Goal: Task Accomplishment & Management: Complete application form

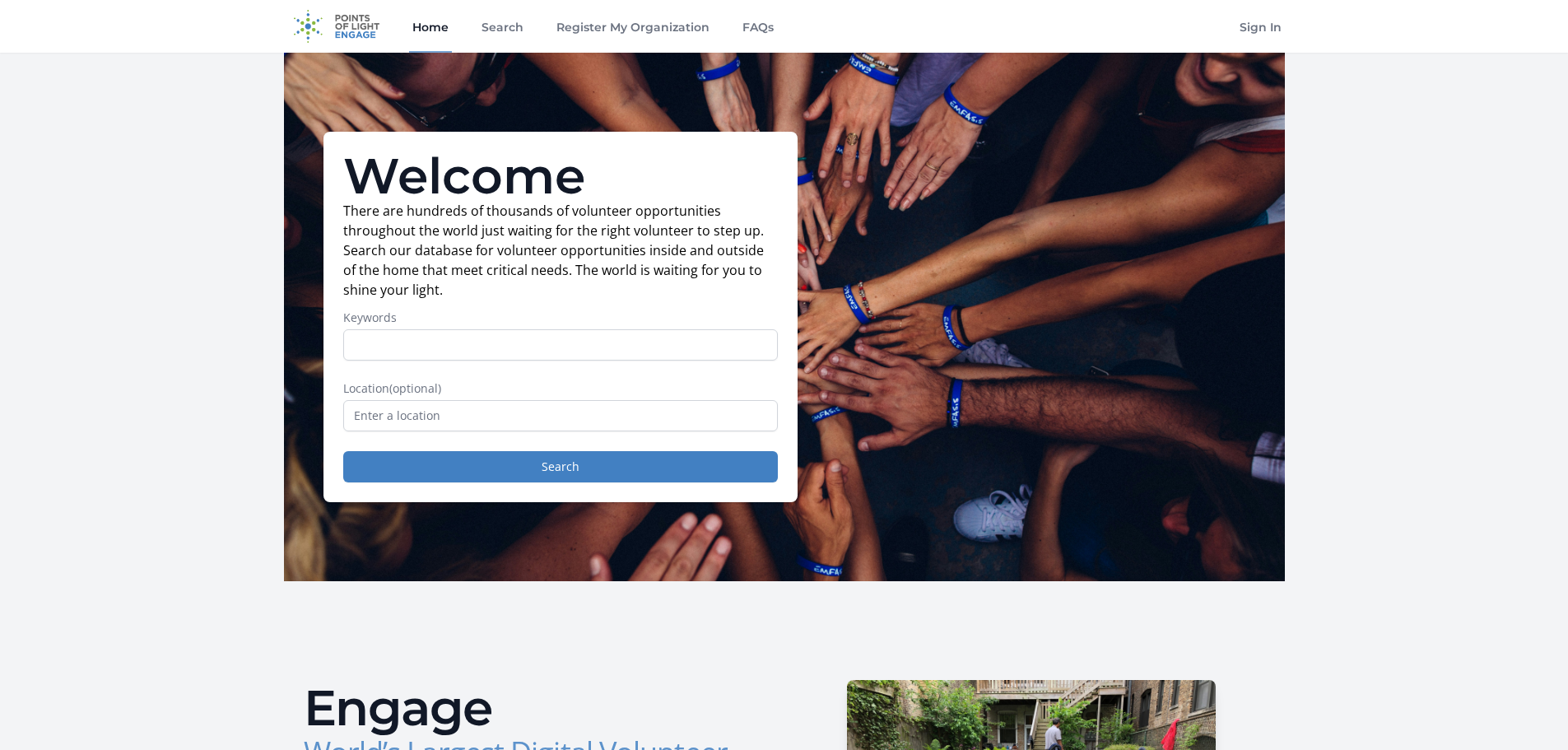
click at [582, 342] on input "Keywords" at bounding box center [560, 345] width 434 height 31
click at [497, 296] on p "There are hundreds of thousands of volunteer opportunities throughout the world…" at bounding box center [560, 250] width 434 height 98
drag, startPoint x: 341, startPoint y: 171, endPoint x: 419, endPoint y: 419, distance: 260.0
click at [419, 419] on div "Welcome There are hundreds of thousands of volunteer opportunities throughout t…" at bounding box center [560, 317] width 474 height 370
click at [433, 345] on input "Keywords" at bounding box center [560, 345] width 434 height 31
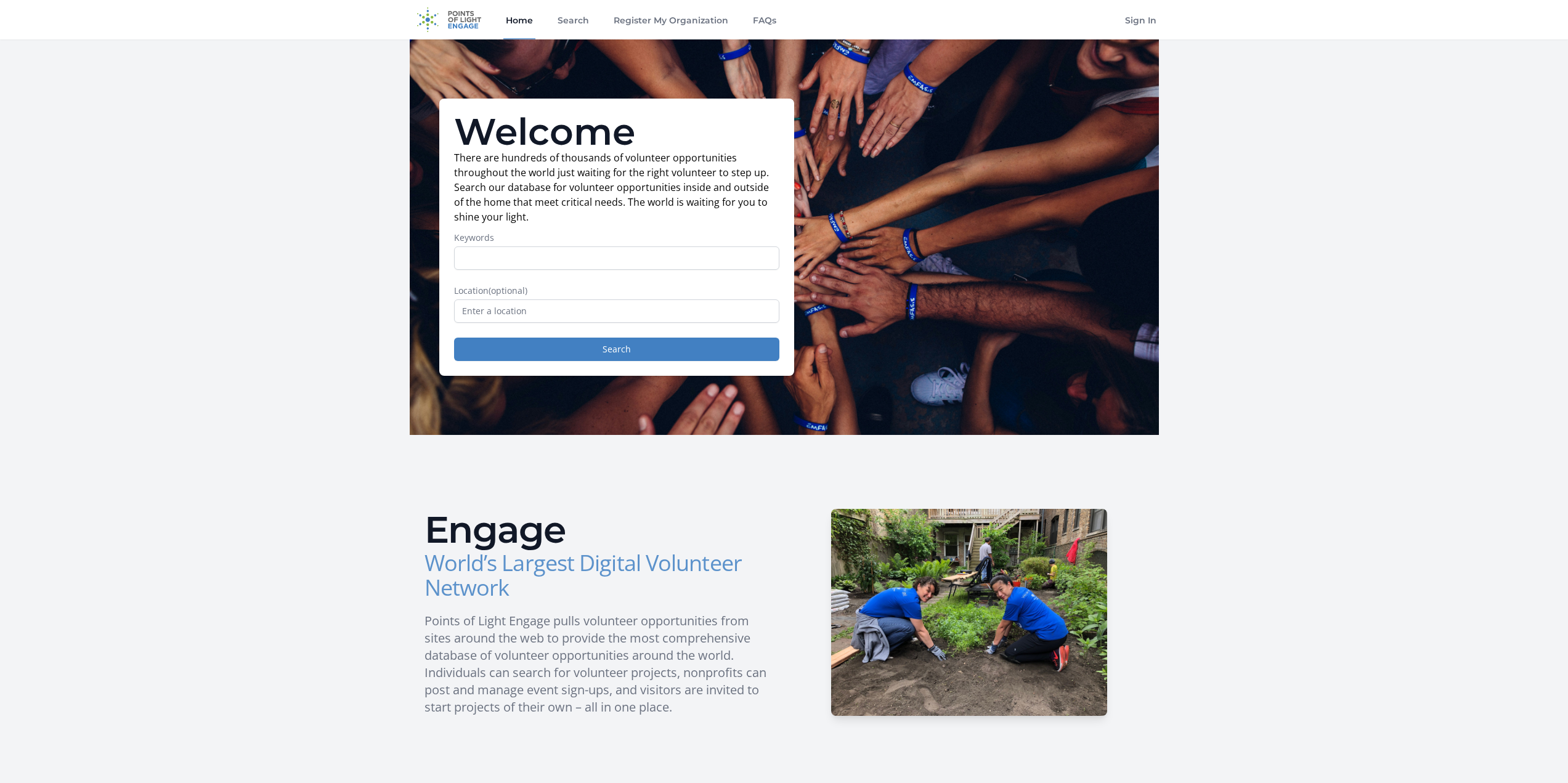
drag, startPoint x: 459, startPoint y: 127, endPoint x: 523, endPoint y: 313, distance: 196.7
click at [523, 313] on div "Welcome There are hundreds of thousands of volunteer opportunities throughout t…" at bounding box center [617, 237] width 355 height 277
copy div "Welcome There are hundreds of thousands of volunteer opportunities throughout t…"
click at [522, 255] on input "Keywords" at bounding box center [616, 258] width 325 height 23
click at [527, 317] on input "text" at bounding box center [616, 311] width 325 height 23
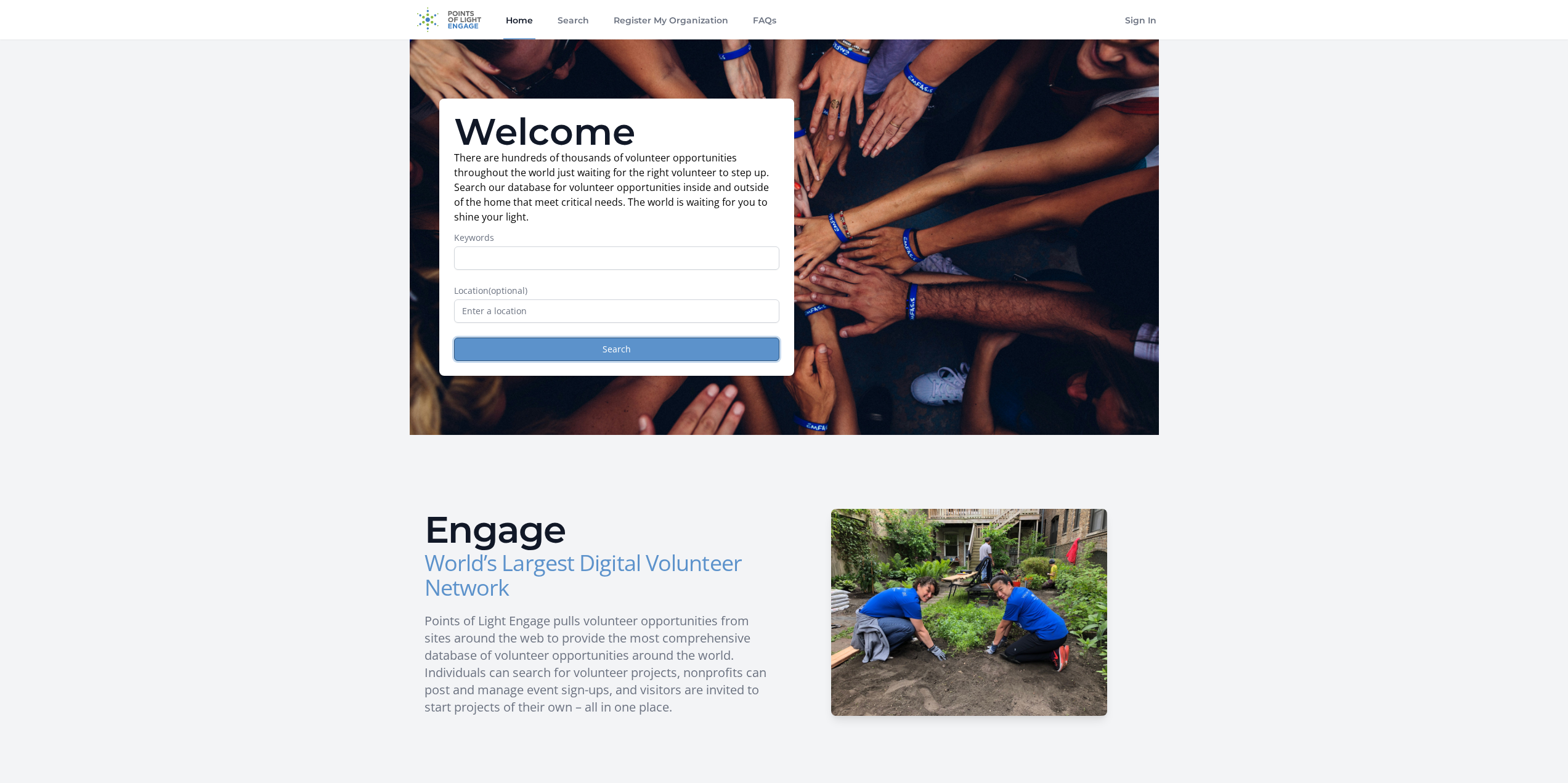
click at [620, 347] on button "Search" at bounding box center [616, 349] width 325 height 23
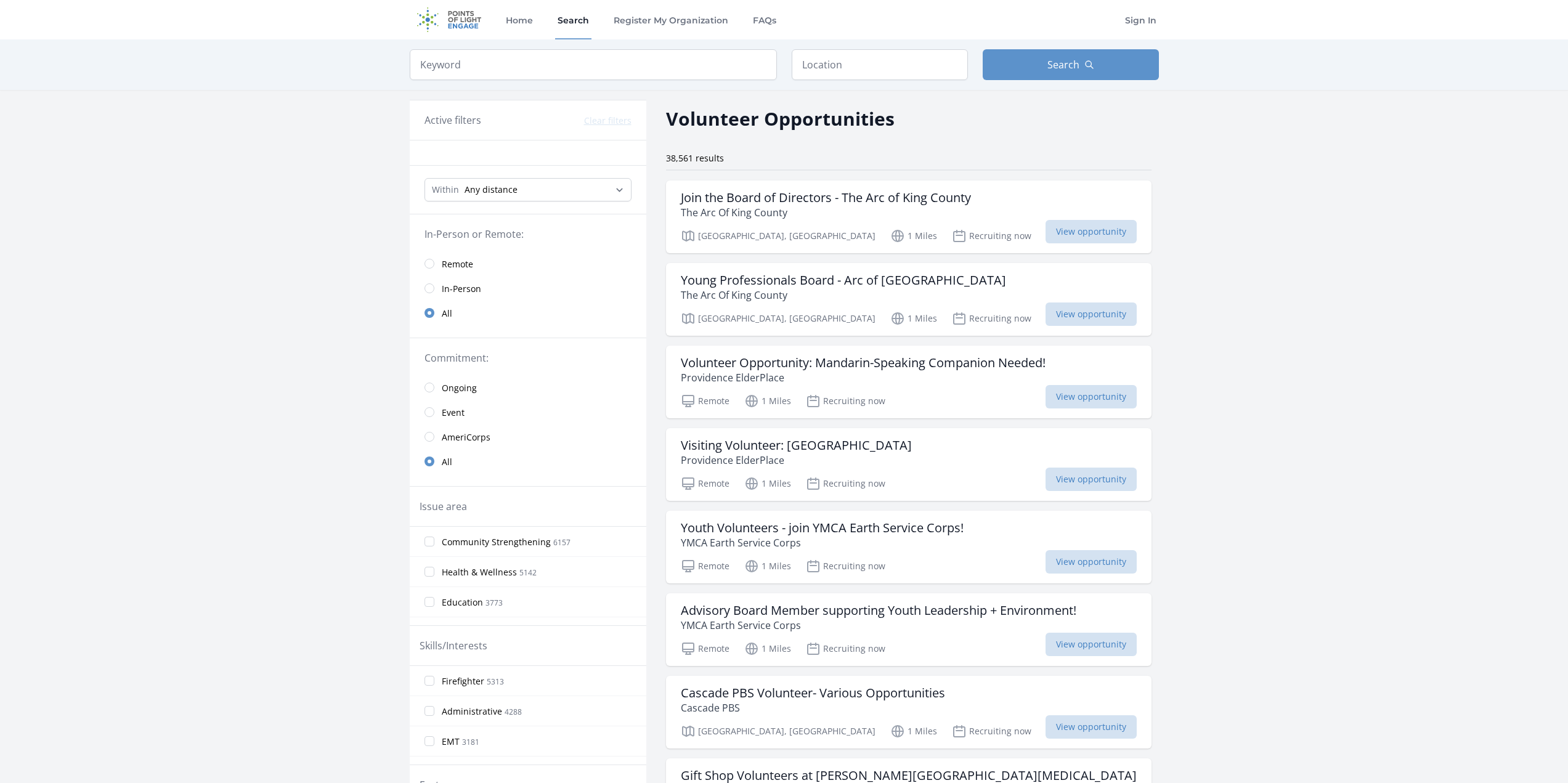
click at [460, 152] on div at bounding box center [527, 153] width 236 height 25
click at [427, 264] on input "radio" at bounding box center [429, 264] width 10 height 10
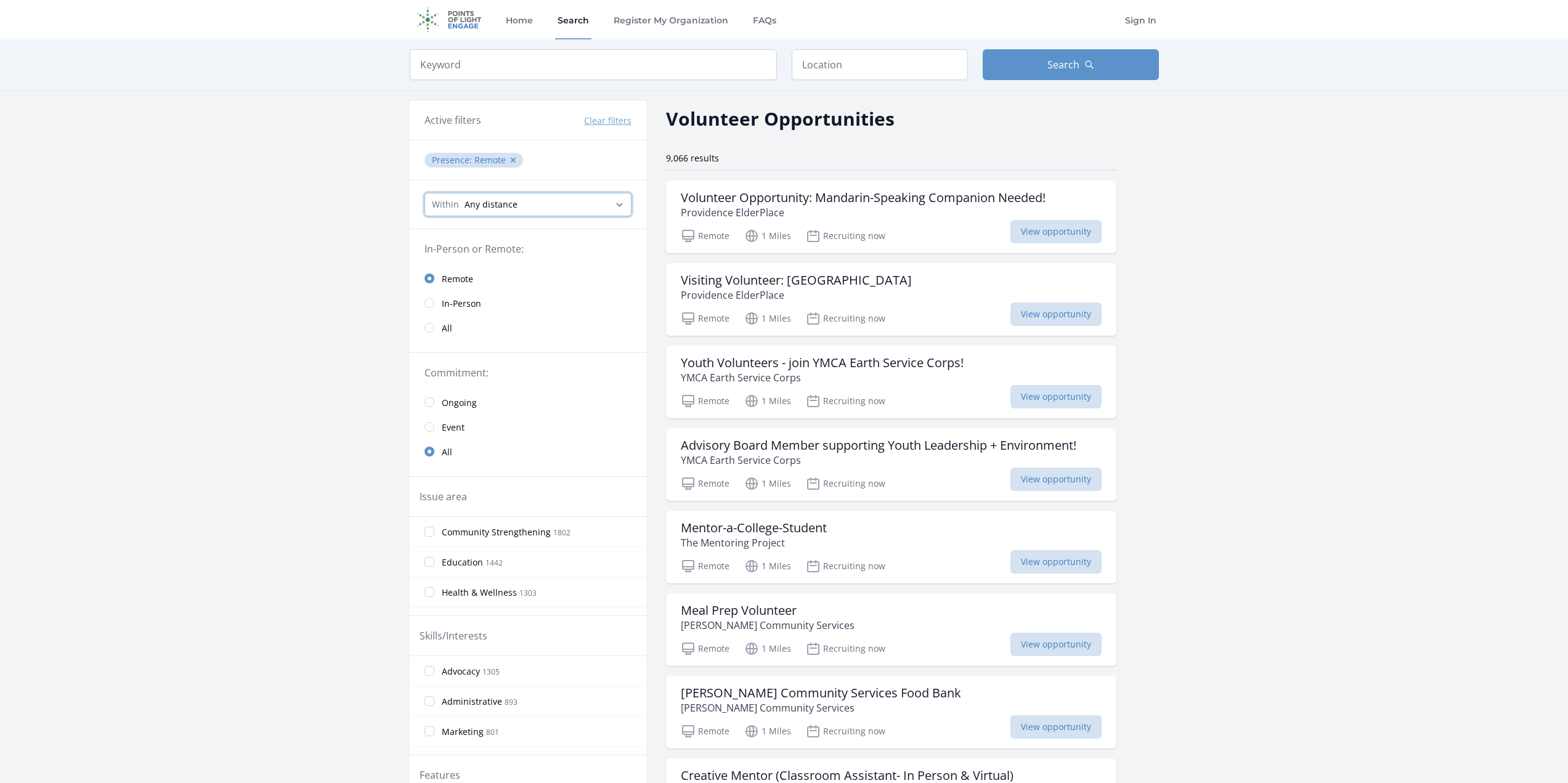
click at [529, 209] on select "Any distance , 5 Miles , 20 Miles , 50 Miles , 100 Miles" at bounding box center [528, 204] width 207 height 23
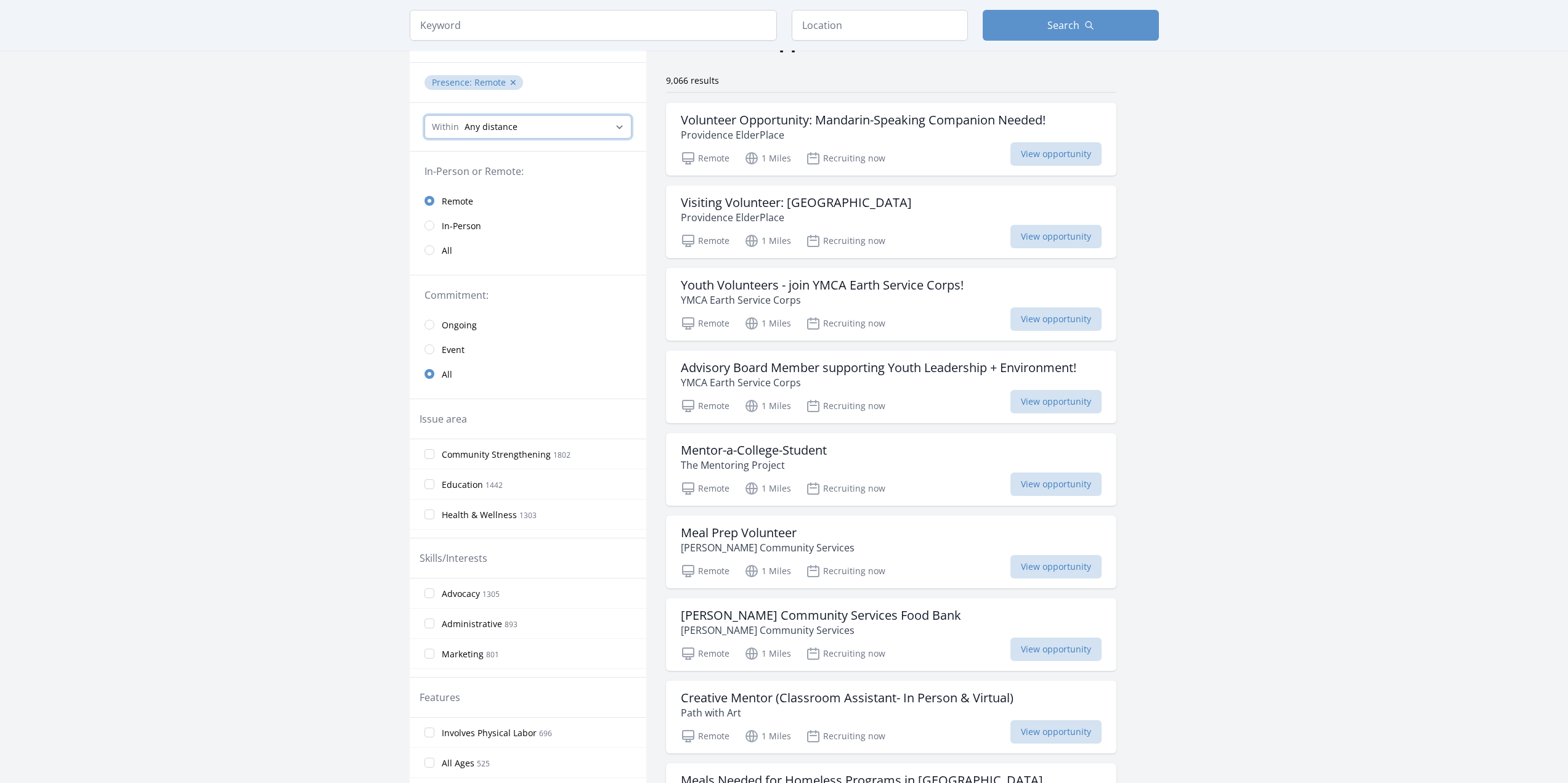
scroll to position [185, 0]
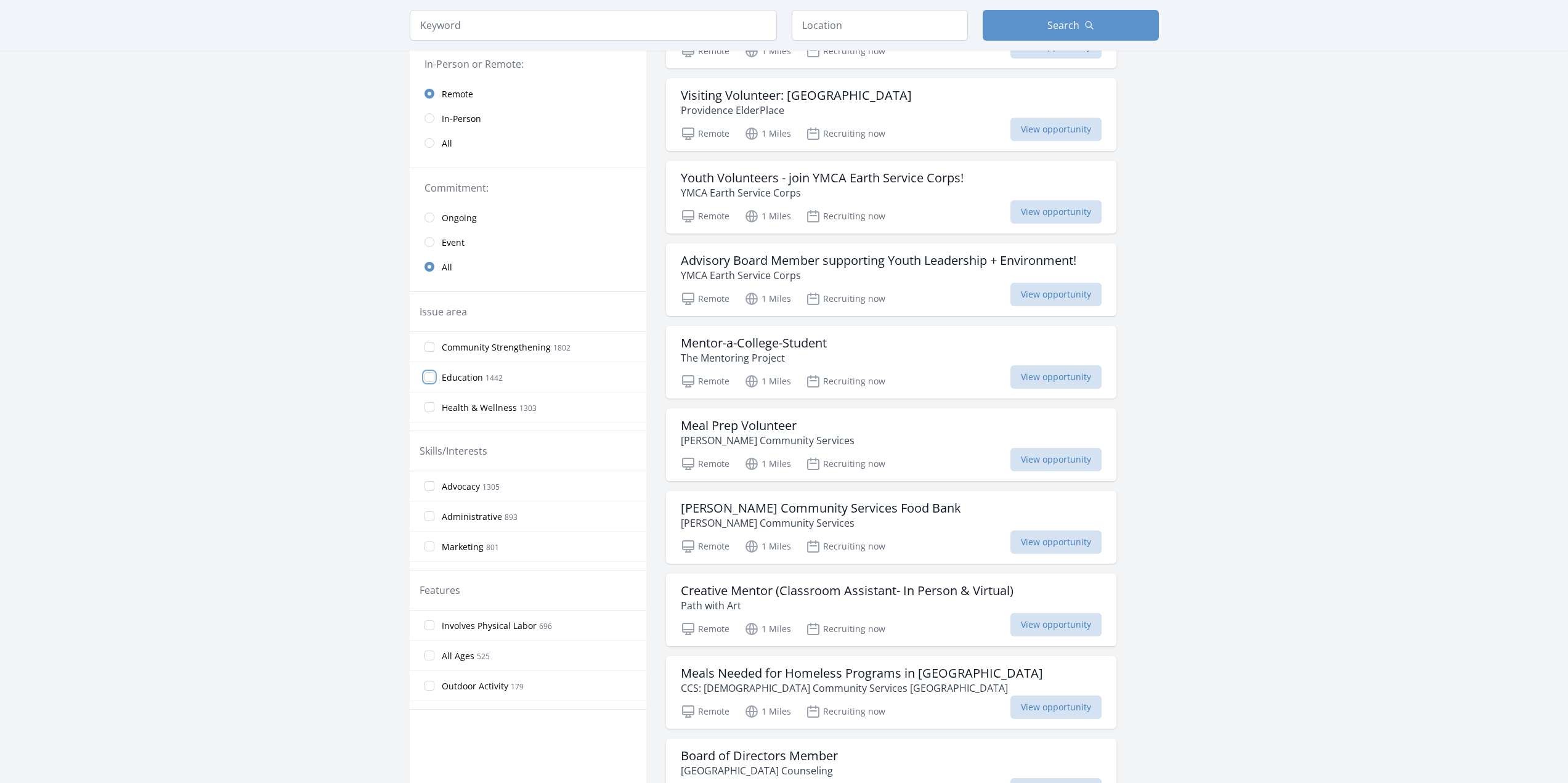
click at [427, 378] on input "Education 1442" at bounding box center [429, 377] width 10 height 10
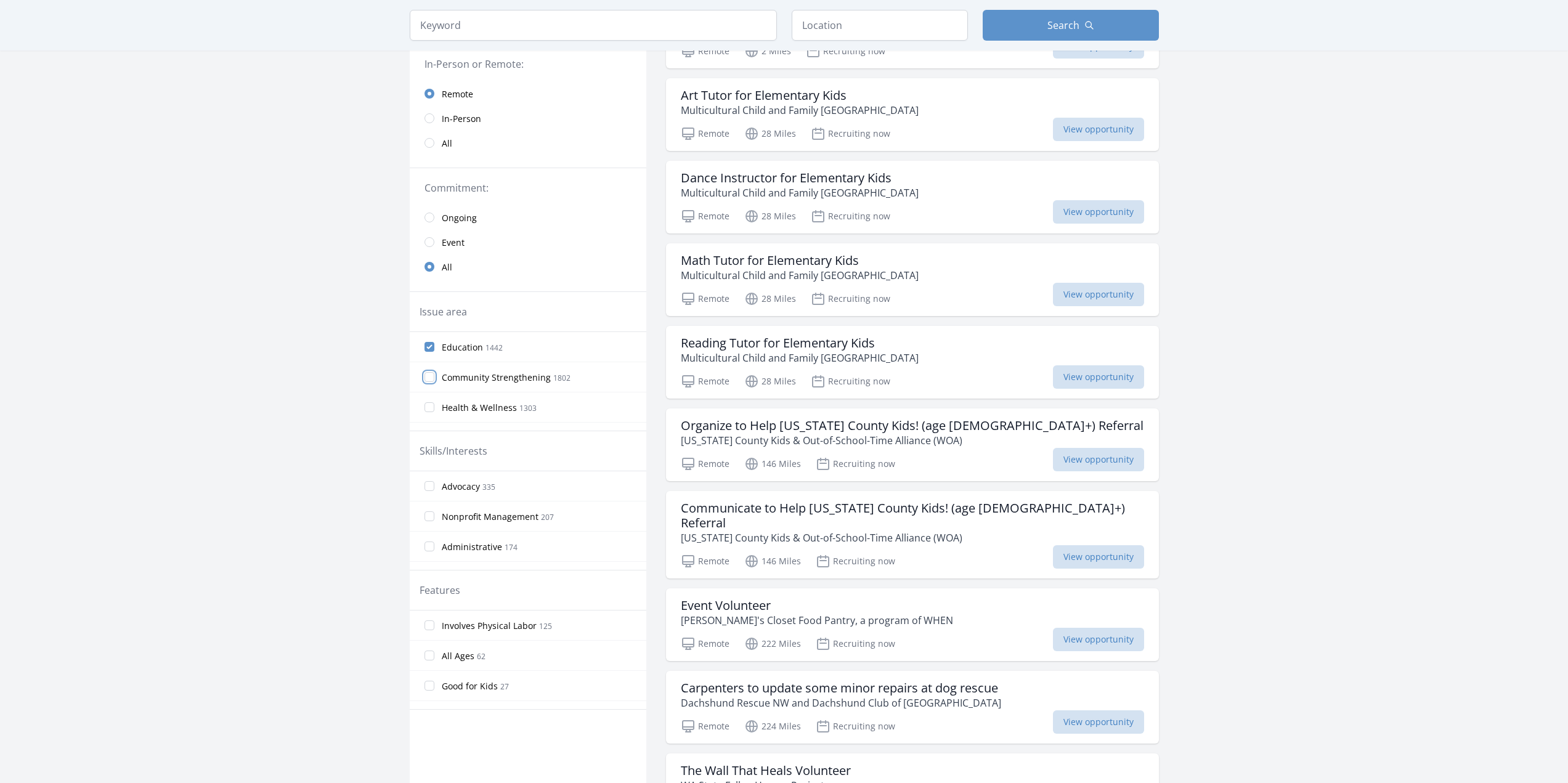
click at [427, 379] on input "Community Strengthening 1802" at bounding box center [429, 377] width 10 height 10
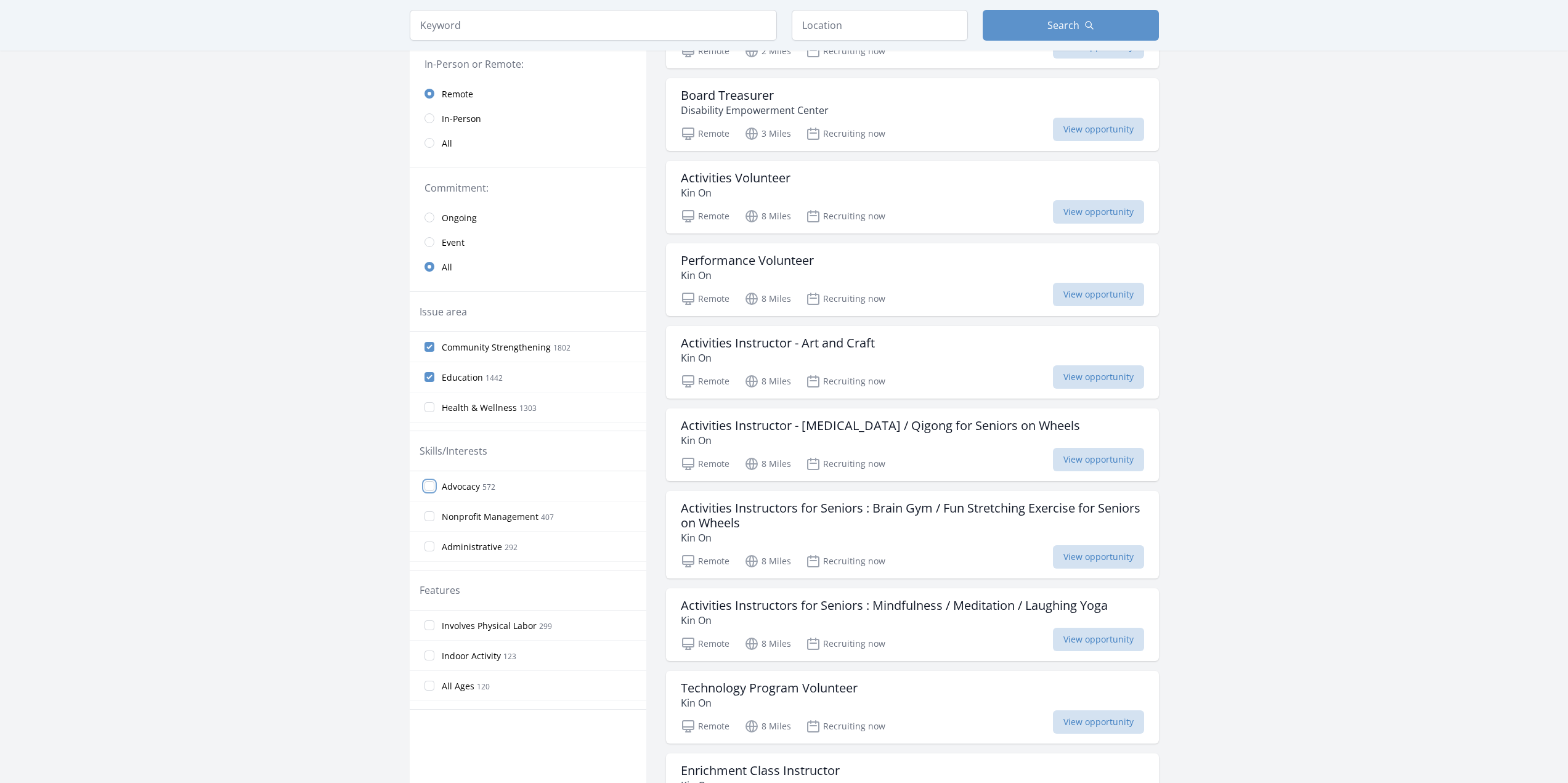
click at [430, 487] on input "Advocacy 572" at bounding box center [429, 486] width 10 height 10
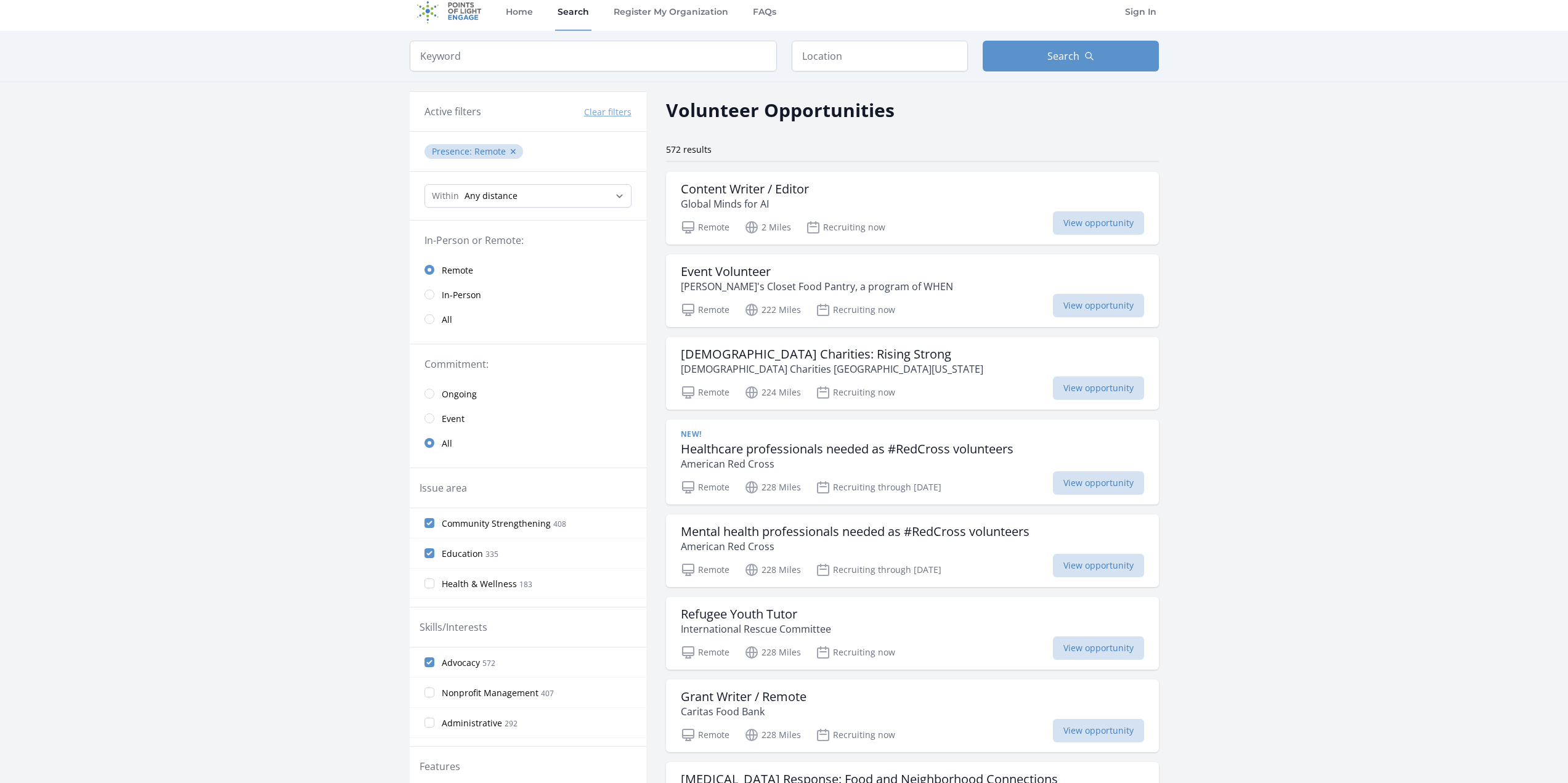
scroll to position [0, 0]
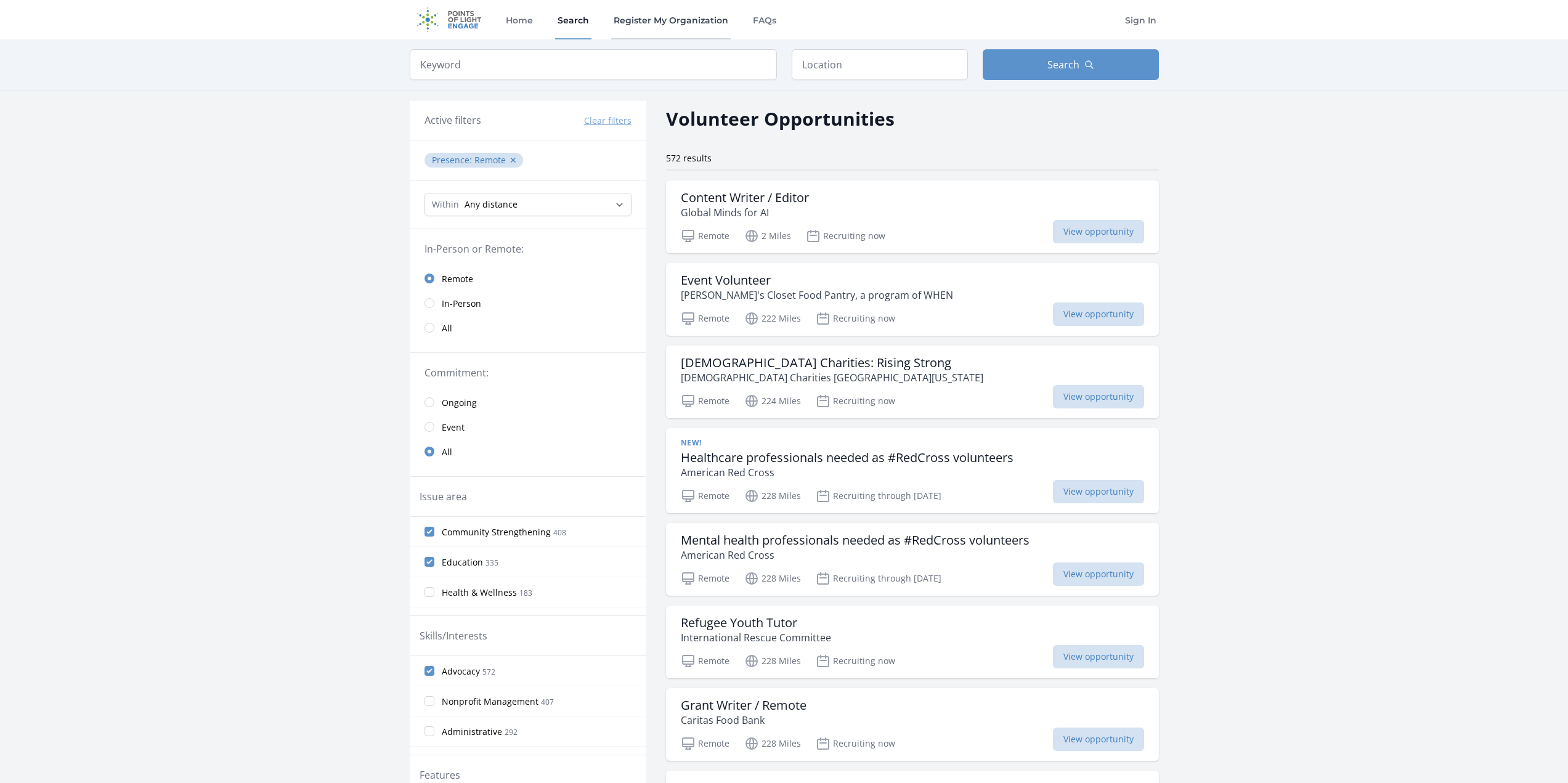
click at [661, 22] on link "Register My Organization" at bounding box center [671, 20] width 119 height 40
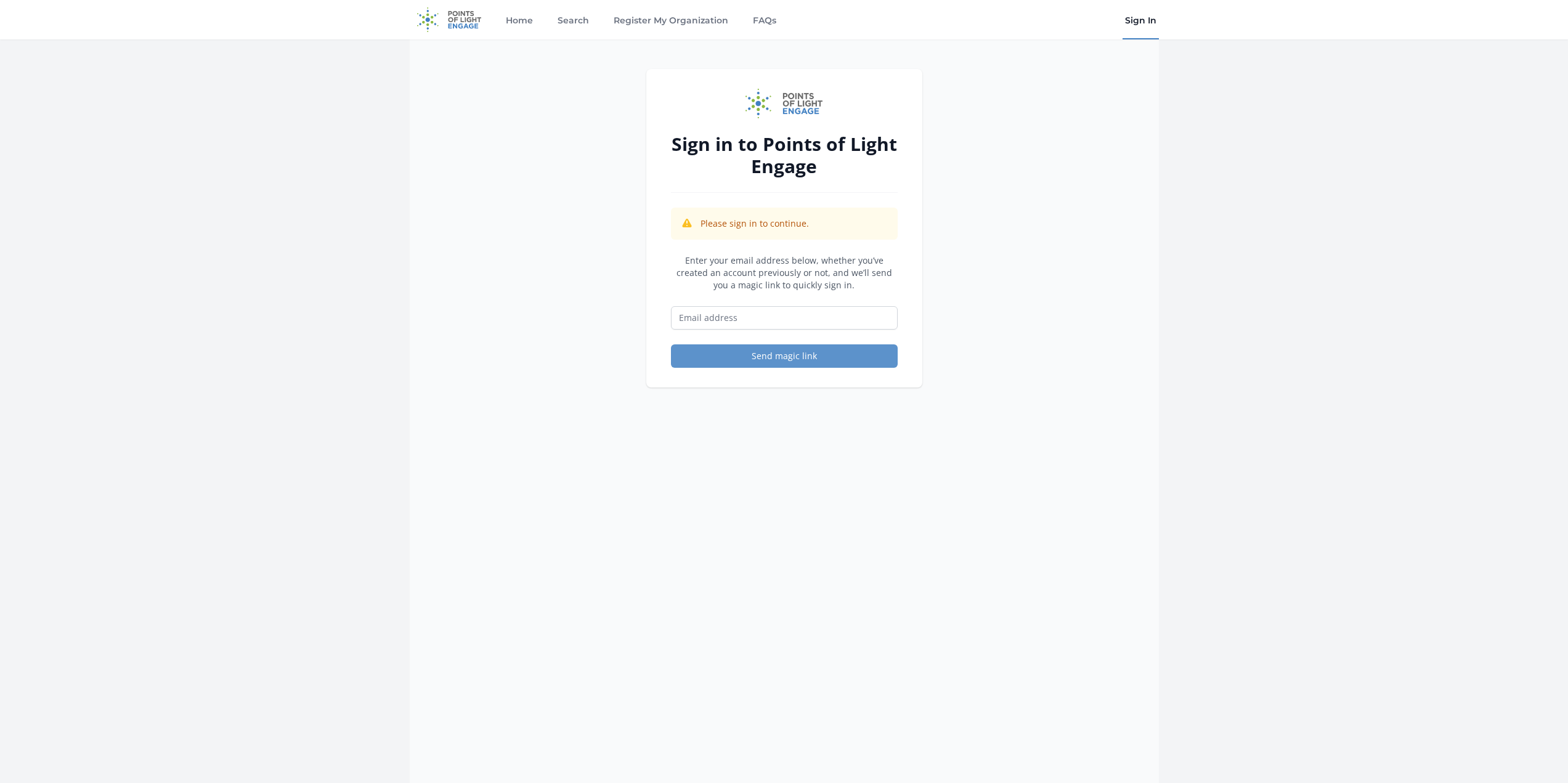
click at [1144, 21] on link "Sign In" at bounding box center [1140, 20] width 36 height 40
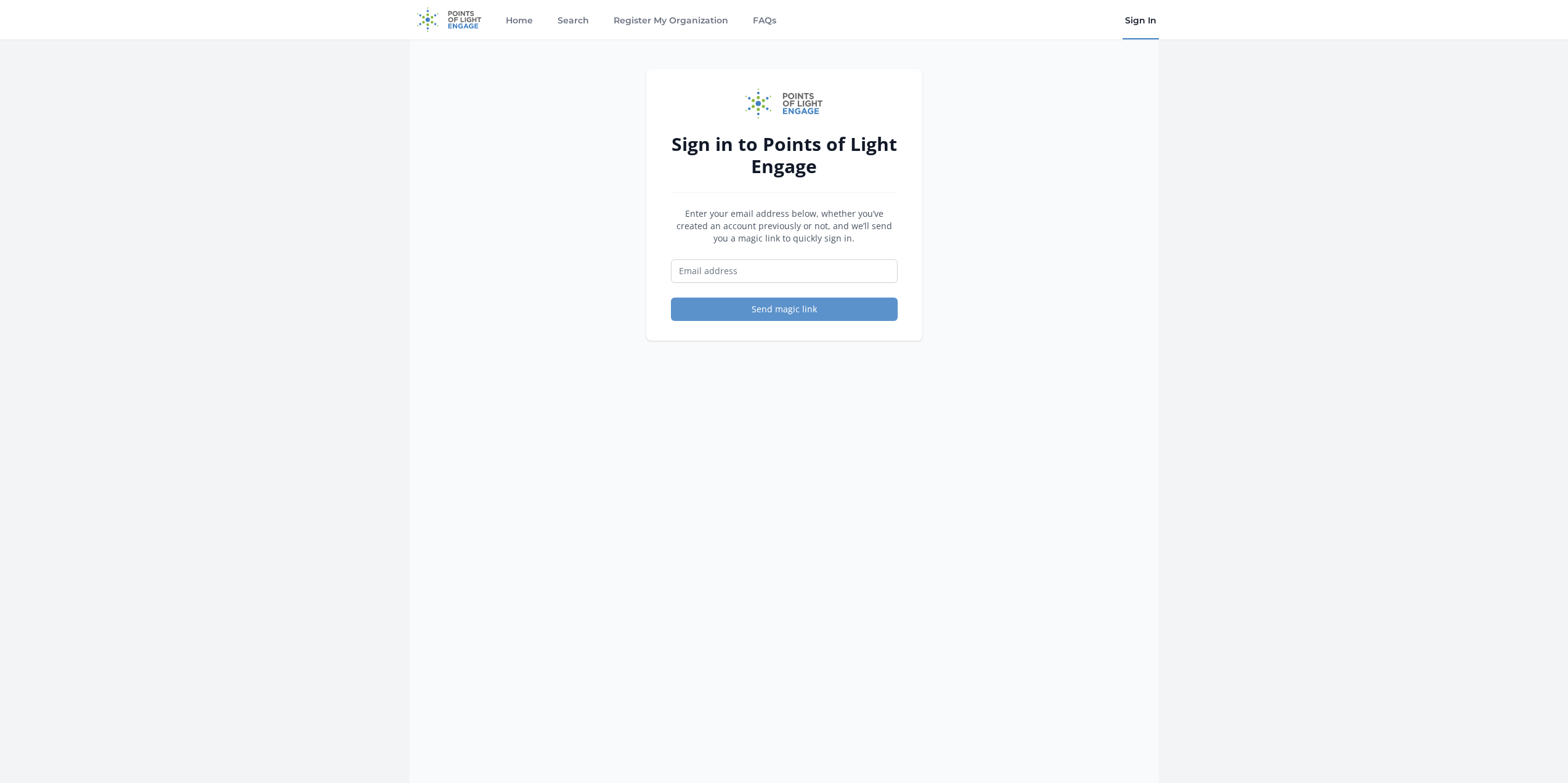
click at [1143, 23] on link "Sign In" at bounding box center [1140, 20] width 36 height 40
click at [1135, 18] on link "Sign In" at bounding box center [1140, 20] width 36 height 40
click at [470, 15] on img at bounding box center [449, 20] width 80 height 40
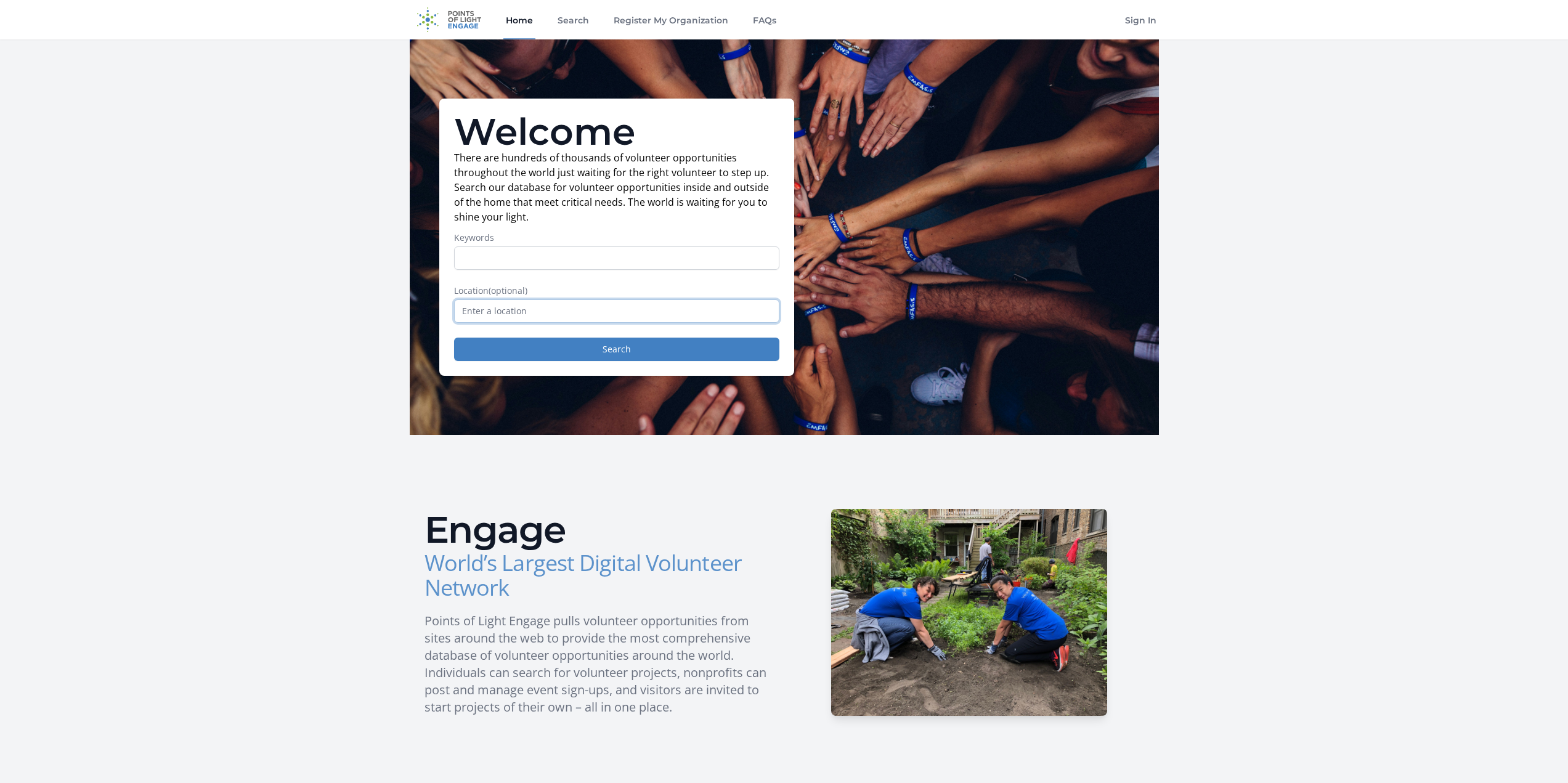
click at [504, 313] on input "text" at bounding box center [616, 311] width 325 height 23
drag, startPoint x: 621, startPoint y: 347, endPoint x: 723, endPoint y: 372, distance: 105.0
click at [620, 347] on button "Search" at bounding box center [616, 349] width 325 height 23
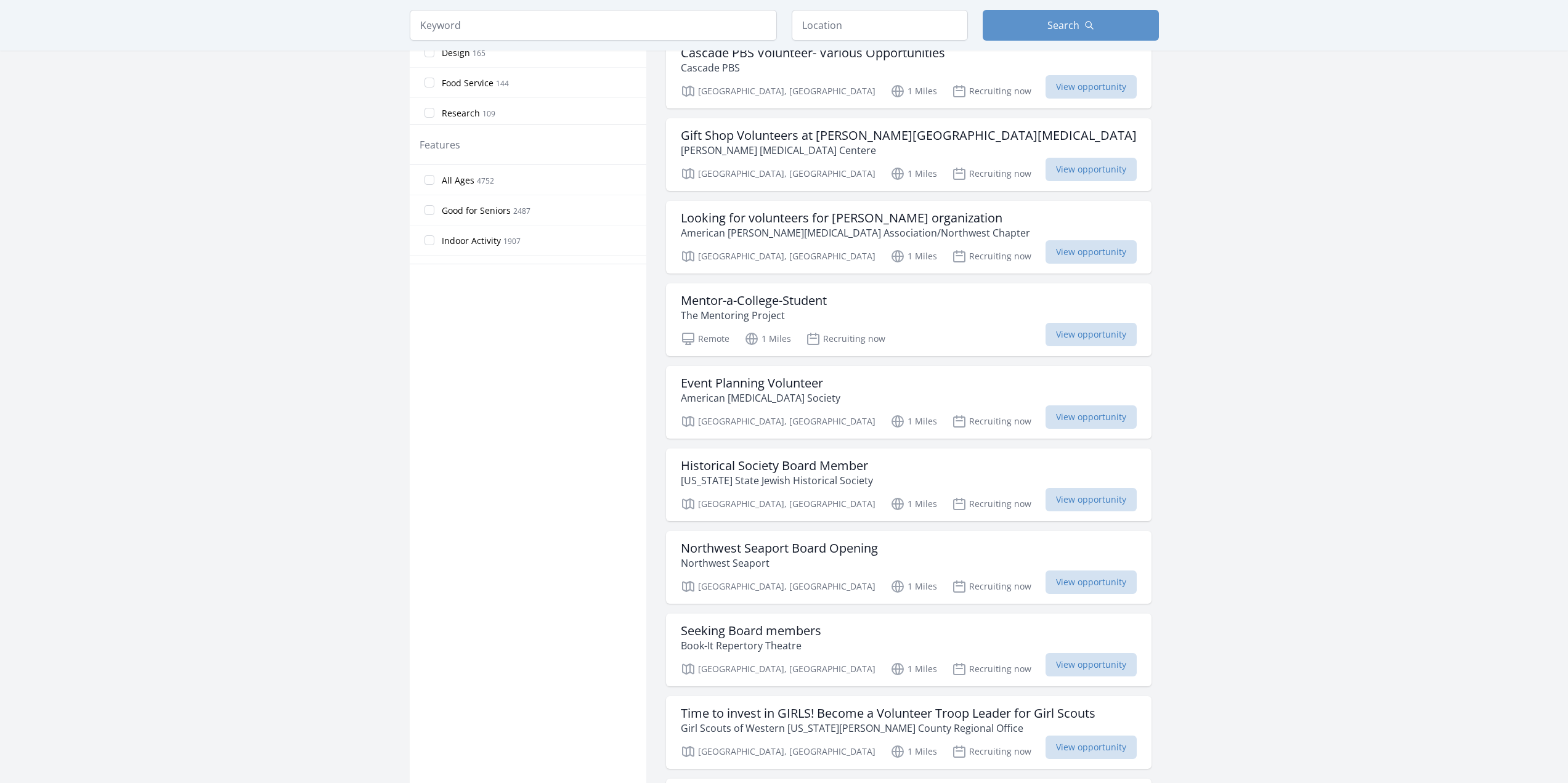
scroll to position [1047, 0]
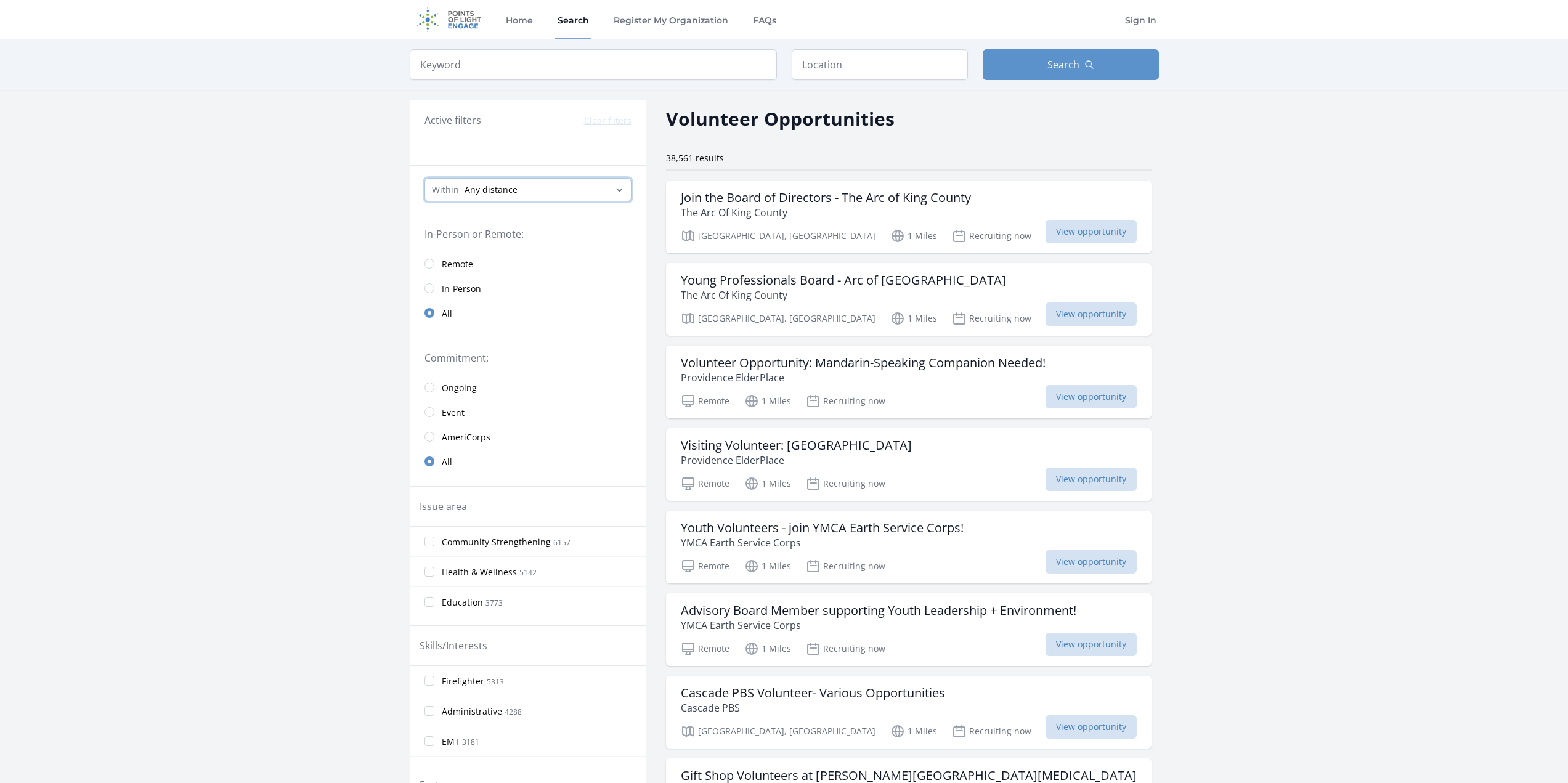
click at [499, 191] on select "Any distance , 5 Miles , 20 Miles , 50 Miles , 100 Miles" at bounding box center [528, 189] width 207 height 23
click at [517, 123] on div "Active filters Clear filters" at bounding box center [528, 120] width 207 height 15
click at [499, 151] on div at bounding box center [527, 153] width 236 height 25
click at [493, 61] on input "search" at bounding box center [593, 64] width 367 height 31
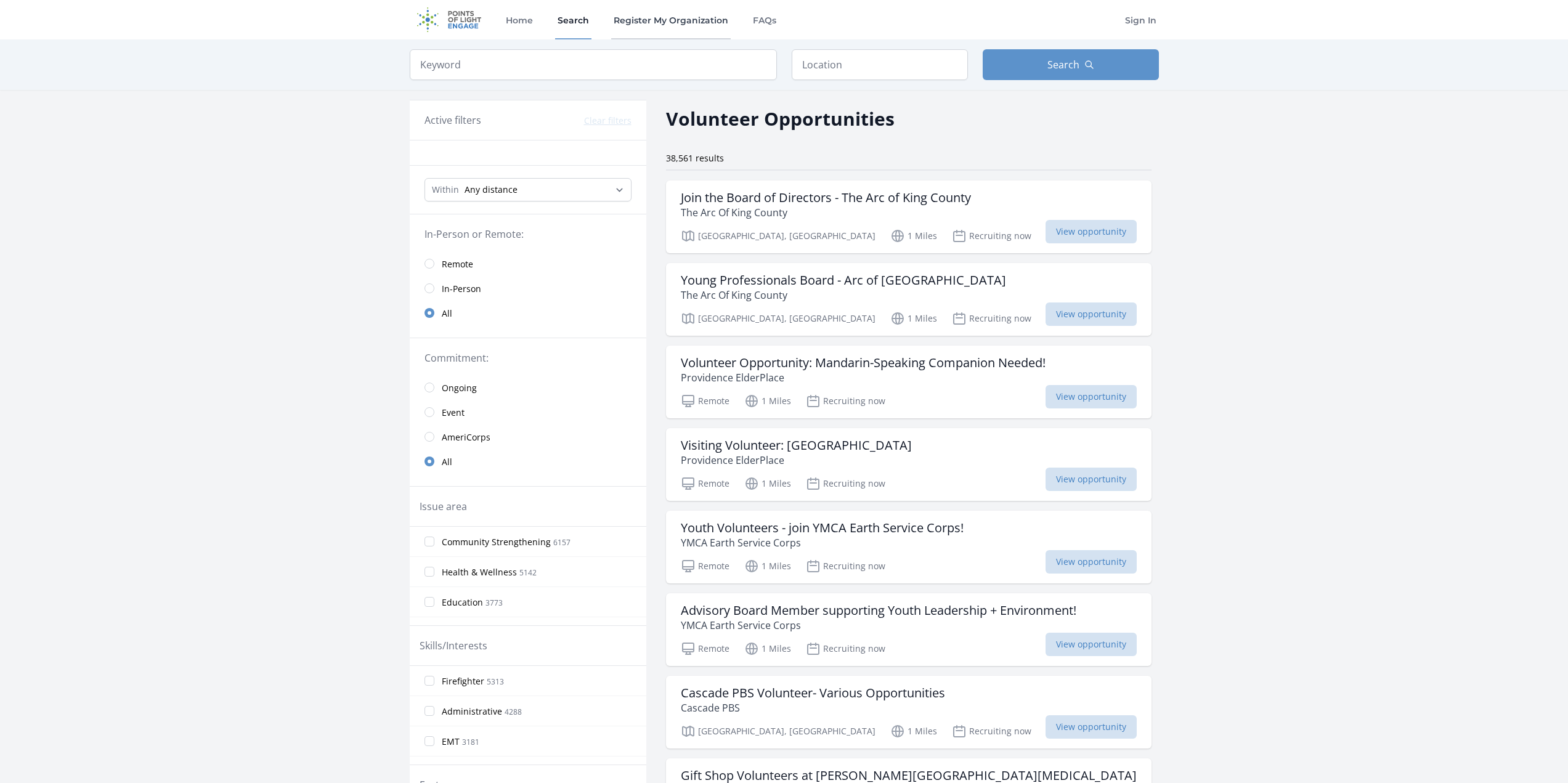
click at [667, 18] on link "Register My Organization" at bounding box center [671, 20] width 119 height 40
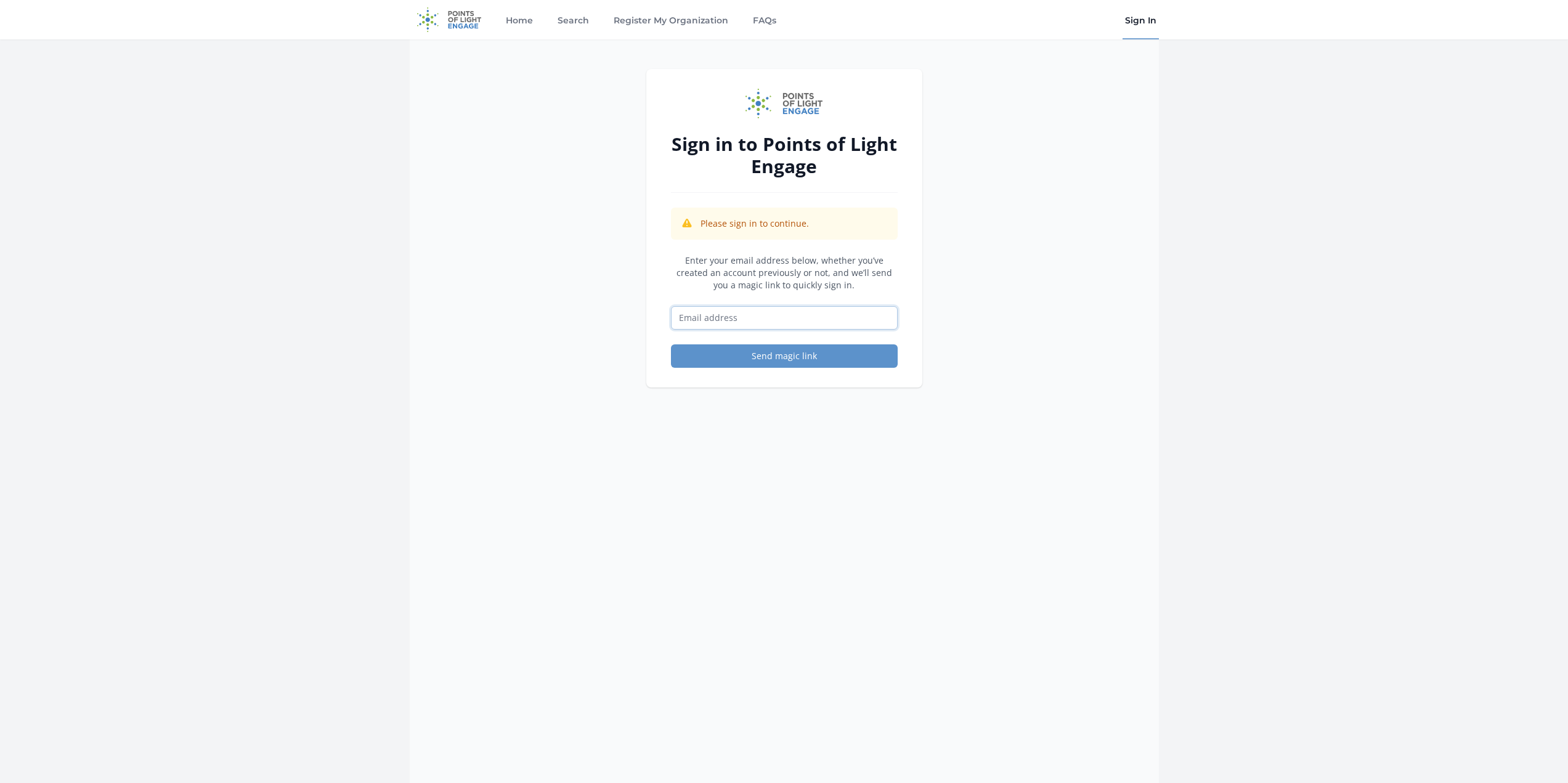
click at [725, 318] on input "Email address" at bounding box center [784, 318] width 227 height 23
type input "info@wmslink.org"
click at [769, 355] on button "Send magic link" at bounding box center [784, 356] width 227 height 23
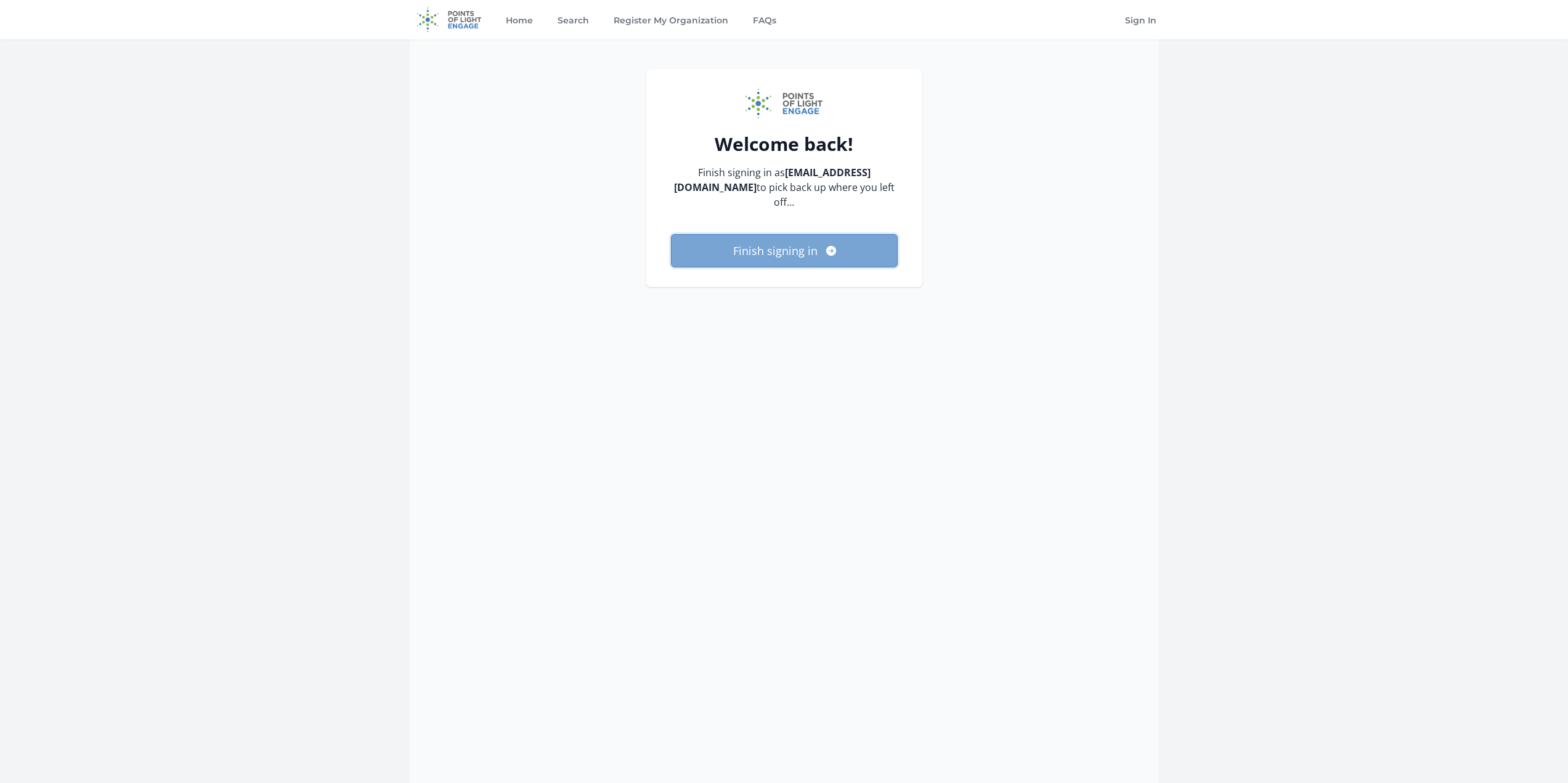
drag, startPoint x: 754, startPoint y: 241, endPoint x: 760, endPoint y: 244, distance: 6.7
click at [751, 243] on button "Finish signing in" at bounding box center [784, 251] width 227 height 33
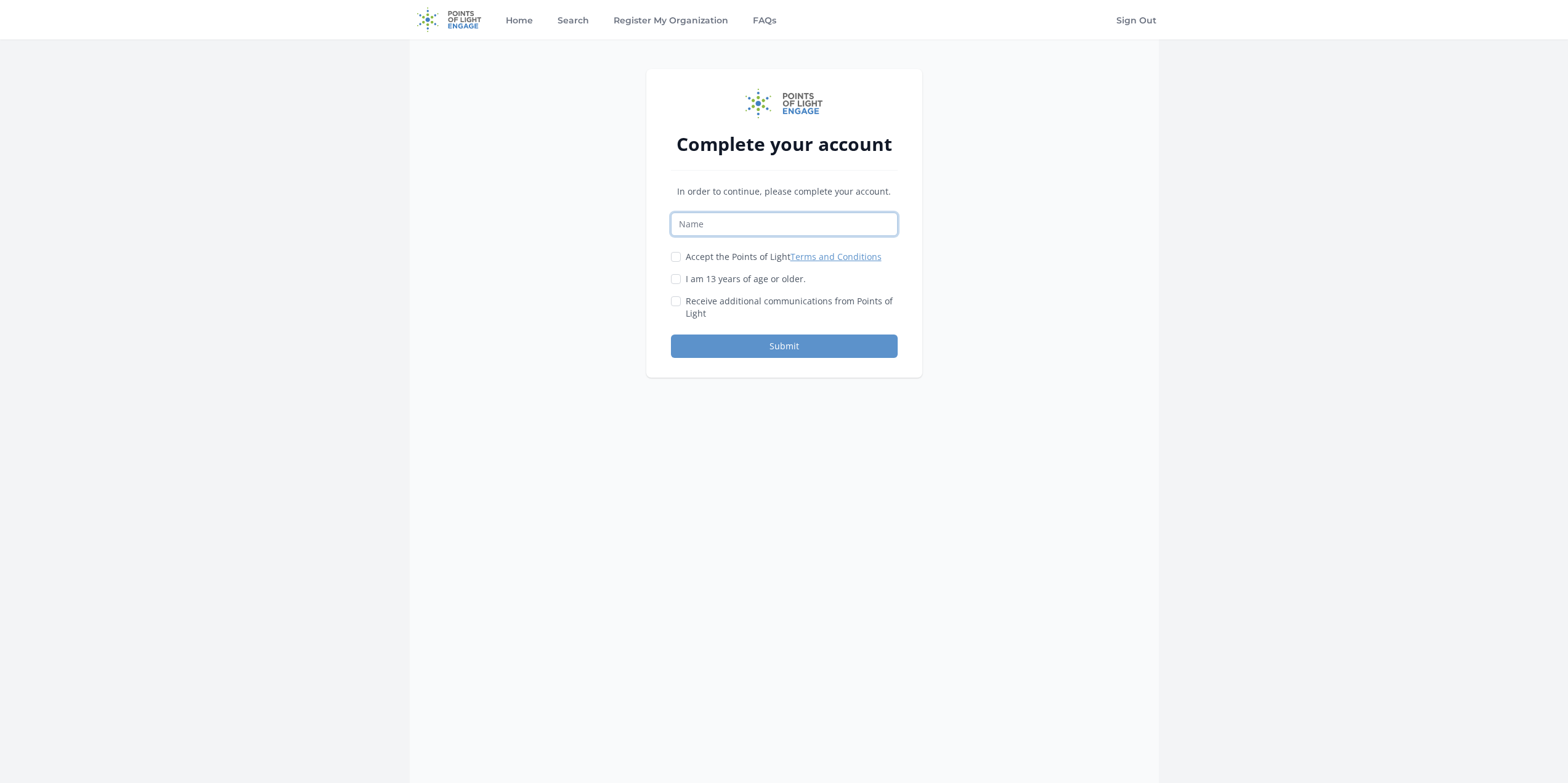
click at [696, 223] on input "Name" at bounding box center [784, 224] width 227 height 23
type input "Hodan F Mohamed"
click at [679, 281] on input "I am 13 years of age or older." at bounding box center [675, 279] width 10 height 10
checkbox input "true"
click at [741, 345] on button "Submit" at bounding box center [784, 346] width 227 height 23
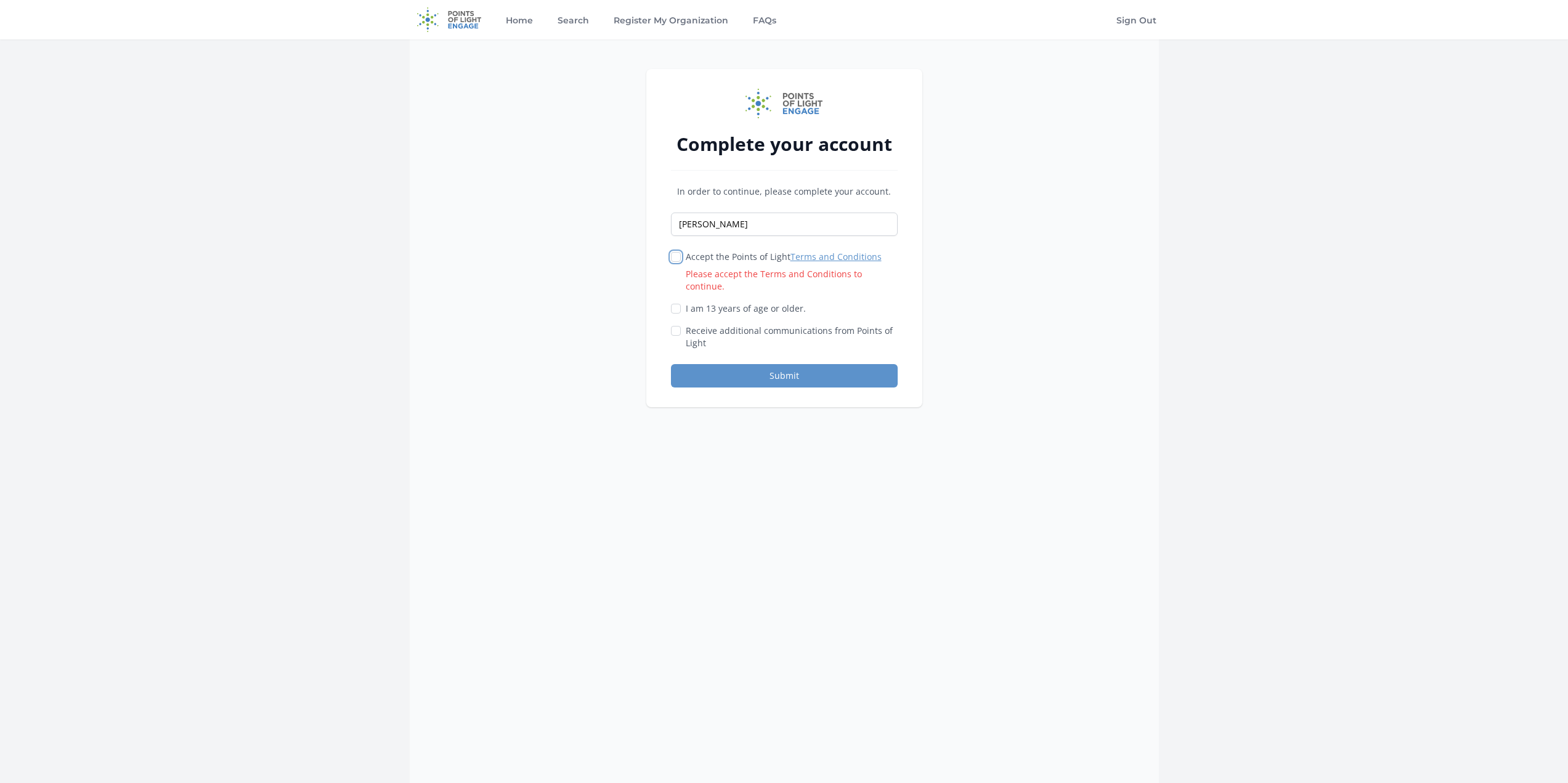
click at [673, 255] on input "Accept the Points of Light Terms and Conditions Please accept the Terms and Con…" at bounding box center [675, 257] width 10 height 10
checkbox input "true"
click at [674, 303] on div at bounding box center [675, 309] width 10 height 12
click at [677, 304] on input "I am 13 years of age or older." at bounding box center [675, 309] width 10 height 10
checkbox input "true"
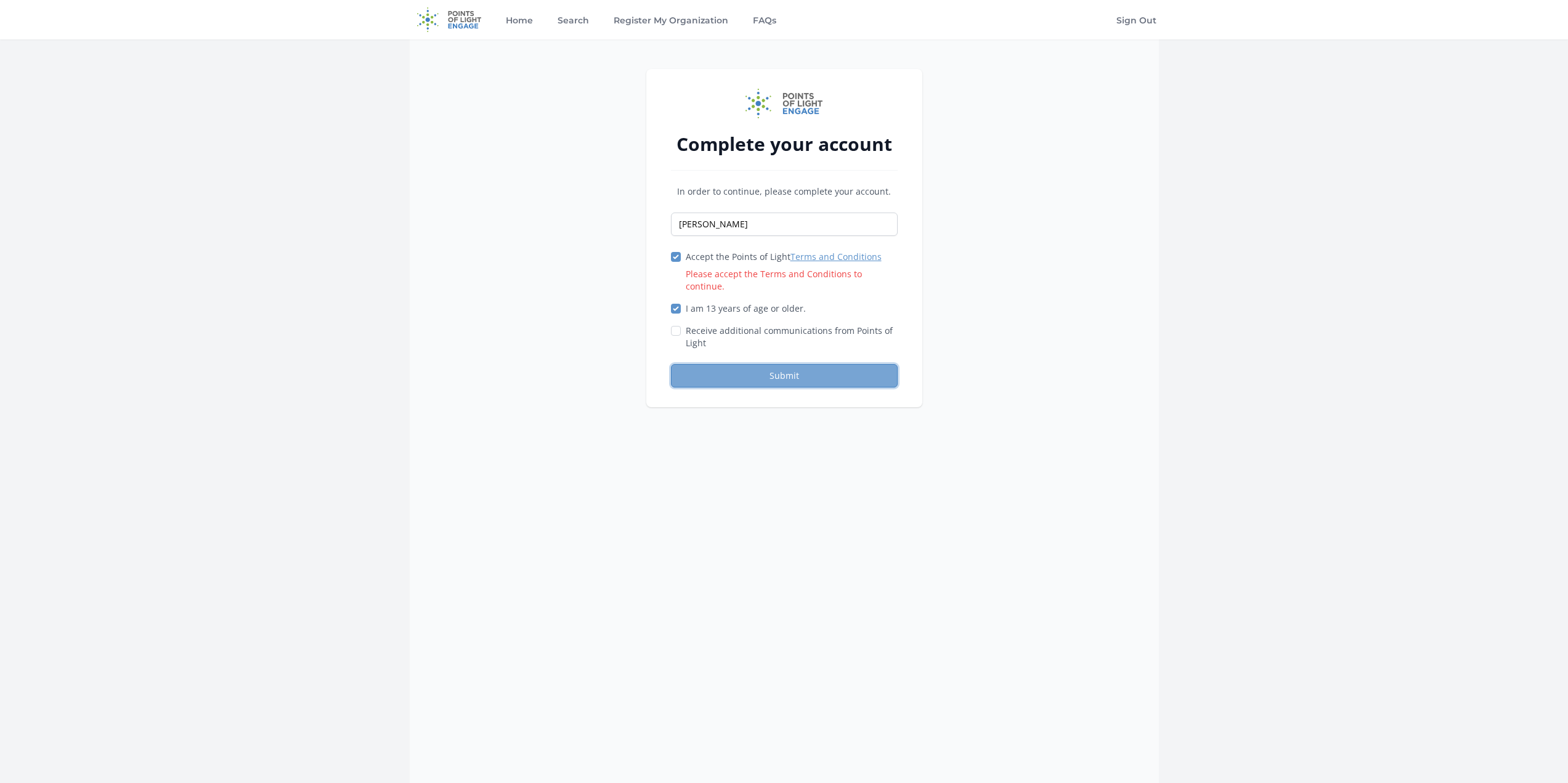
drag, startPoint x: 709, startPoint y: 356, endPoint x: 711, endPoint y: 368, distance: 12.2
click at [709, 364] on button "Submit" at bounding box center [784, 375] width 227 height 23
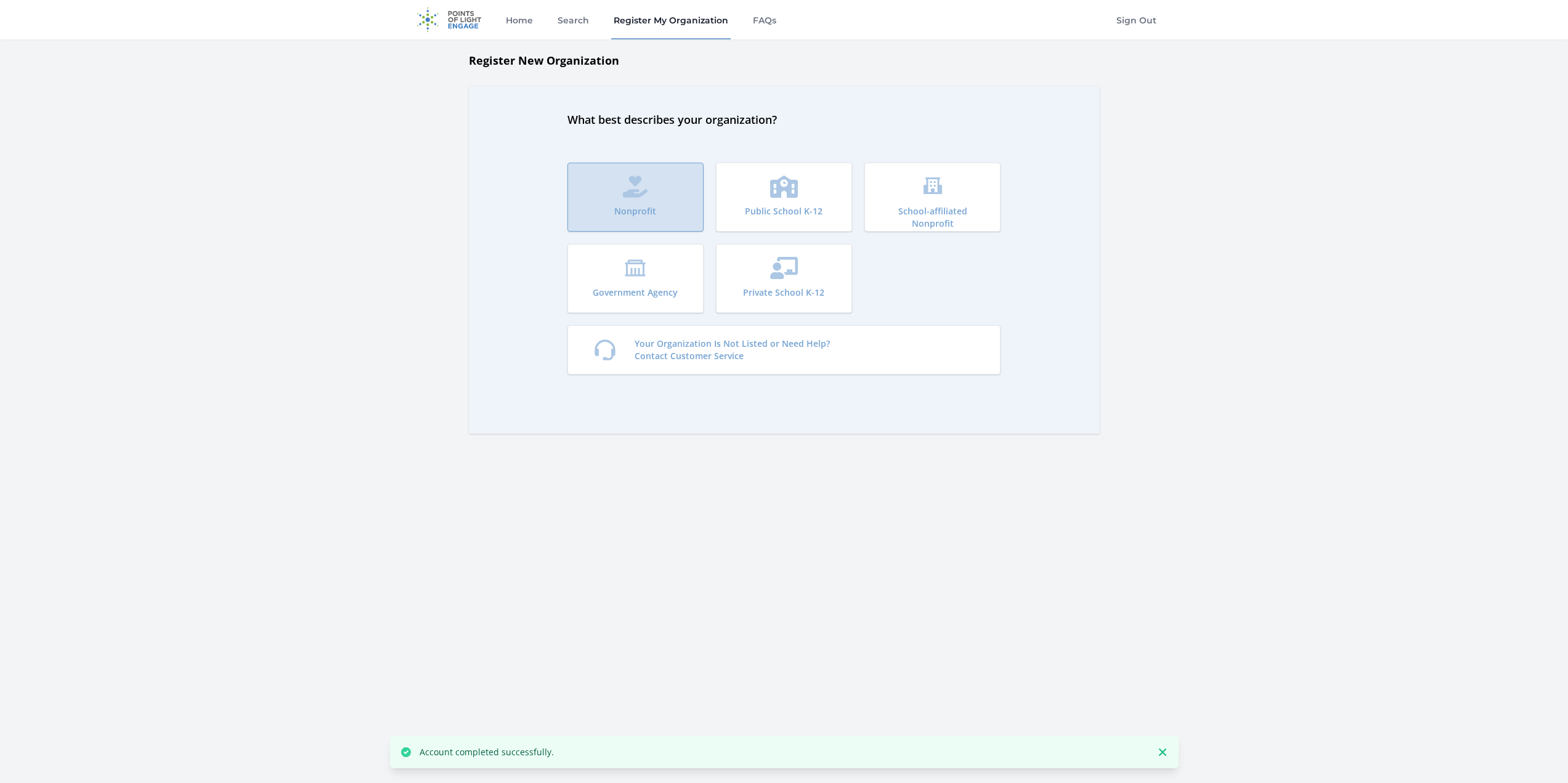
click at [632, 192] on icon "submit" at bounding box center [635, 187] width 25 height 22
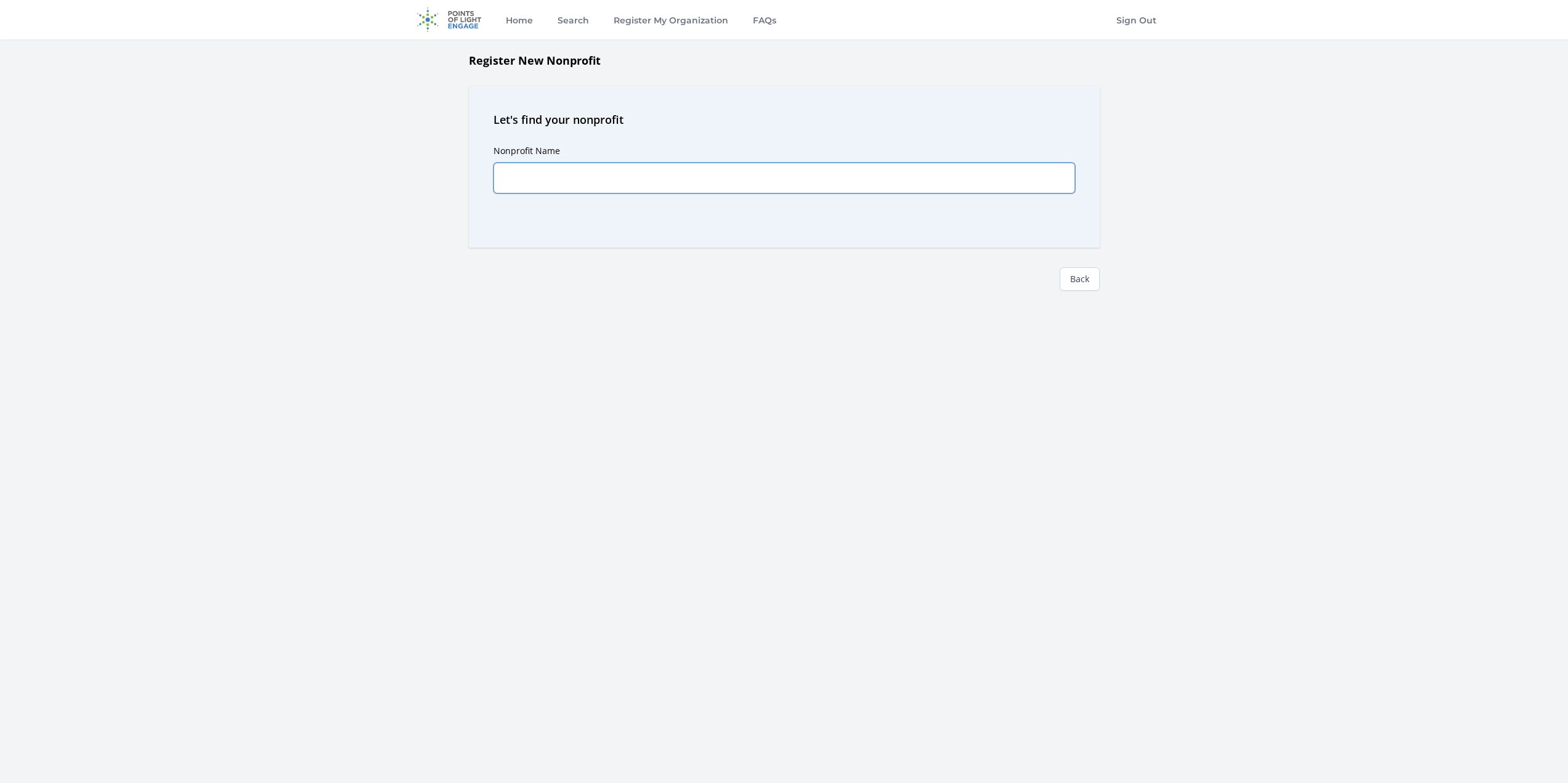
click at [536, 176] on input "Nonprofit Name" at bounding box center [784, 178] width 581 height 31
paste input "[US_STATE] Multicultural Services Link (WMSL)"
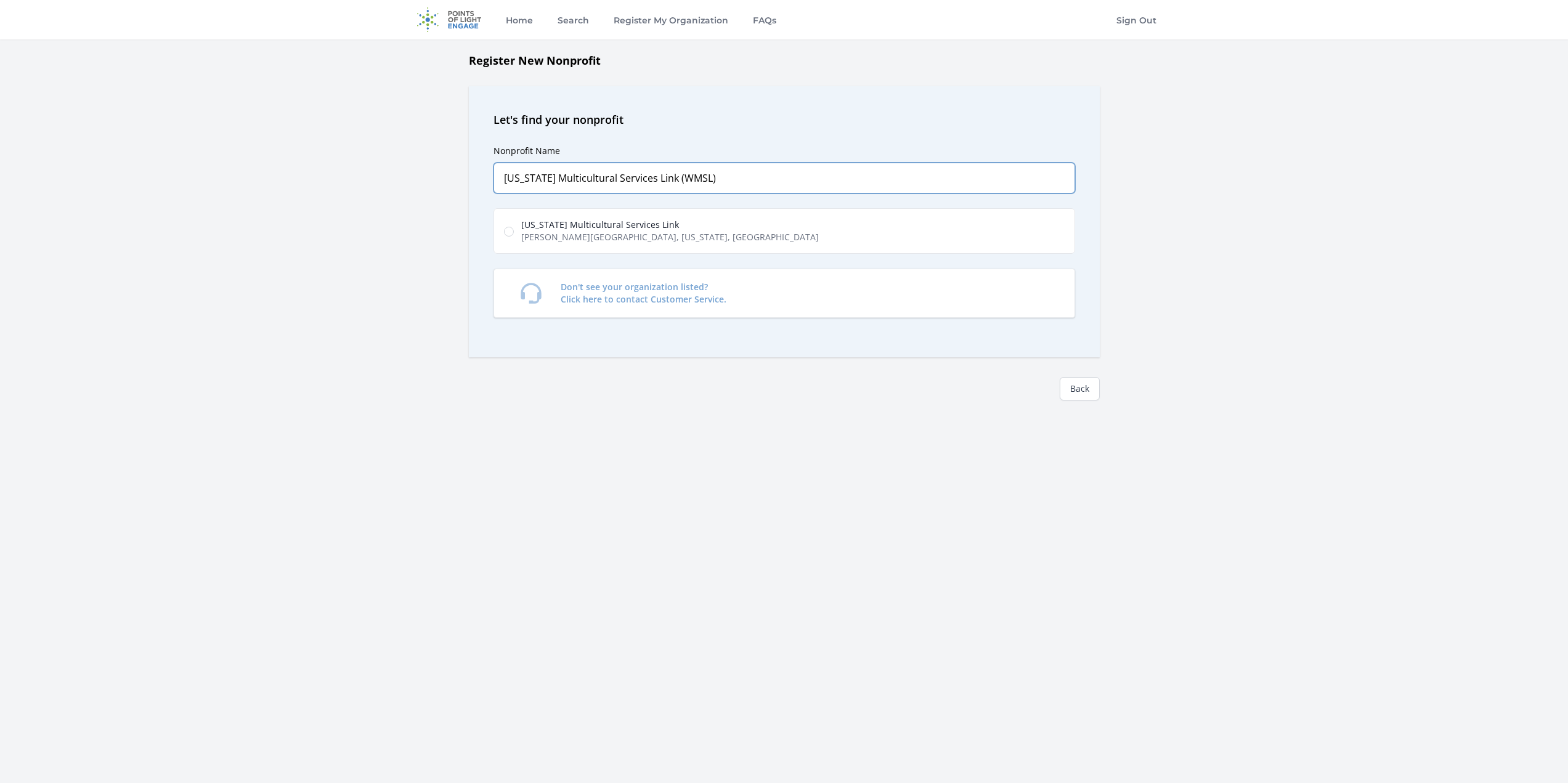
type input "[US_STATE] Multicultural Services Link (WMSL)"
click at [606, 229] on span "[US_STATE] Multicultural Services Link" at bounding box center [670, 225] width 298 height 12
click at [514, 229] on input "[US_STATE] Multicultural Services Link [PERSON_NAME][GEOGRAPHIC_DATA], [GEOGRAP…" at bounding box center [508, 232] width 10 height 10
radio input "true"
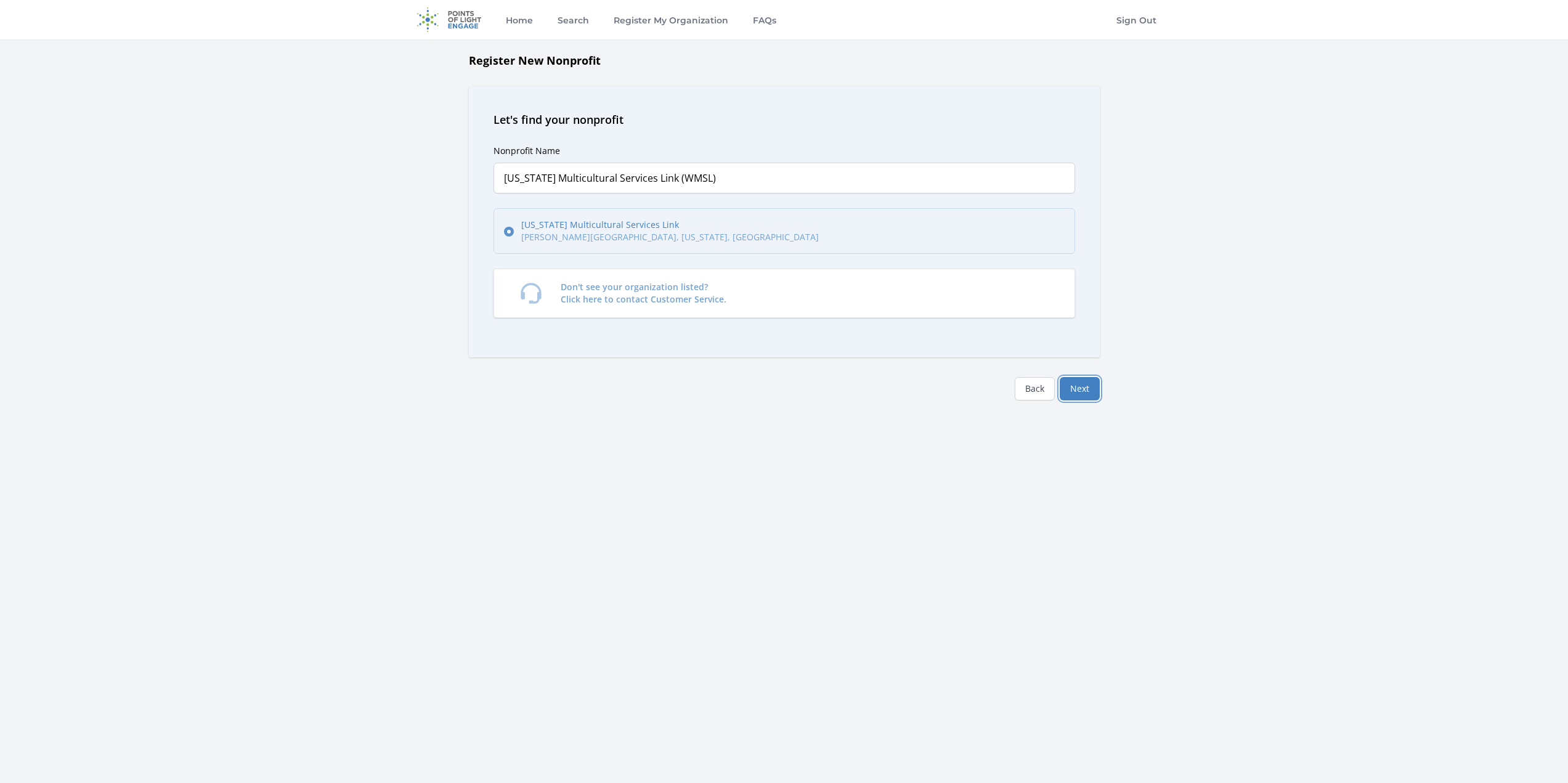
click at [1094, 386] on button "Next" at bounding box center [1079, 388] width 40 height 23
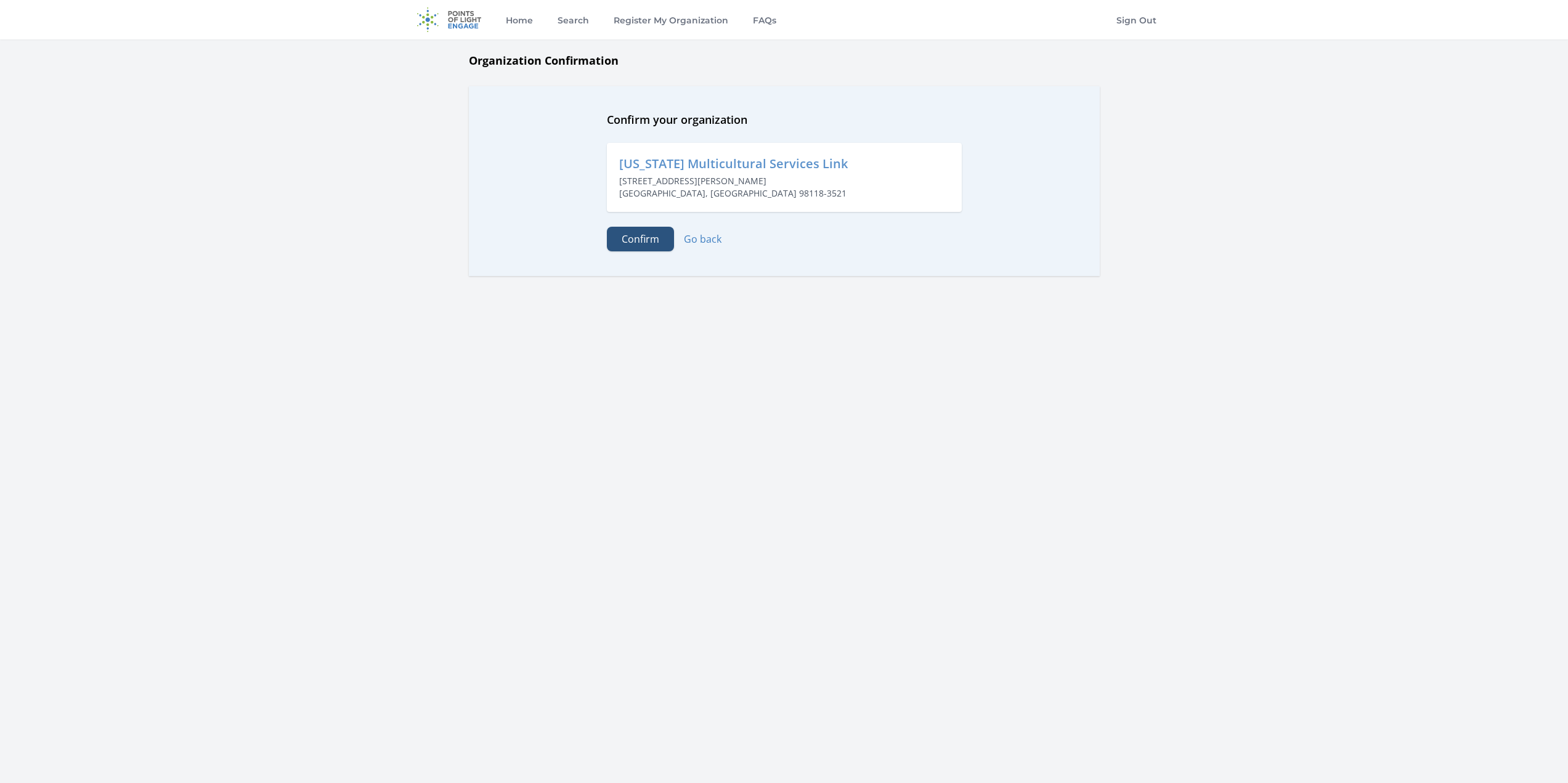
click at [637, 233] on button "Confirm" at bounding box center [640, 239] width 67 height 25
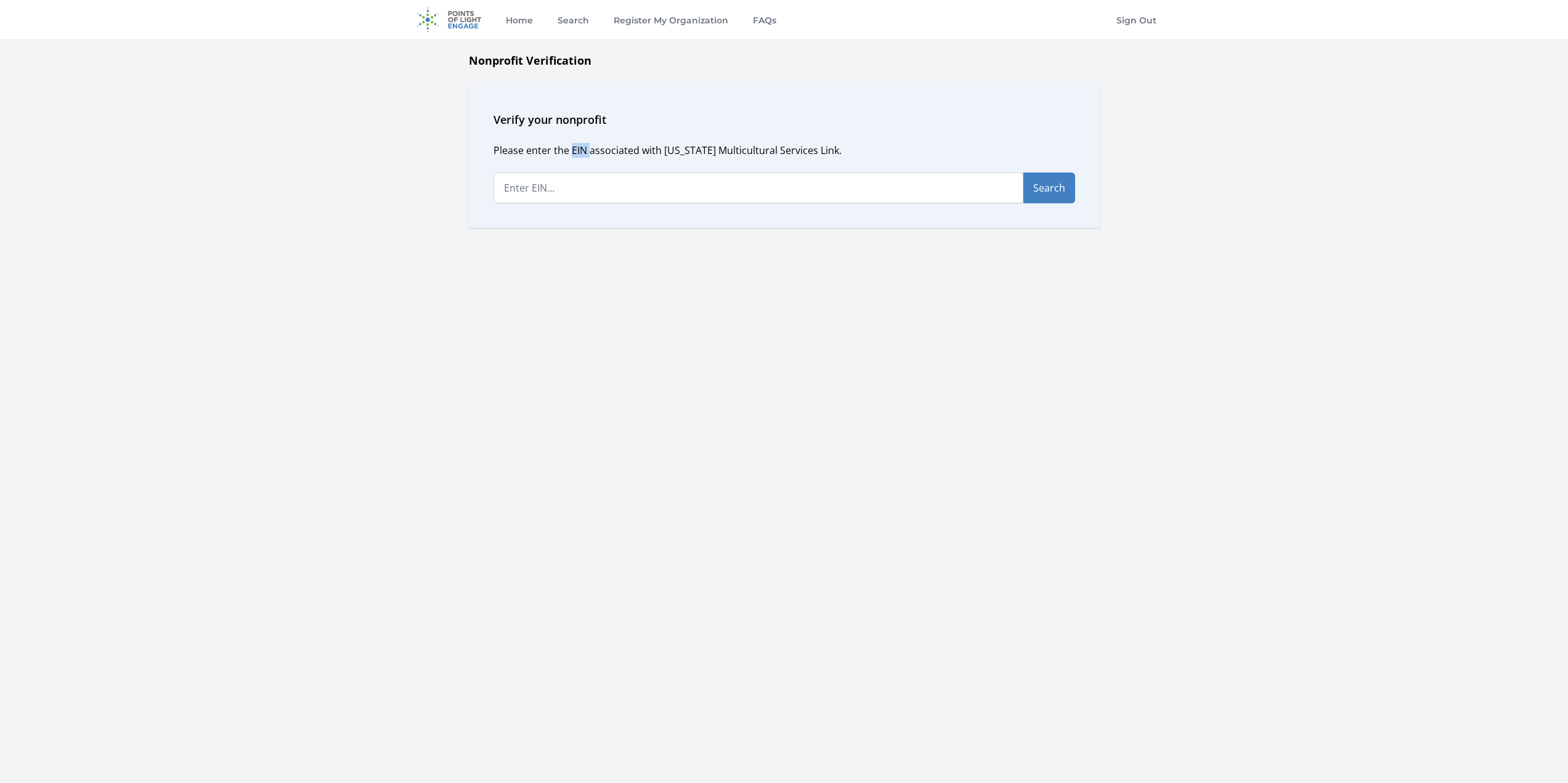
drag, startPoint x: 589, startPoint y: 151, endPoint x: 572, endPoint y: 151, distance: 17.0
click at [572, 151] on p "Please enter the EIN associated with [US_STATE] Multicultural Services Link." at bounding box center [784, 151] width 581 height 15
copy p "EIN"
paste input "[US_EMPLOYER_IDENTIFICATION_NUMBER]"
type input "[US_EMPLOYER_IDENTIFICATION_NUMBER]"
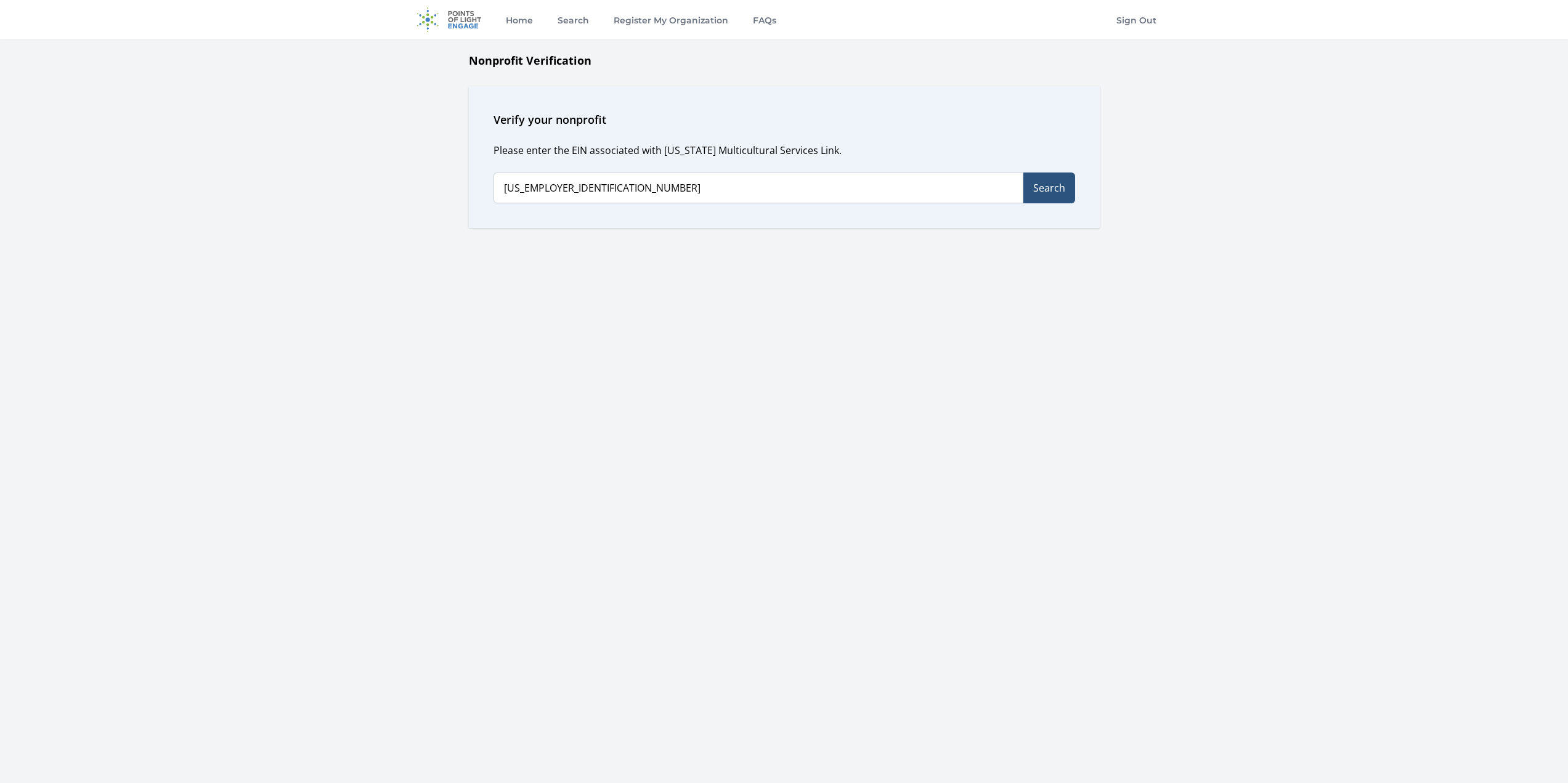
click at [1043, 183] on button "Search" at bounding box center [1049, 187] width 52 height 31
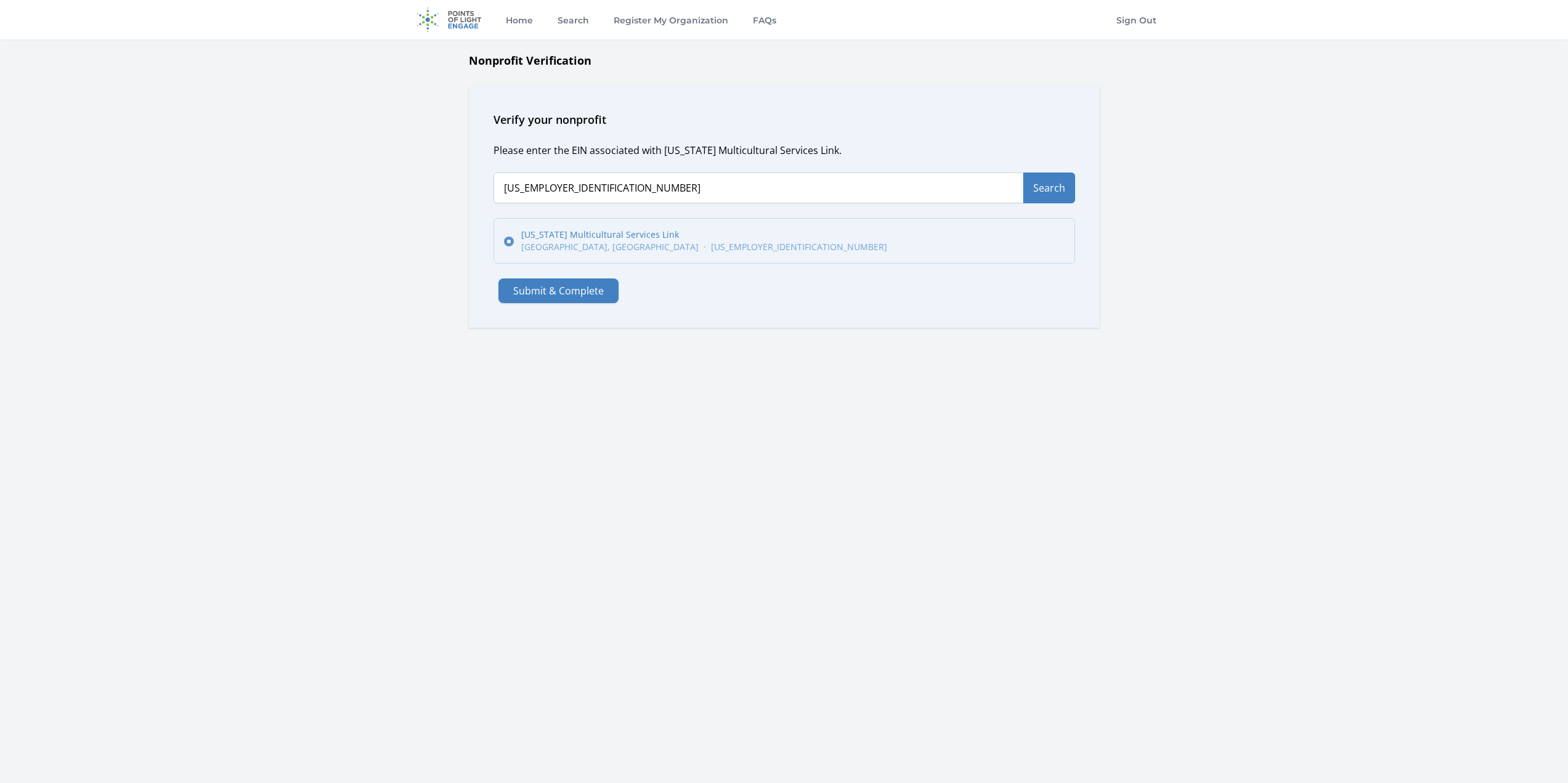
click at [711, 242] on span "[US_EMPLOYER_IDENTIFICATION_NUMBER]" at bounding box center [799, 247] width 176 height 12
click at [514, 242] on input "[US_STATE] Multicultural Services Link [GEOGRAPHIC_DATA], [GEOGRAPHIC_DATA] · […" at bounding box center [508, 241] width 10 height 10
click at [584, 293] on button "Submit & Complete" at bounding box center [558, 291] width 120 height 25
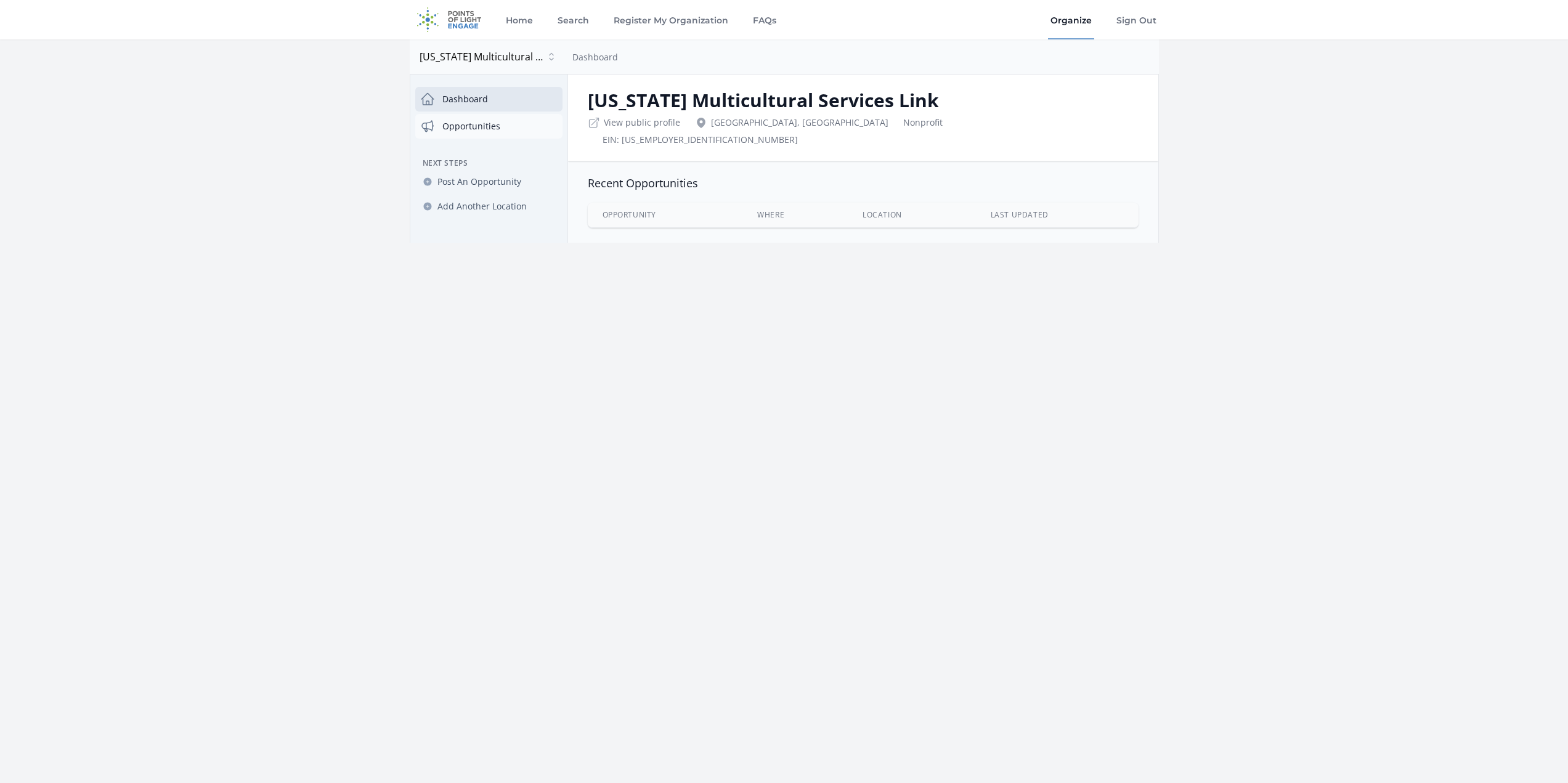
click at [459, 126] on link "Opportunities" at bounding box center [489, 126] width 147 height 25
click at [488, 183] on span "Post An Opportunity" at bounding box center [479, 182] width 84 height 12
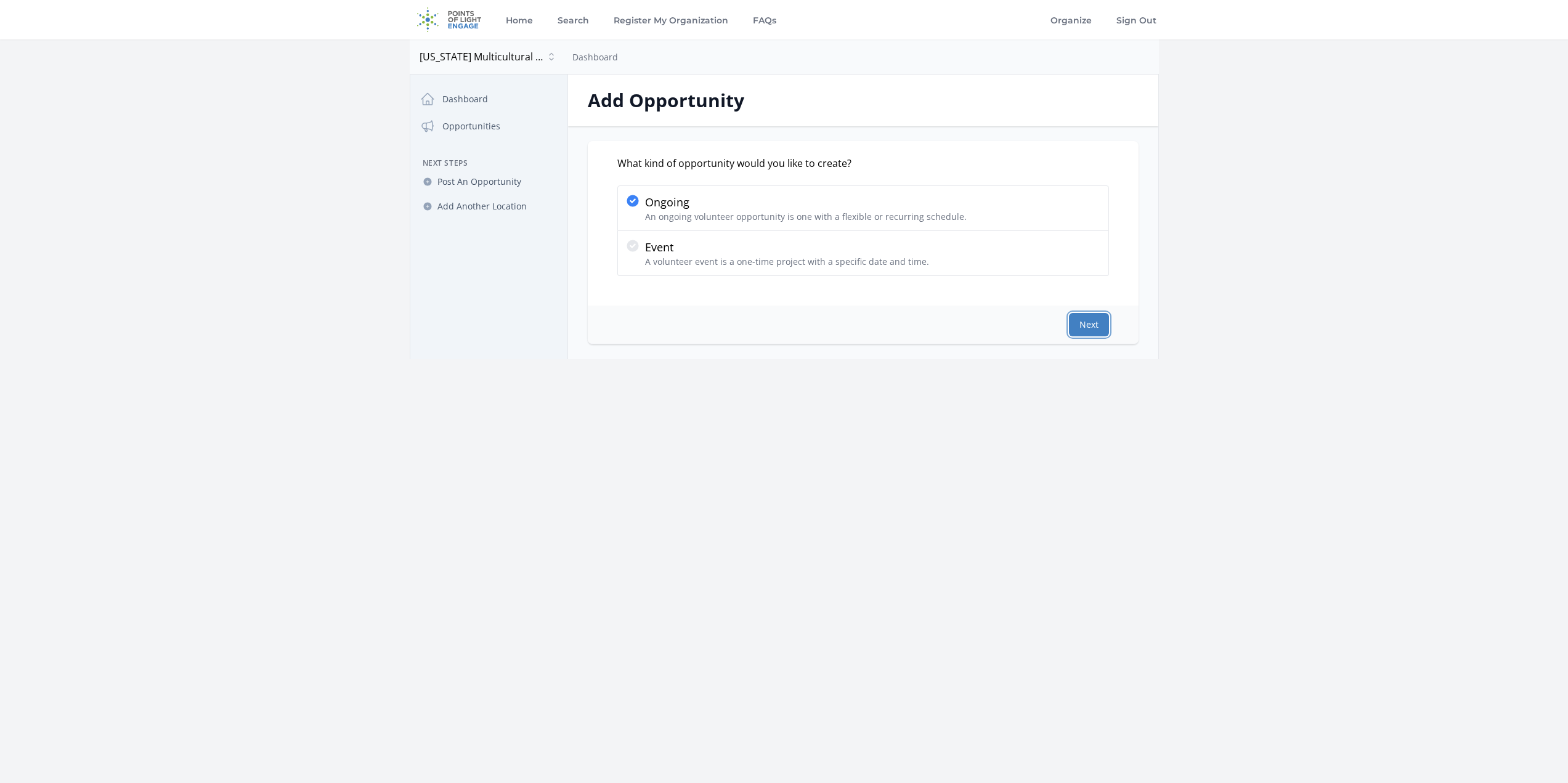
click at [1086, 326] on button "Next" at bounding box center [1088, 324] width 40 height 23
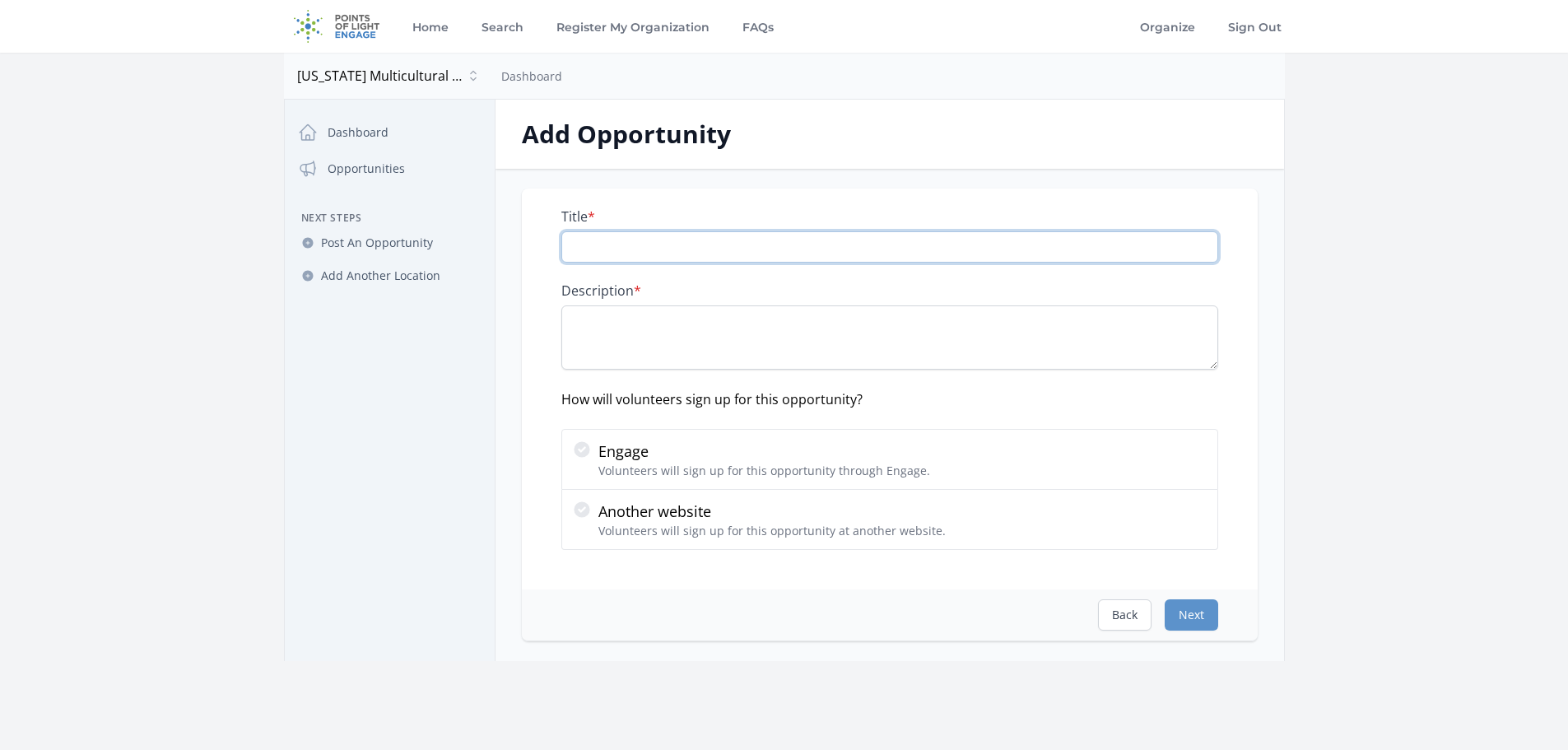
paste input "Grant Writer"
type input "Grant Writer"
paste textarea "We are looking for volunteers to assist with a major fundraising initiative to …"
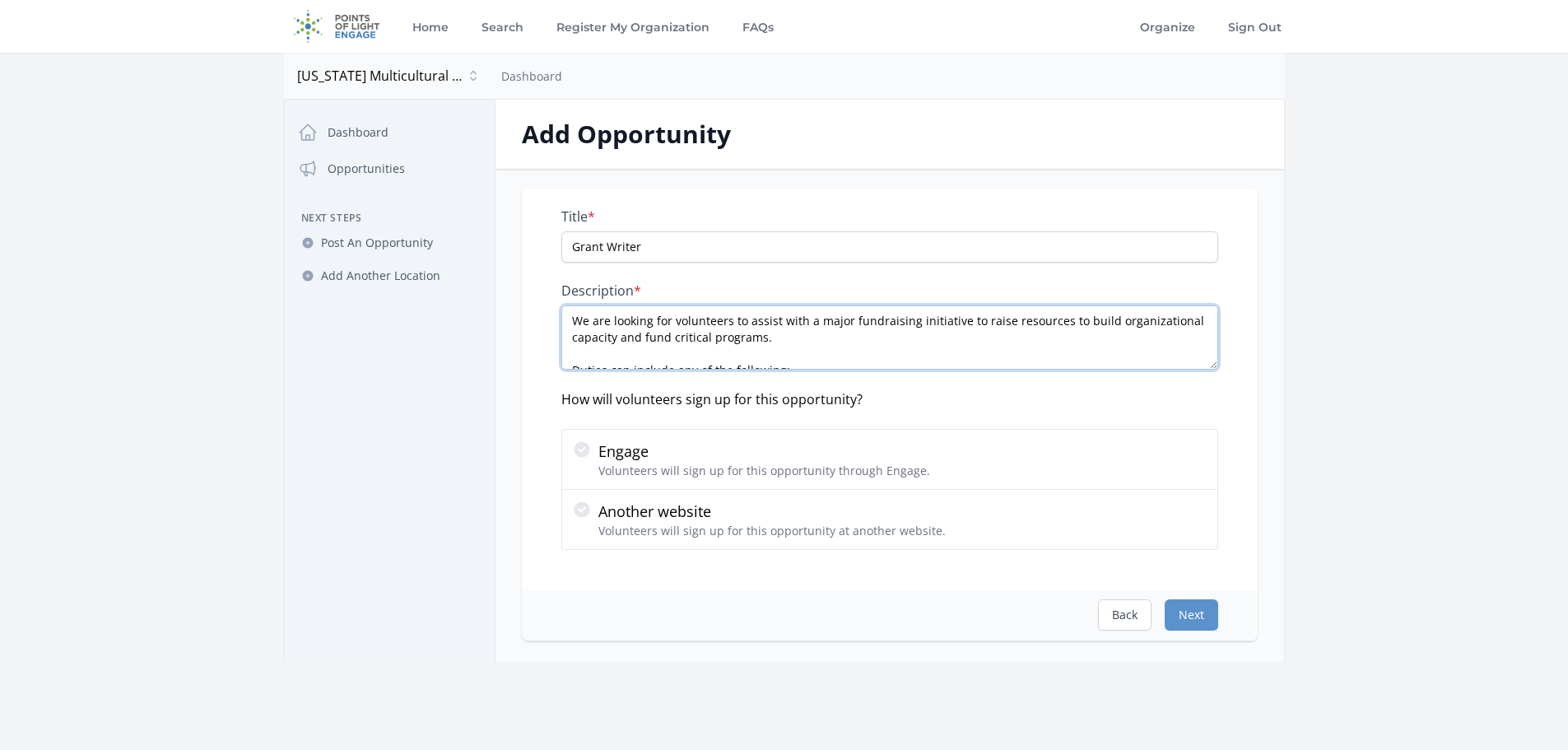
type textarea "We are looking for volunteers to assist with a major fundraising initiative to …"
click at [384, 446] on nav "Dashboard Opportunities Next Steps Post An Opportunity Add Another Location" at bounding box center [390, 381] width 210 height 532
click at [1196, 615] on button "Next" at bounding box center [1191, 614] width 54 height 31
click at [952, 342] on textarea "We are looking for volunteers to assist with a major fundraising initiative to …" at bounding box center [890, 337] width 657 height 65
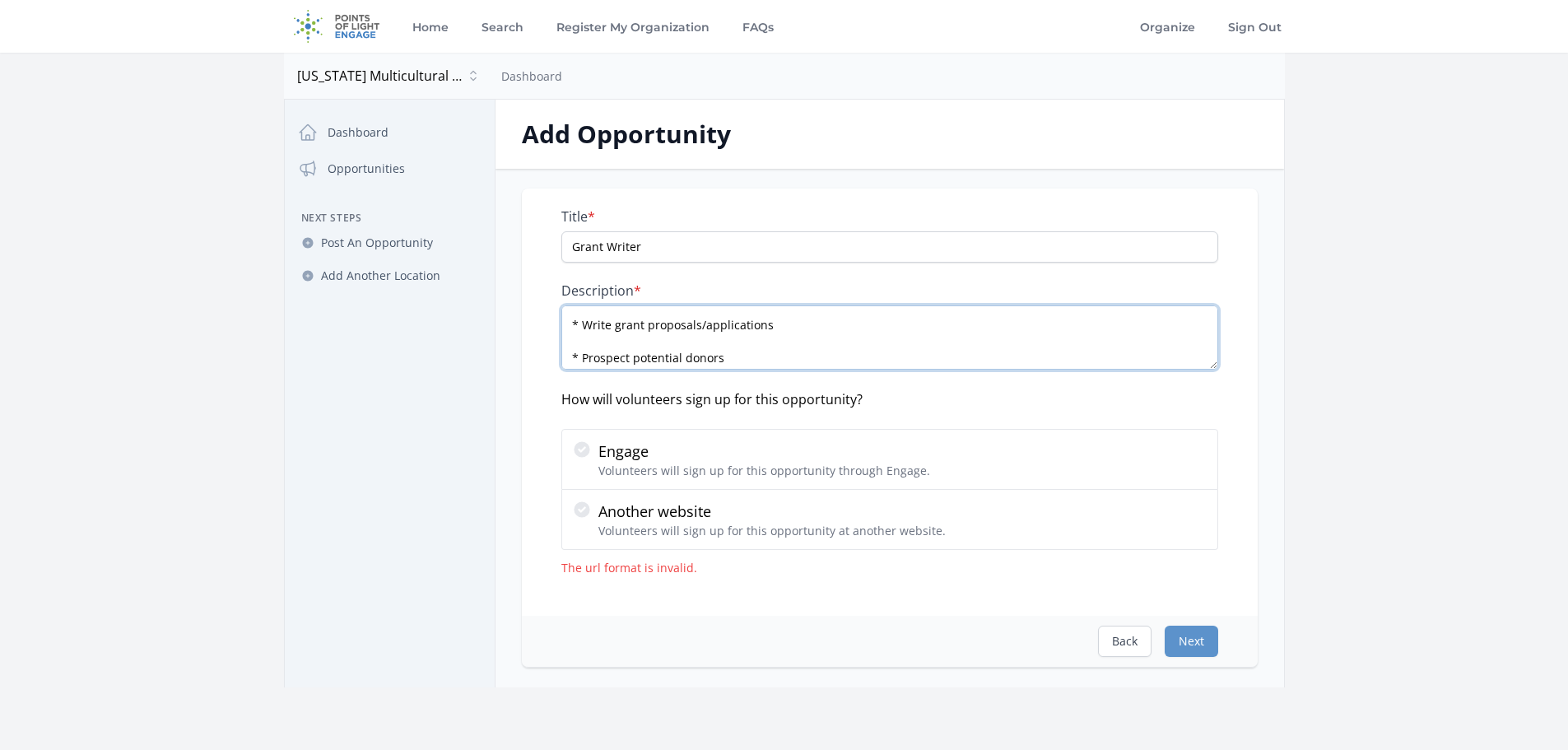
scroll to position [116, 0]
click at [0, 0] on div "Click to open assistant" at bounding box center [0, 0] width 0 height 0
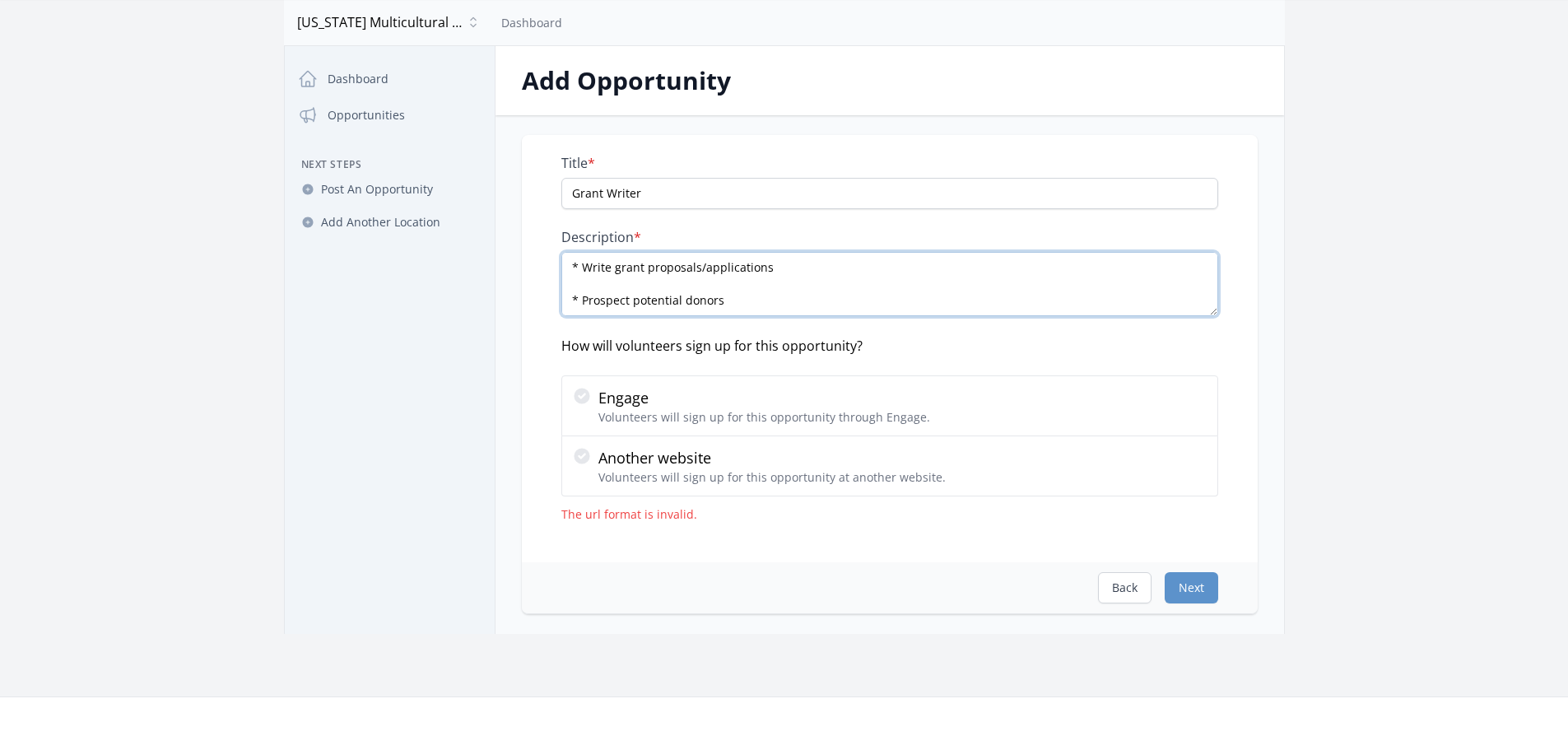
scroll to position [82, 0]
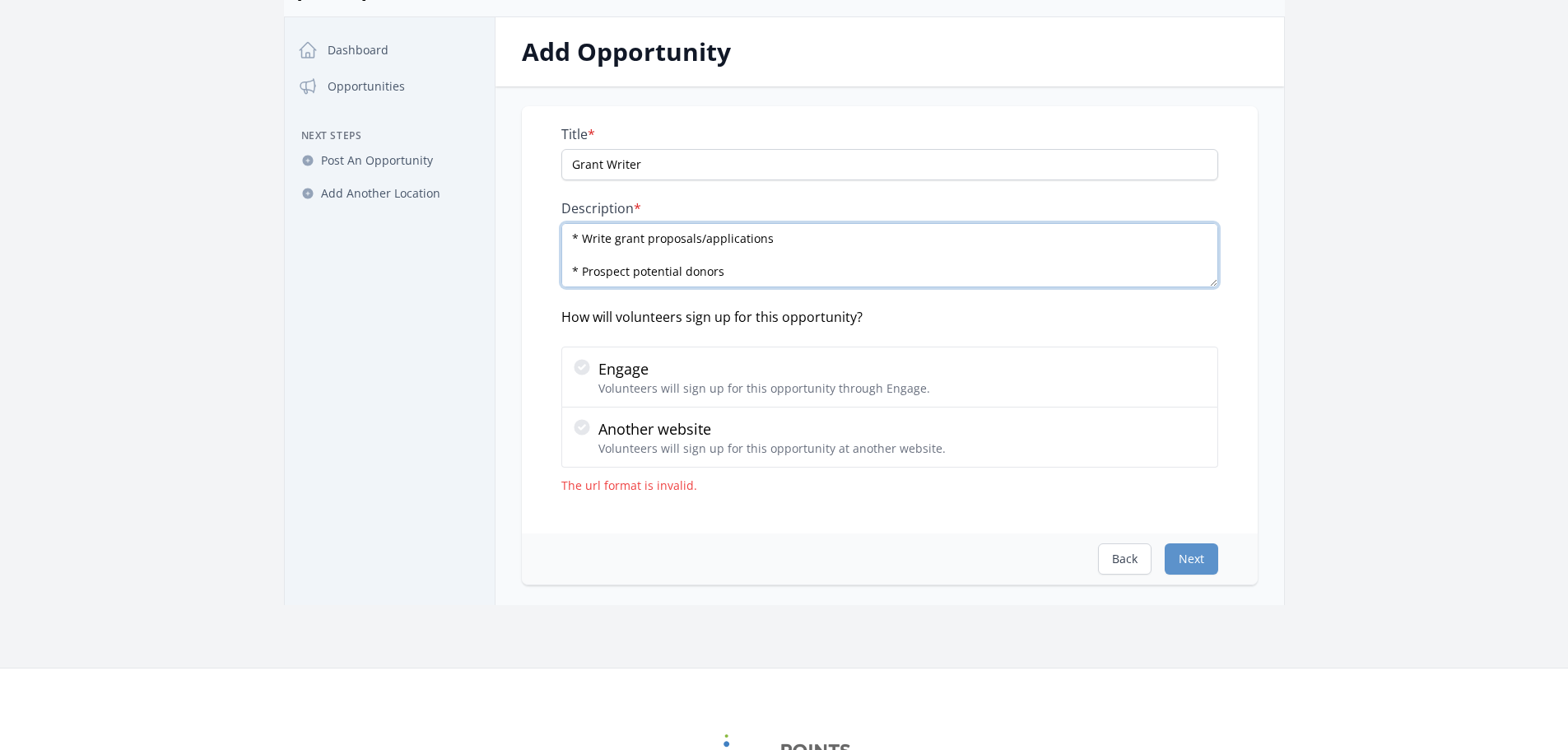
click at [0, 0] on icon "Close assistant" at bounding box center [0, 0] width 0 height 0
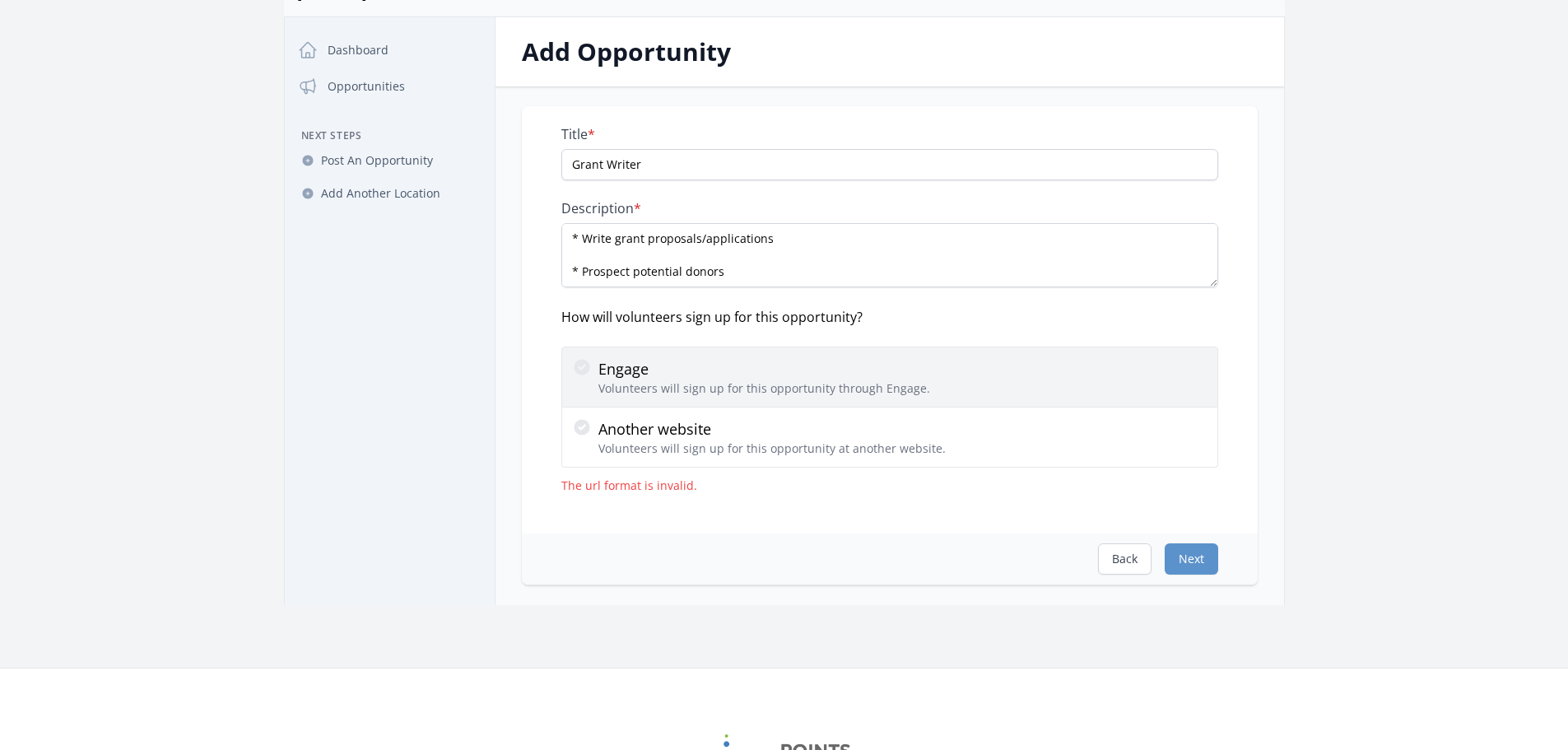
click at [583, 368] on icon at bounding box center [582, 367] width 20 height 20
click at [0, 0] on input "Engage Volunteers will sign up for this opportunity through Engage." at bounding box center [0, 0] width 0 height 0
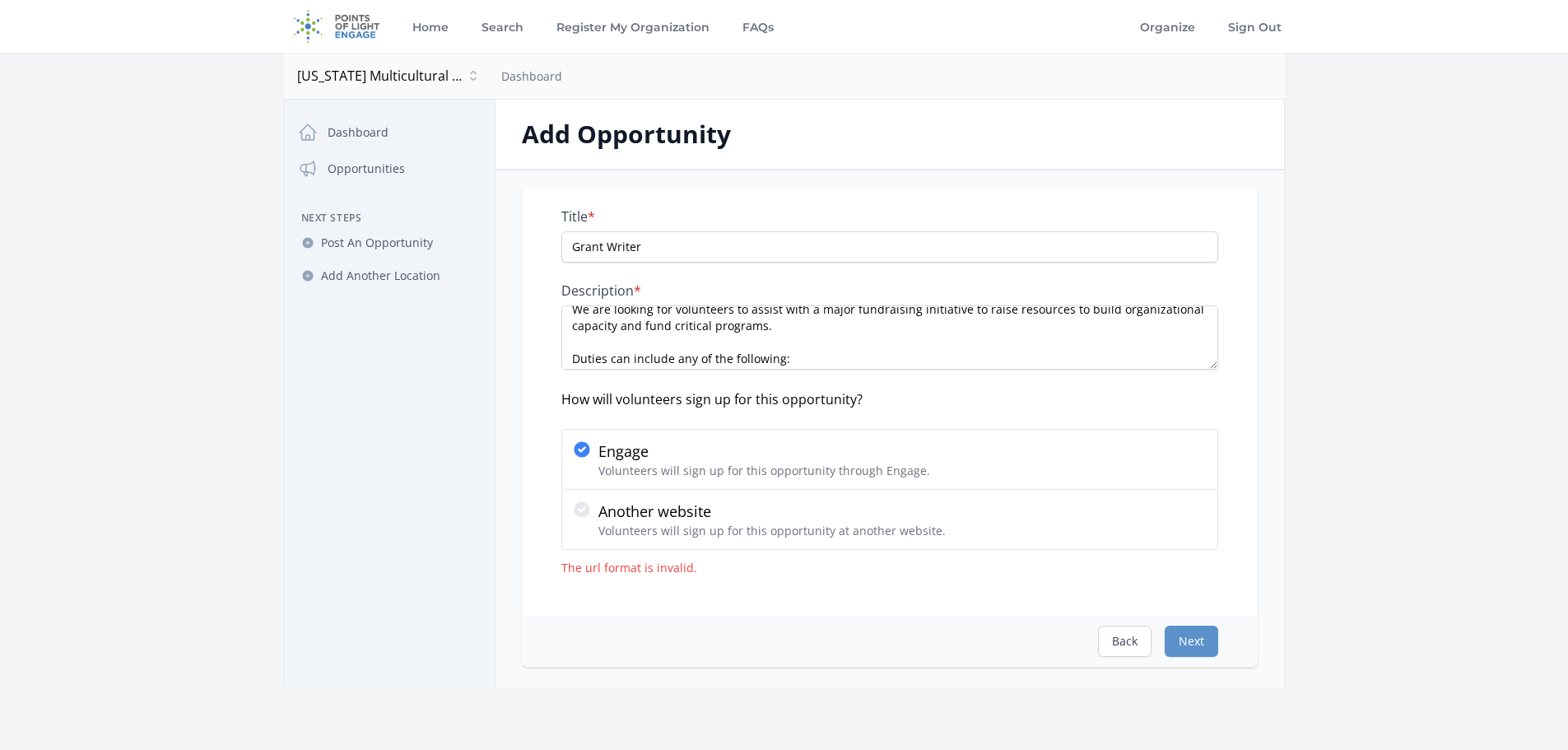
scroll to position [0, 0]
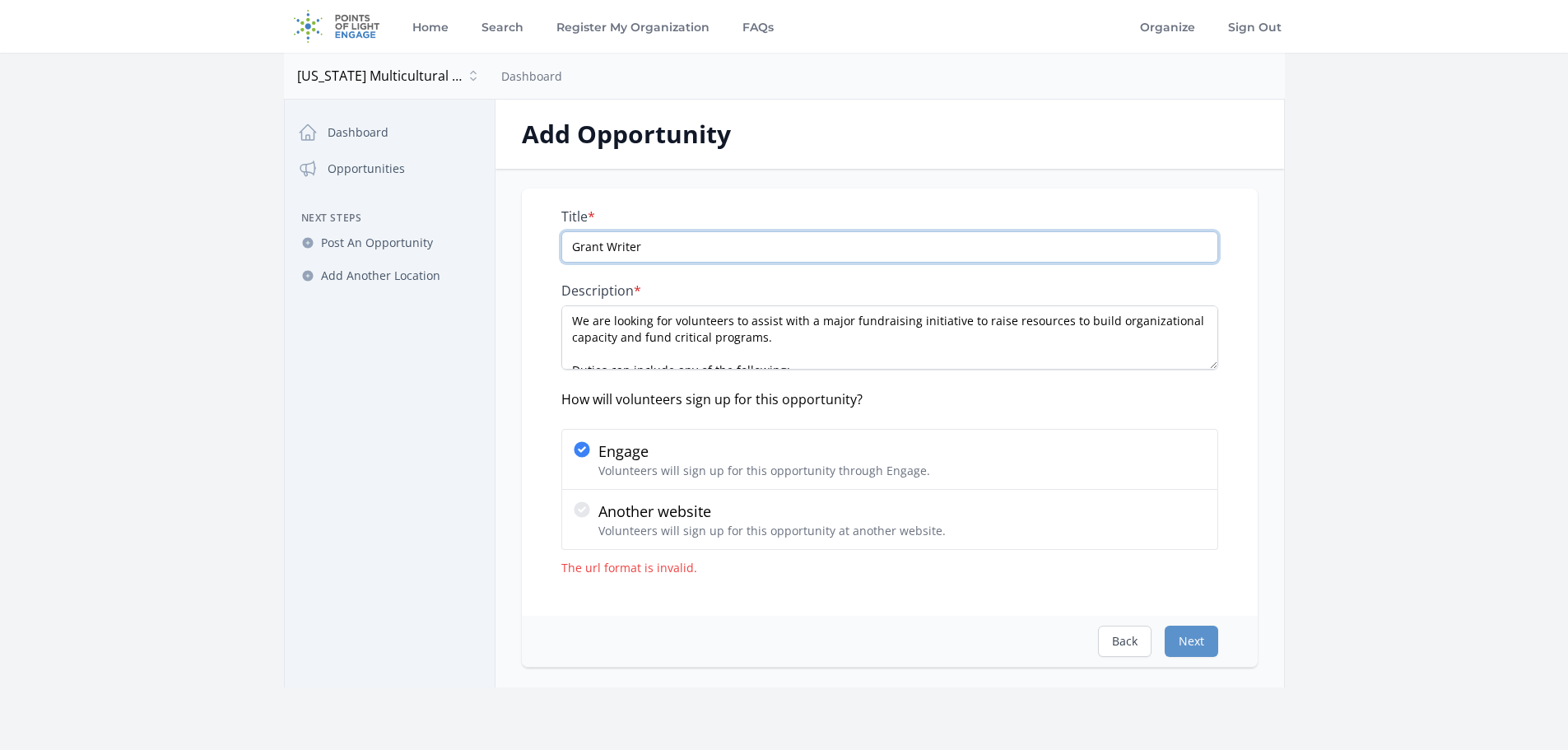
click at [667, 244] on input "Grant Writer" at bounding box center [890, 247] width 657 height 31
click at [1199, 639] on button "Next" at bounding box center [1191, 641] width 54 height 31
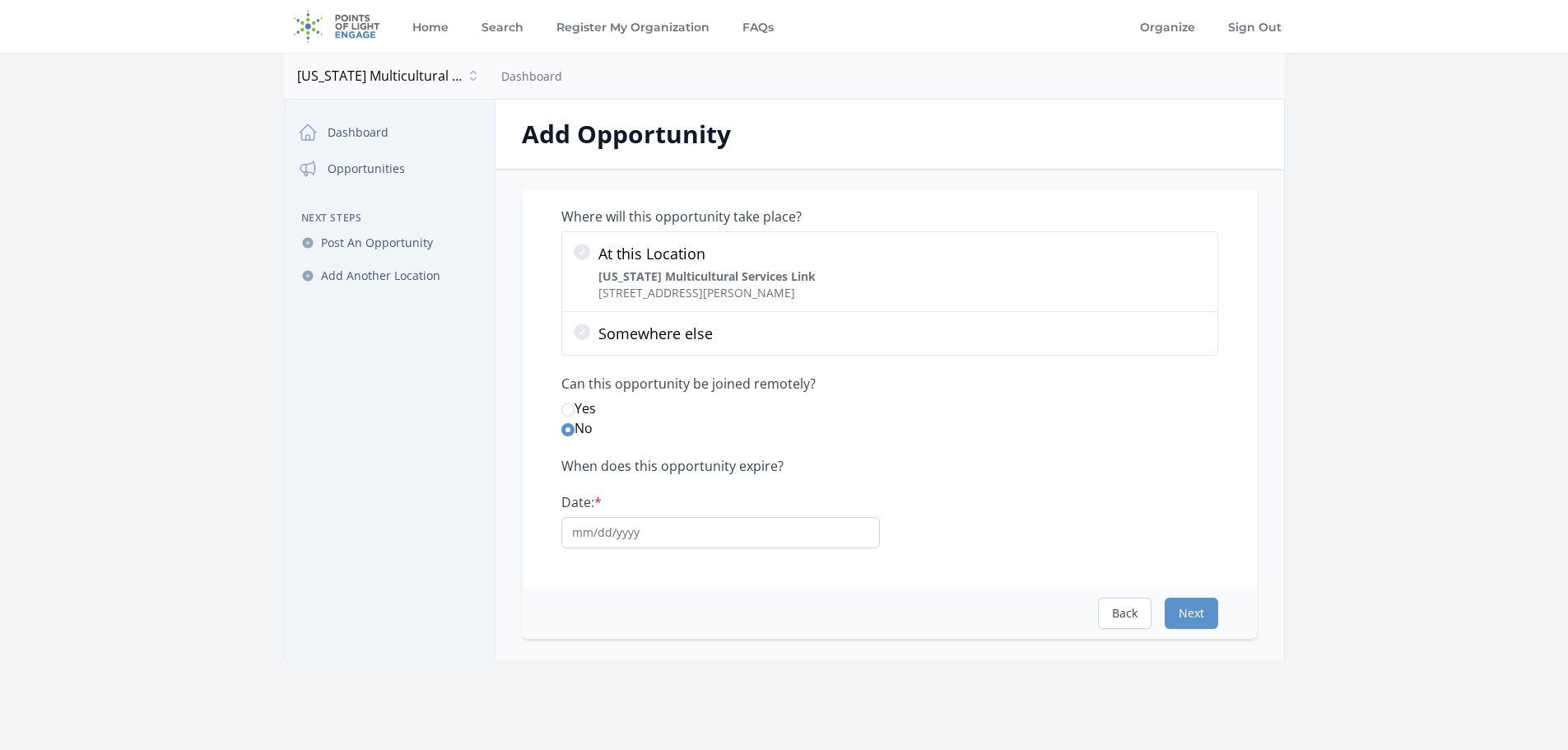
click at [565, 416] on label "Yes" at bounding box center [890, 409] width 657 height 20
click at [565, 416] on input "Yes" at bounding box center [568, 410] width 13 height 13
radio input "true"
click at [616, 536] on input "Date: *" at bounding box center [721, 532] width 319 height 31
click at [1199, 613] on button "Next" at bounding box center [1191, 613] width 54 height 31
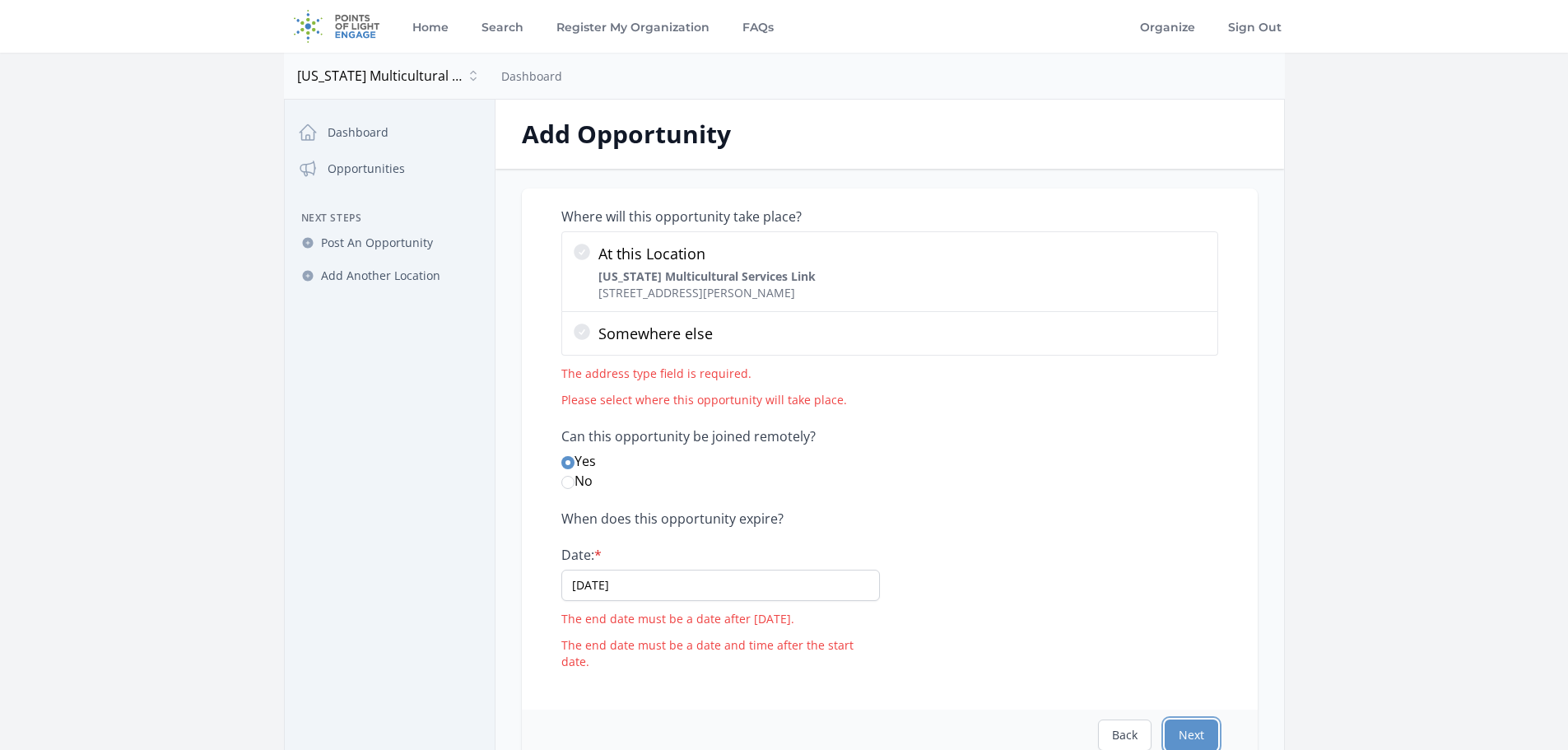
scroll to position [82, 0]
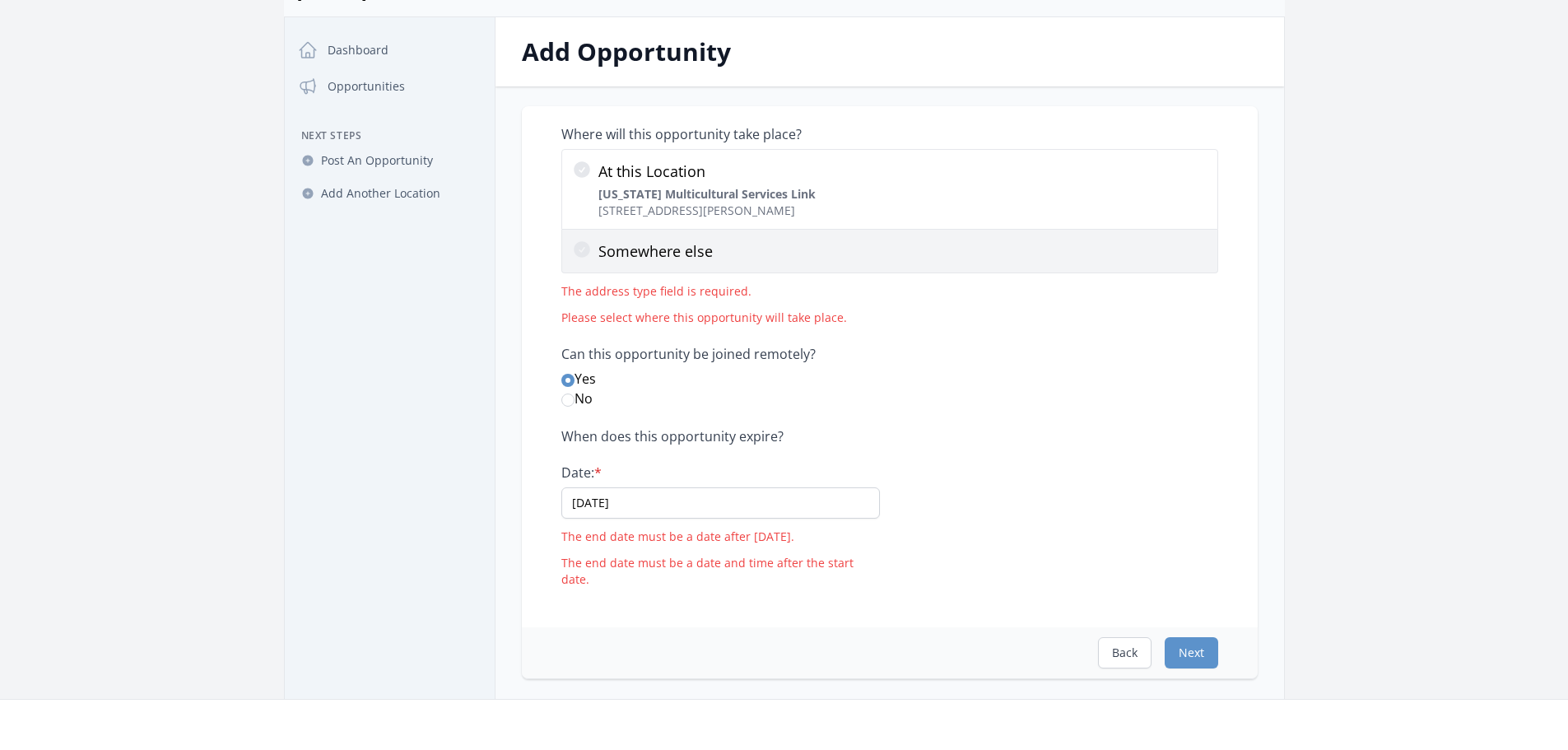
click at [576, 247] on icon at bounding box center [582, 249] width 16 height 16
click at [0, 0] on input "Somewhere else" at bounding box center [0, 0] width 0 height 0
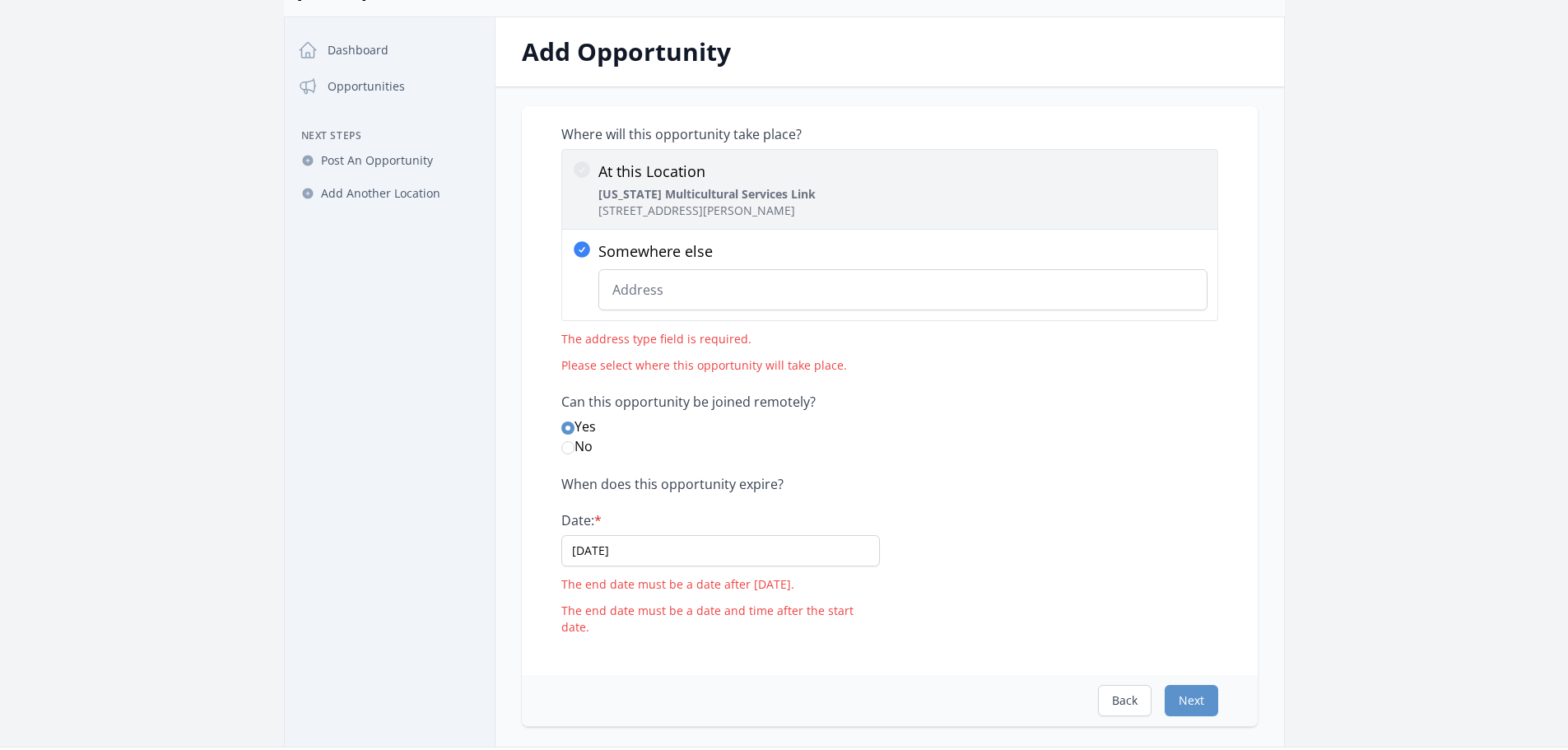
click at [584, 167] on icon at bounding box center [582, 169] width 20 height 20
click at [0, 0] on input "At this Location Washington Multicultural Services Link 7131 Martin Luther King…" at bounding box center [0, 0] width 0 height 0
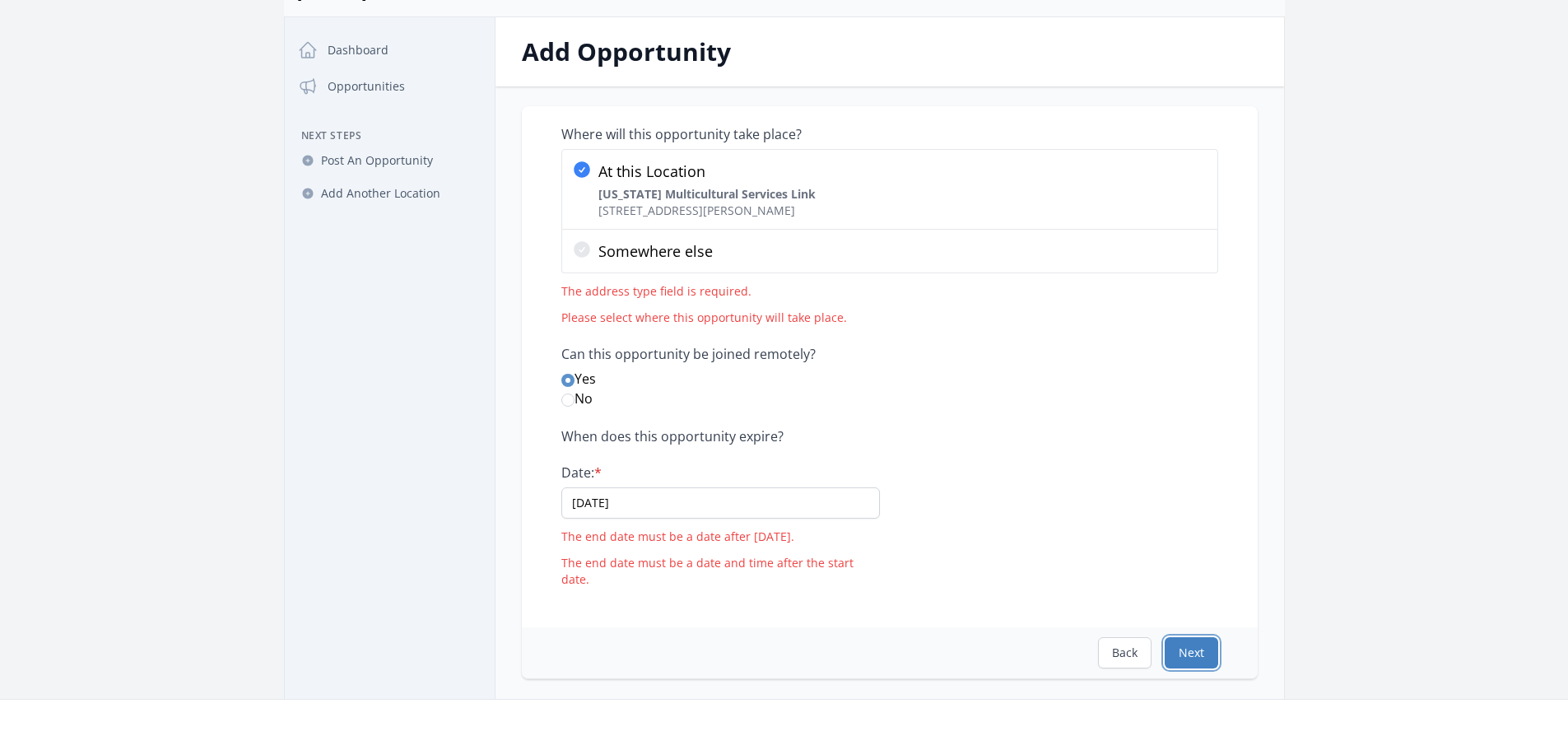
click at [1186, 637] on button "Next" at bounding box center [1191, 653] width 54 height 31
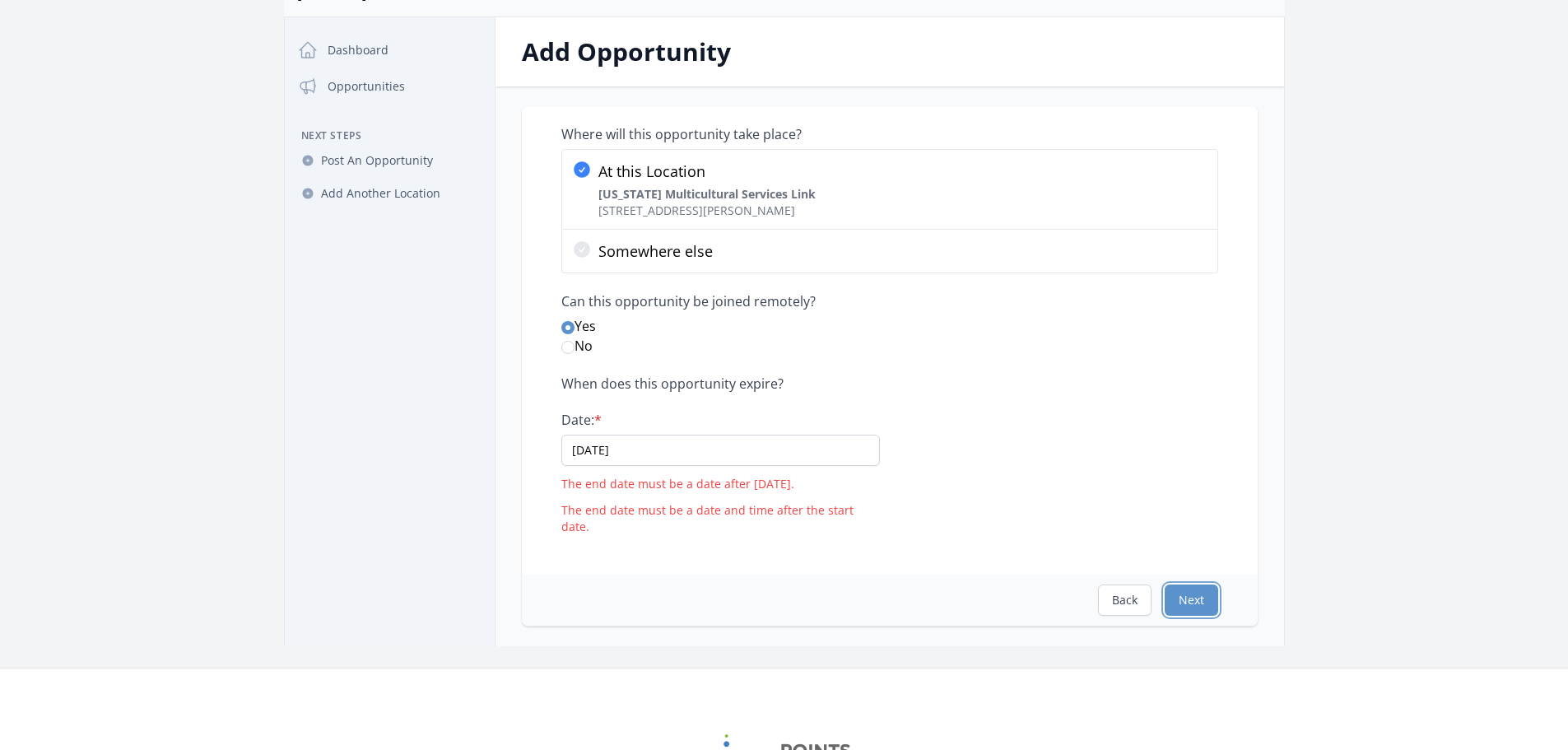
scroll to position [0, 0]
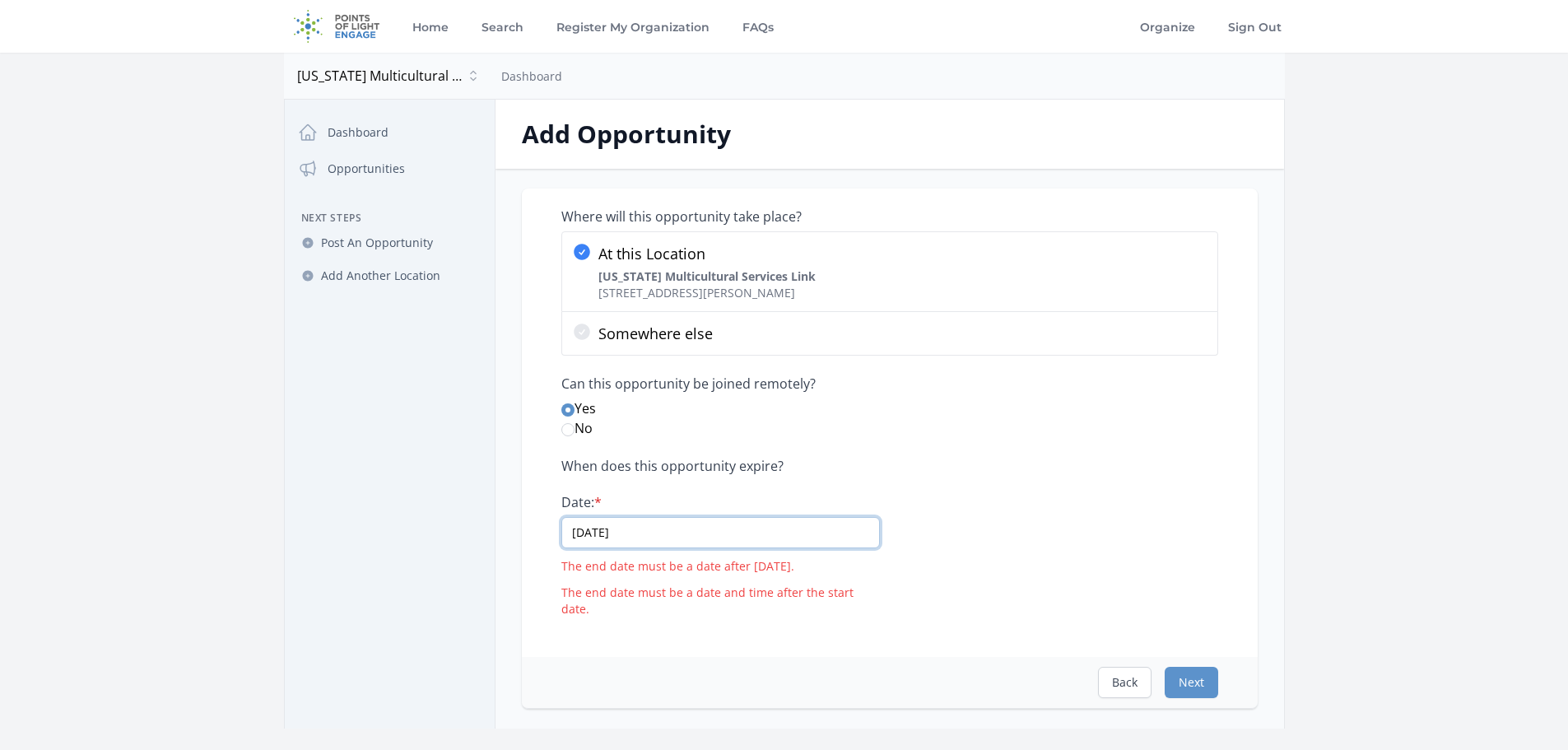
drag, startPoint x: 639, startPoint y: 533, endPoint x: 744, endPoint y: 562, distance: 108.9
click at [639, 534] on input "08/18/2025" at bounding box center [721, 532] width 319 height 31
click at [858, 529] on input "[DATE]" at bounding box center [721, 532] width 319 height 31
type input "[DATE]"
click at [1176, 667] on button "Next" at bounding box center [1191, 682] width 54 height 31
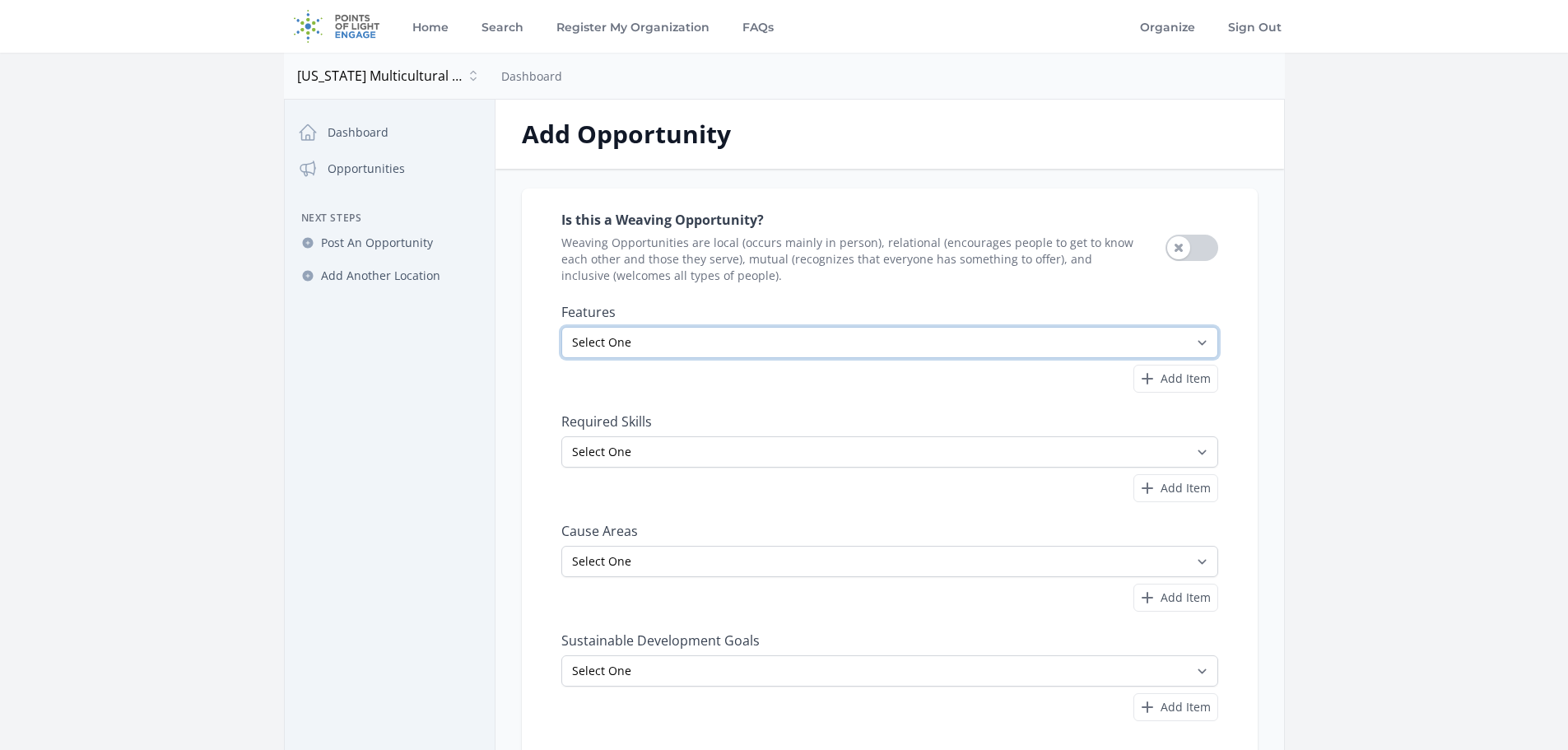
click at [631, 341] on select "Select One All Ages Court-Ordered Eligible Good for Families Good for Groups Go…" at bounding box center [890, 342] width 657 height 31
select select "Minimum Age [DEMOGRAPHIC_DATA]"
click at [562, 327] on select "Select One All Ages Court-Ordered Eligible Good for Families Good for Groups Go…" at bounding box center [890, 342] width 657 height 31
click at [612, 441] on select "Select One Accounting Advocacy Administrative Arts Board Service Business Skill…" at bounding box center [890, 451] width 657 height 31
click at [522, 382] on div "Is this a Weaving Opportunity? Weaving Opportunities are local (occurs mainly i…" at bounding box center [890, 474] width 736 height 573
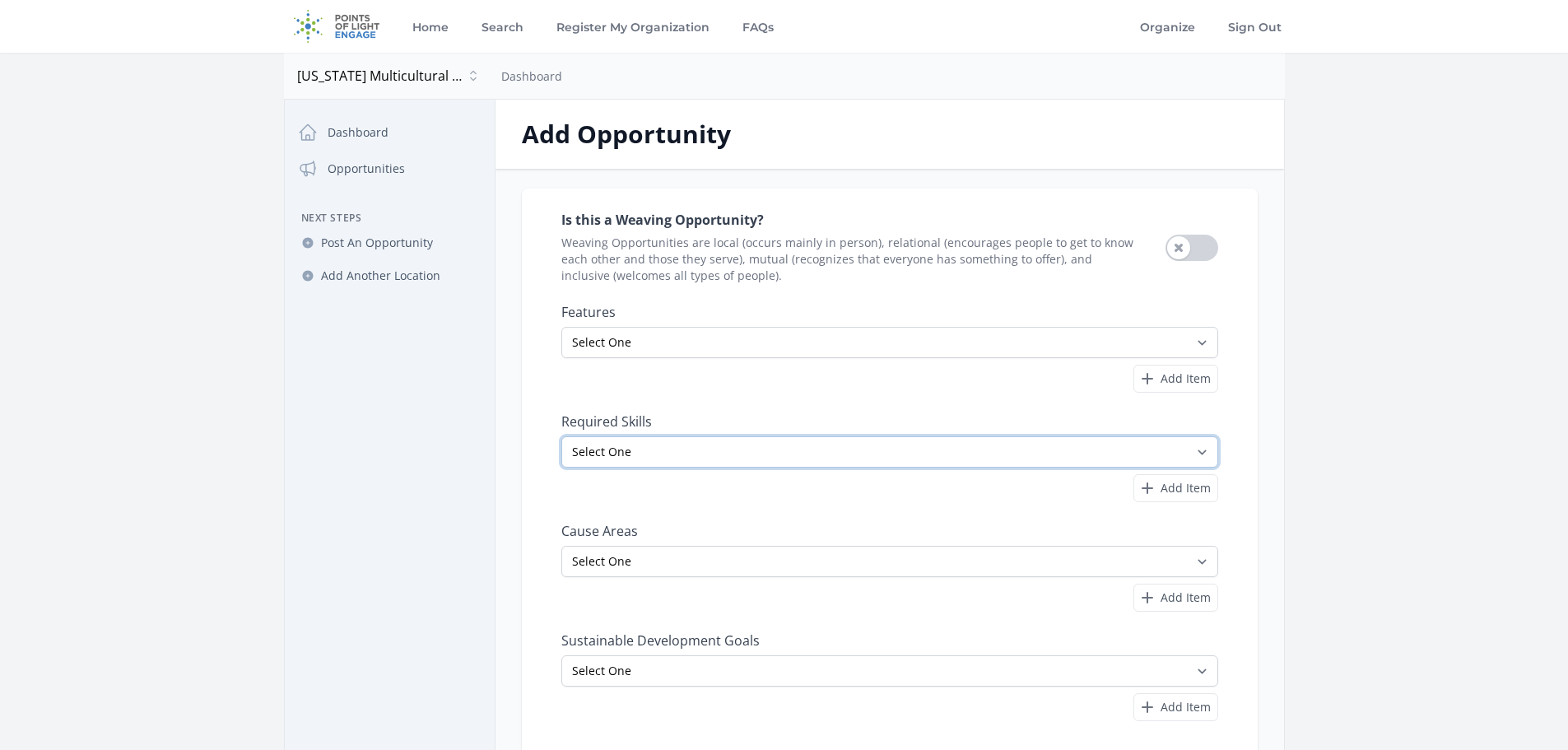
click at [683, 451] on select "Select One Accounting Advocacy Administrative Arts Board Service Business Skill…" at bounding box center [890, 451] width 657 height 31
select select "Writing"
click at [562, 436] on select "Select One Accounting Advocacy Administrative Arts Board Service Business Skill…" at bounding box center [890, 451] width 657 height 31
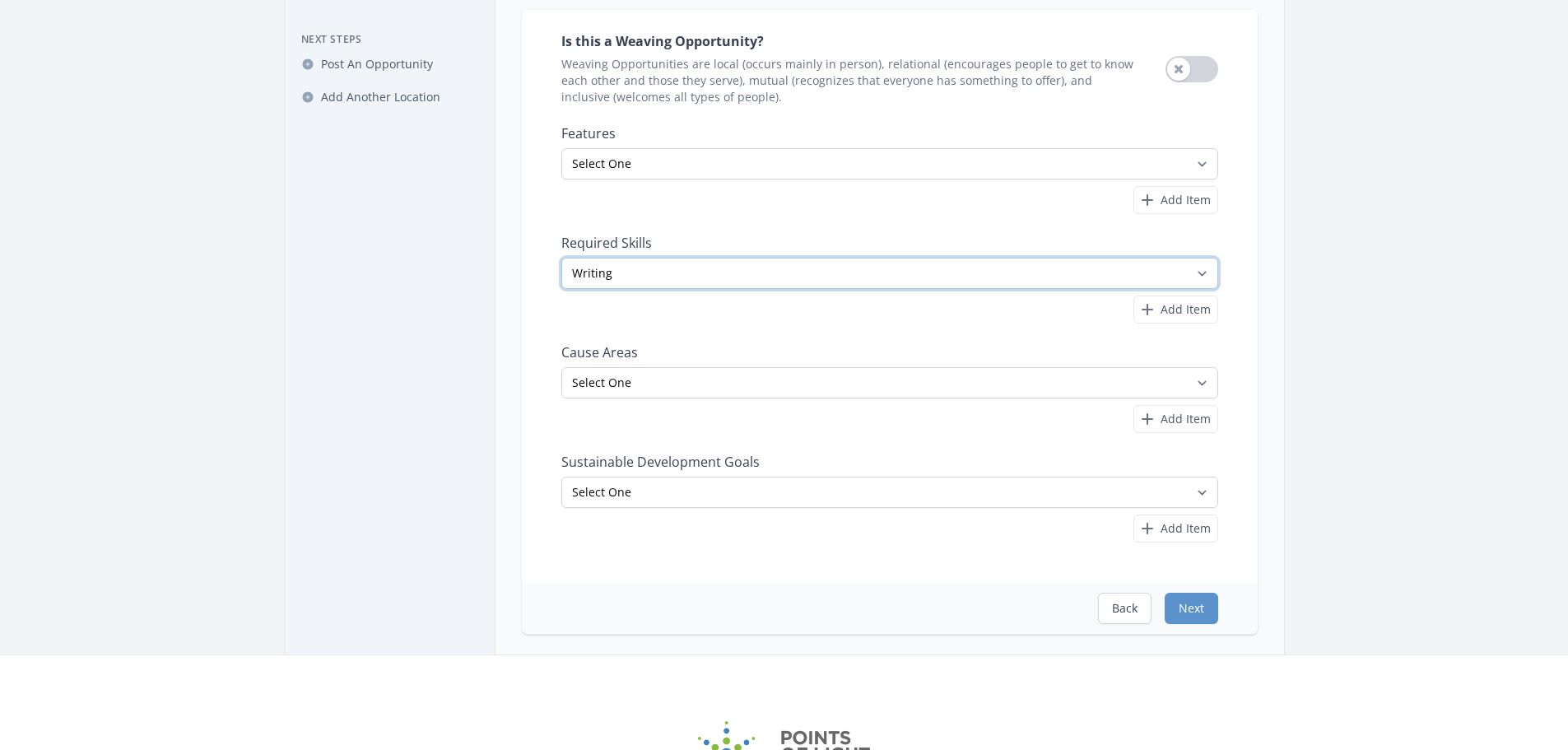
scroll to position [165, 0]
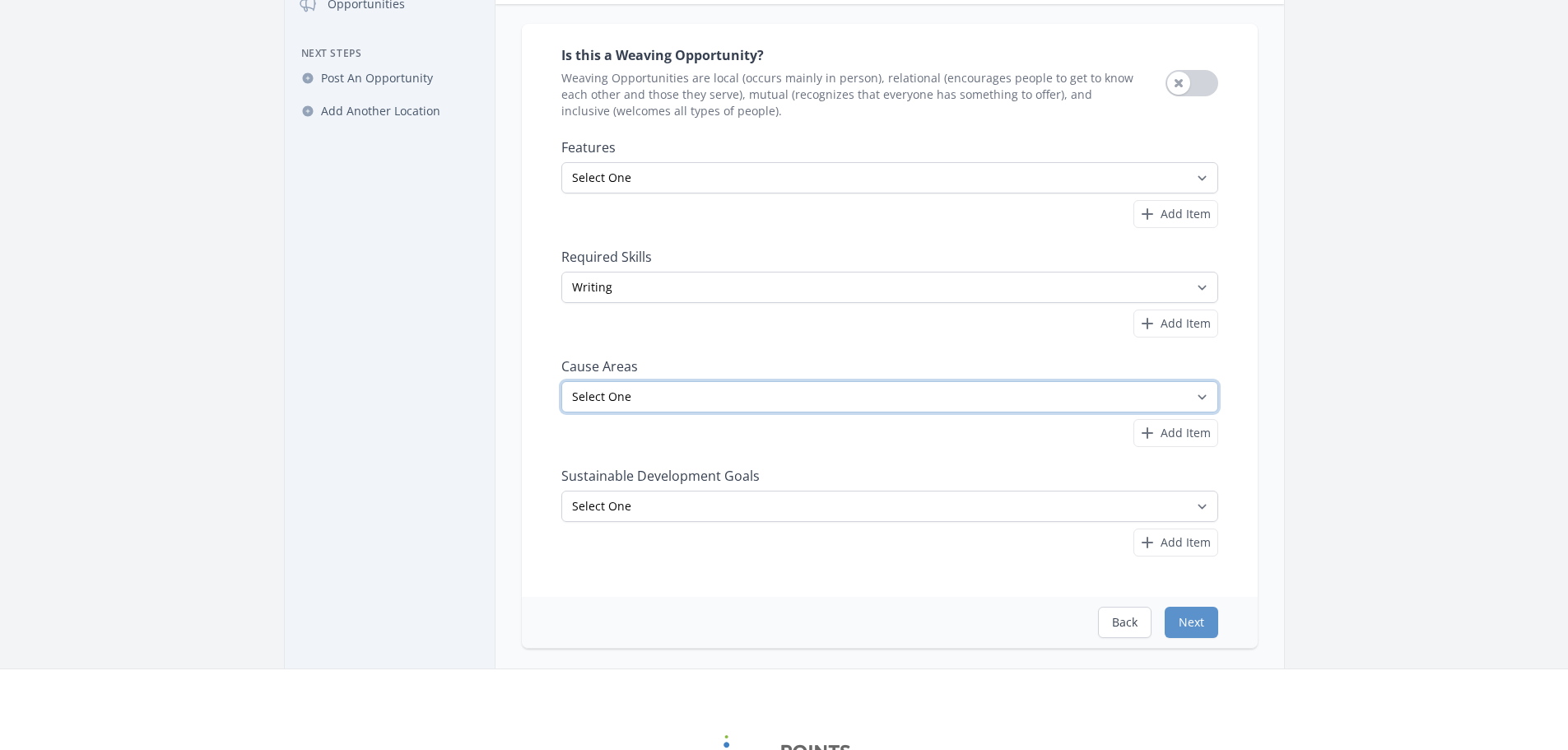
click at [642, 396] on select "Select One Adult Education Animals Arts & Culture Children & Youth Civil Rights…" at bounding box center [890, 397] width 657 height 31
click at [432, 304] on nav "Dashboard Opportunities Next Steps Post An Opportunity Add Another Location" at bounding box center [390, 303] width 210 height 704
click at [666, 390] on select "Select One Adult Education Animals Arts & Culture Children & Youth Civil Rights…" at bounding box center [890, 397] width 657 height 31
select select "Disabilities"
click at [562, 381] on select "Select One Adult Education Animals Arts & Culture Children & Youth Civil Rights…" at bounding box center [890, 397] width 657 height 31
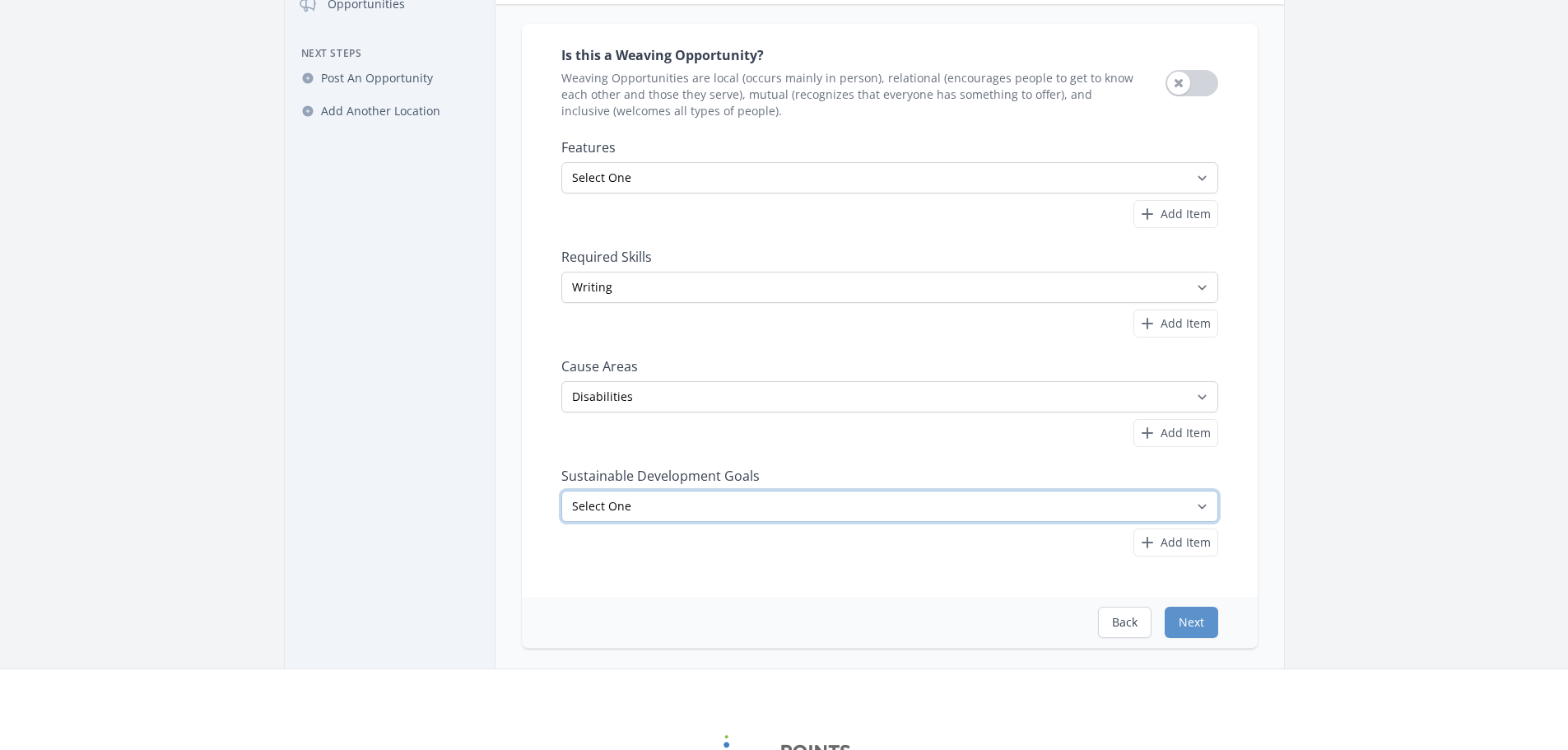
click at [639, 502] on select "Select One No Poverty Zero Hunger Good Health and Well-Being Quality Education …" at bounding box center [890, 506] width 657 height 31
click at [350, 365] on nav "Dashboard Opportunities Next Steps Post An Opportunity Add Another Location" at bounding box center [390, 303] width 210 height 704
click at [661, 506] on select "Select One No Poverty Zero Hunger Good Health and Well-Being Quality Education …" at bounding box center [890, 506] width 657 height 31
select select "Reduced Inequalities"
click at [562, 491] on select "Select One No Poverty Zero Hunger Good Health and Well-Being Quality Education …" at bounding box center [890, 506] width 657 height 31
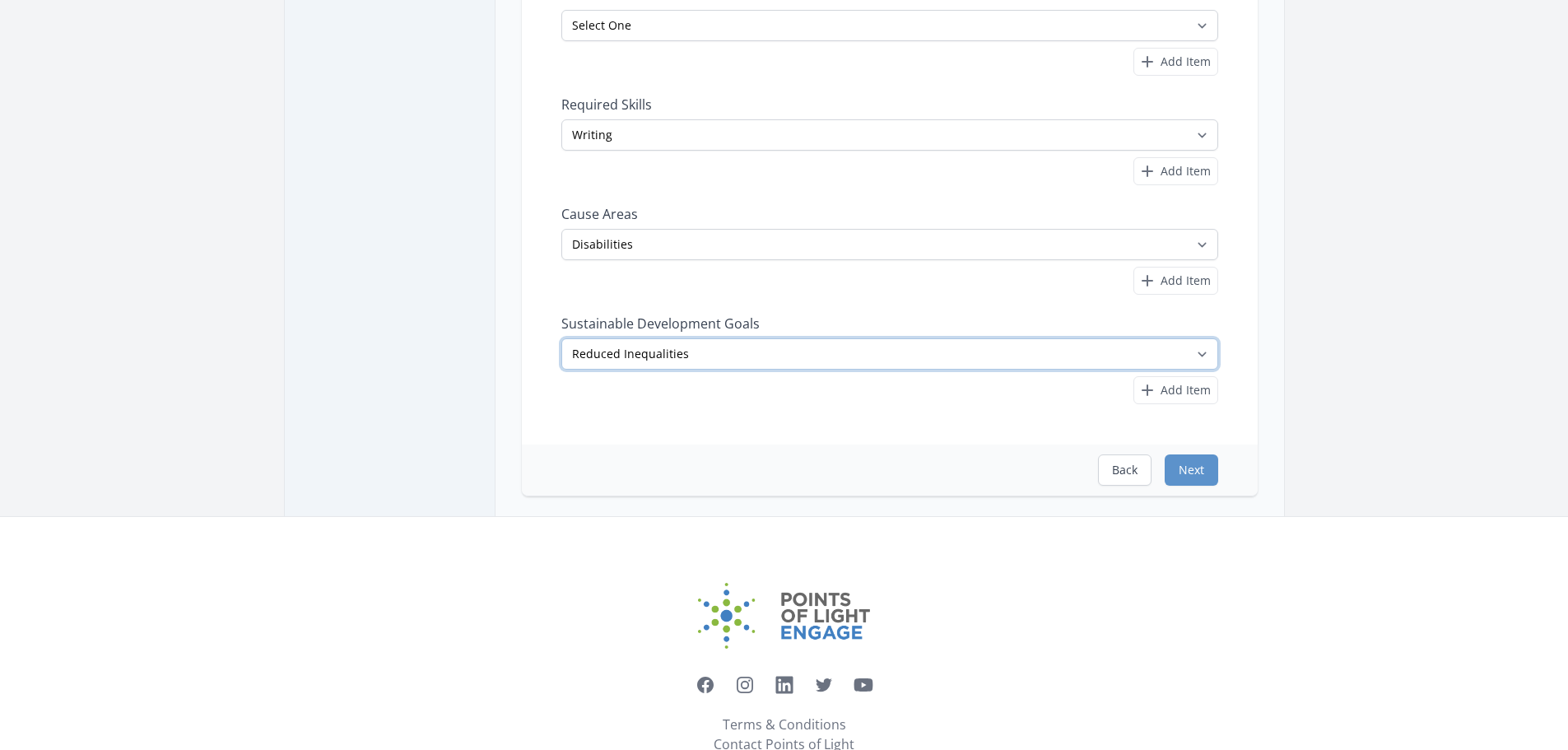
scroll to position [329, 0]
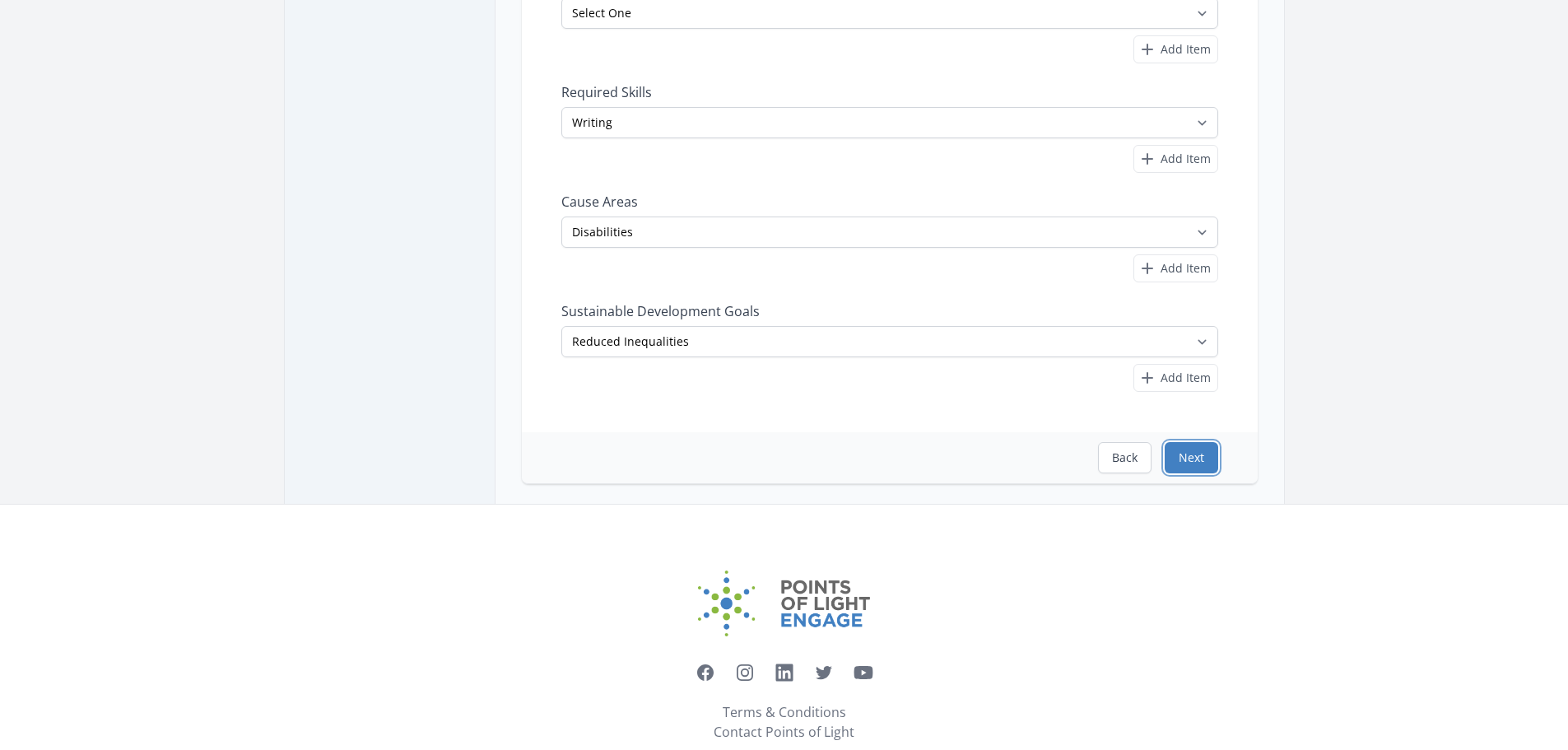
click at [1192, 457] on button "Next" at bounding box center [1191, 457] width 54 height 31
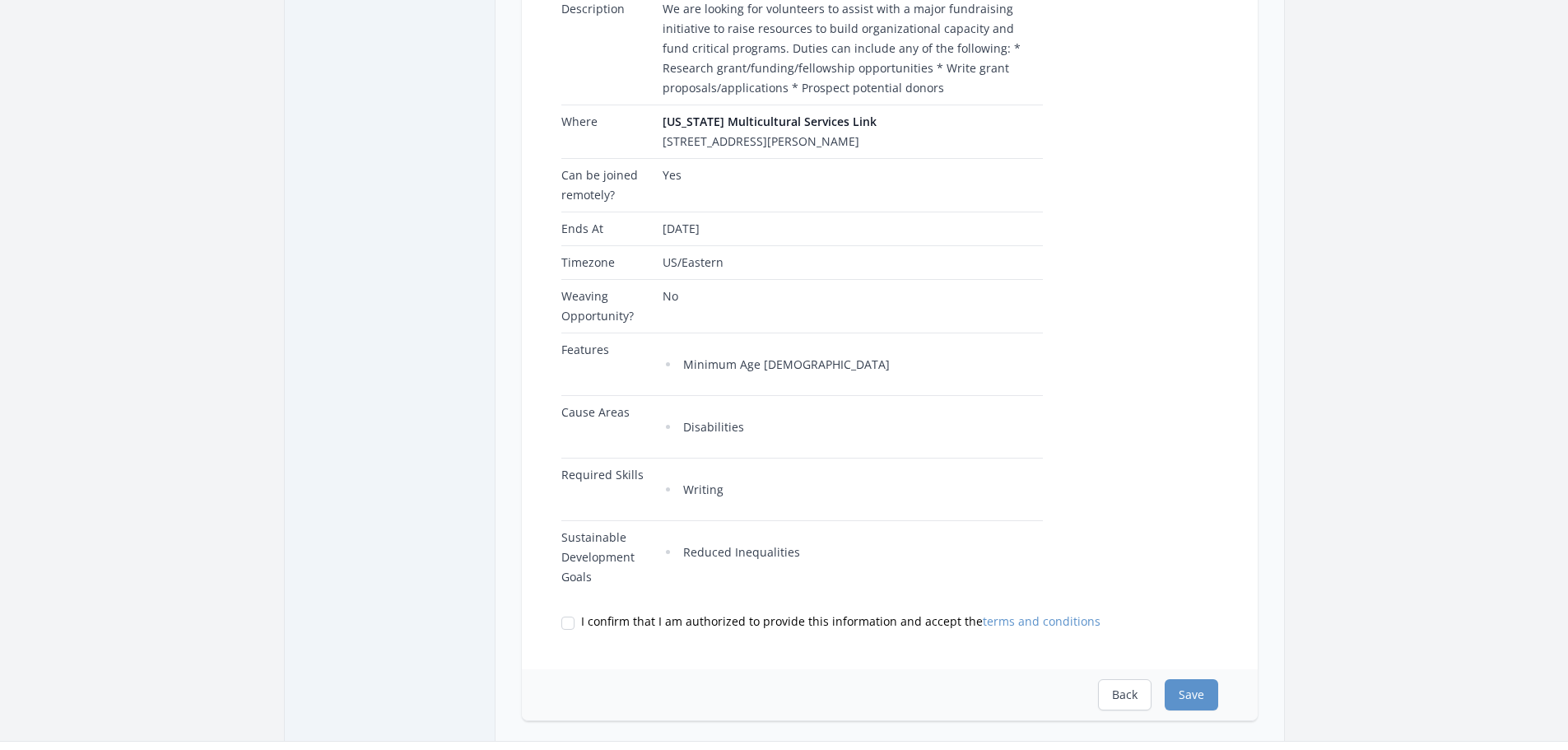
scroll to position [493, 0]
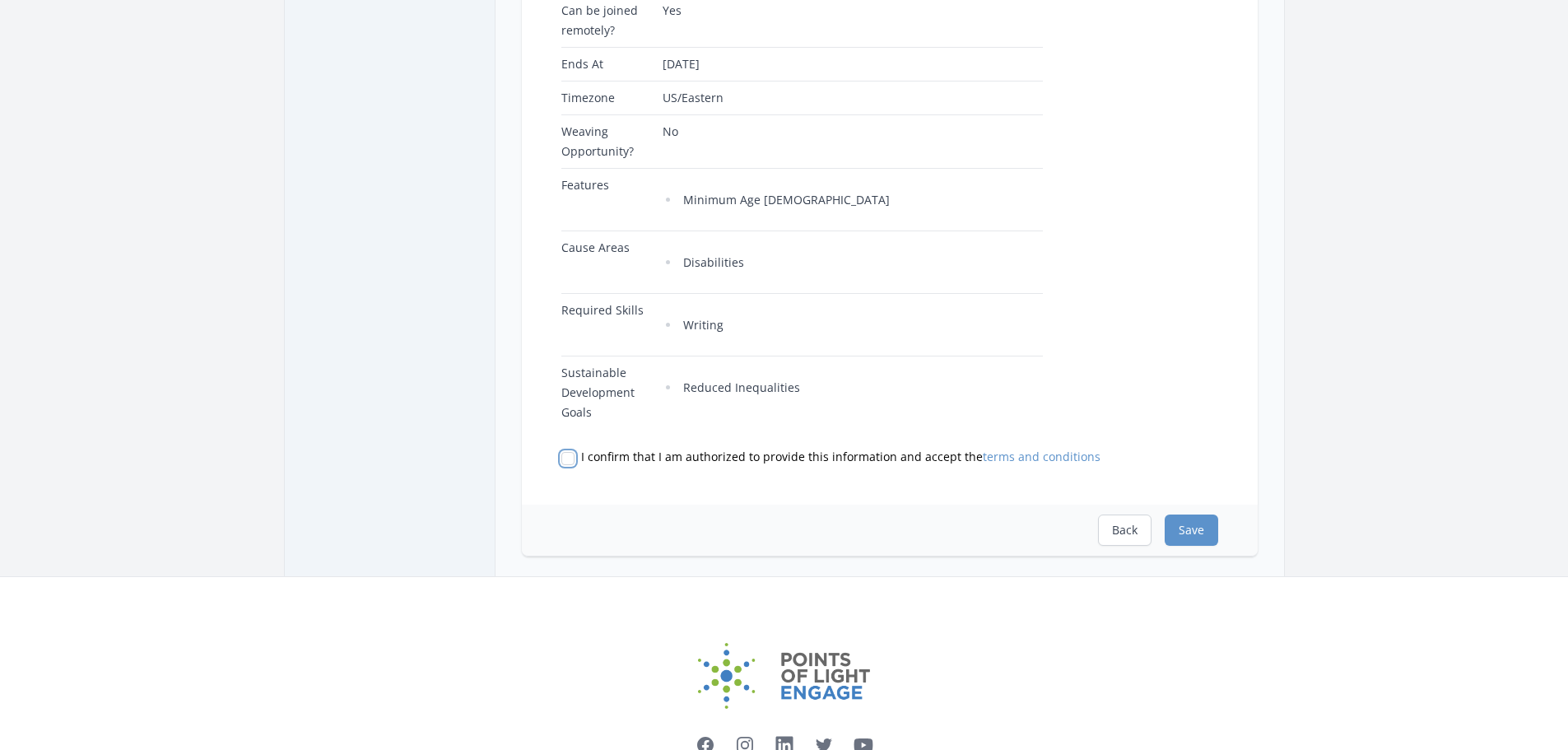
click at [567, 459] on input "I confirm that I am authorized to provide this information and accept the terms…" at bounding box center [568, 458] width 13 height 13
checkbox input "true"
drag, startPoint x: 630, startPoint y: 246, endPoint x: 565, endPoint y: 244, distance: 65.0
click at [565, 244] on td "Cause Areas" at bounding box center [609, 262] width 96 height 63
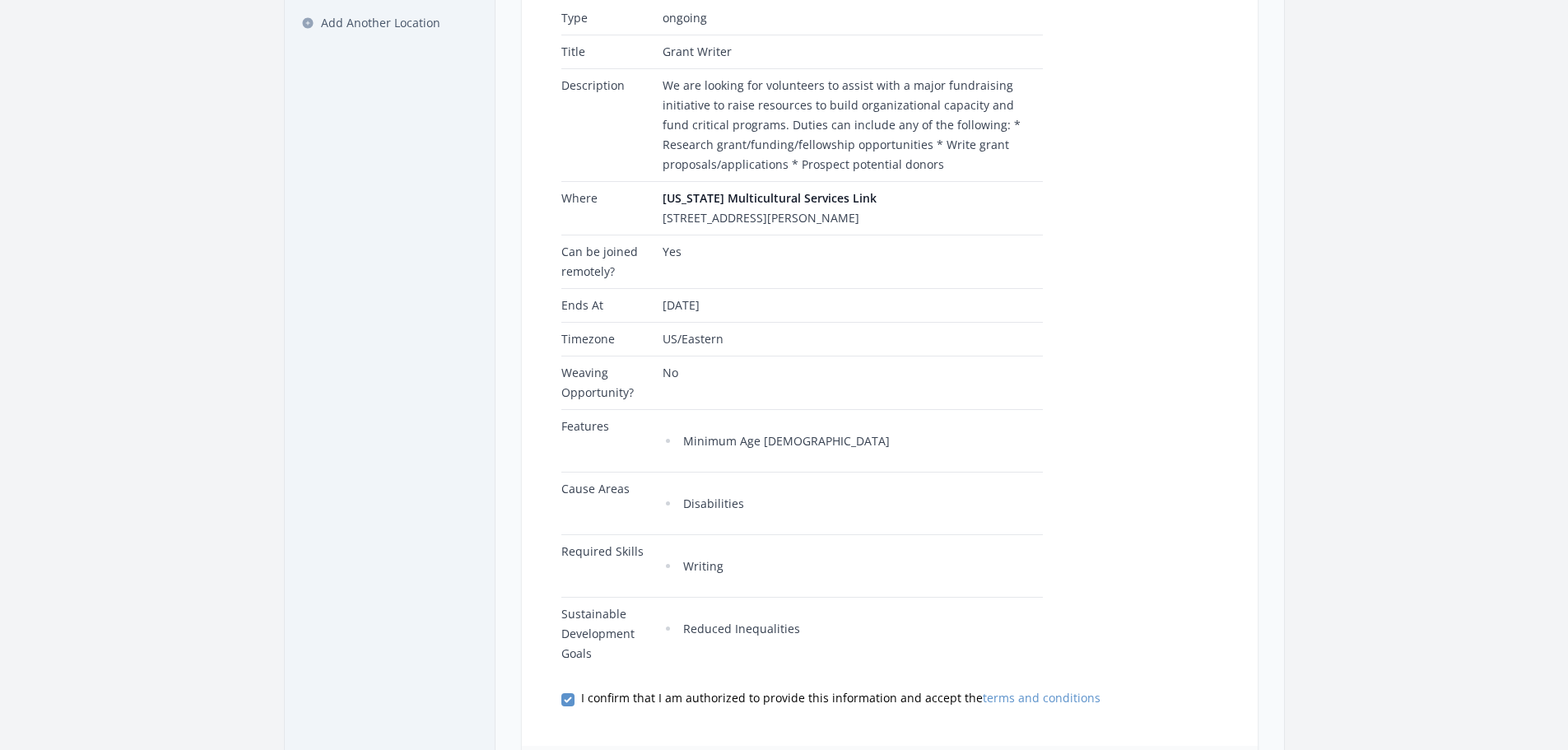
scroll to position [411, 0]
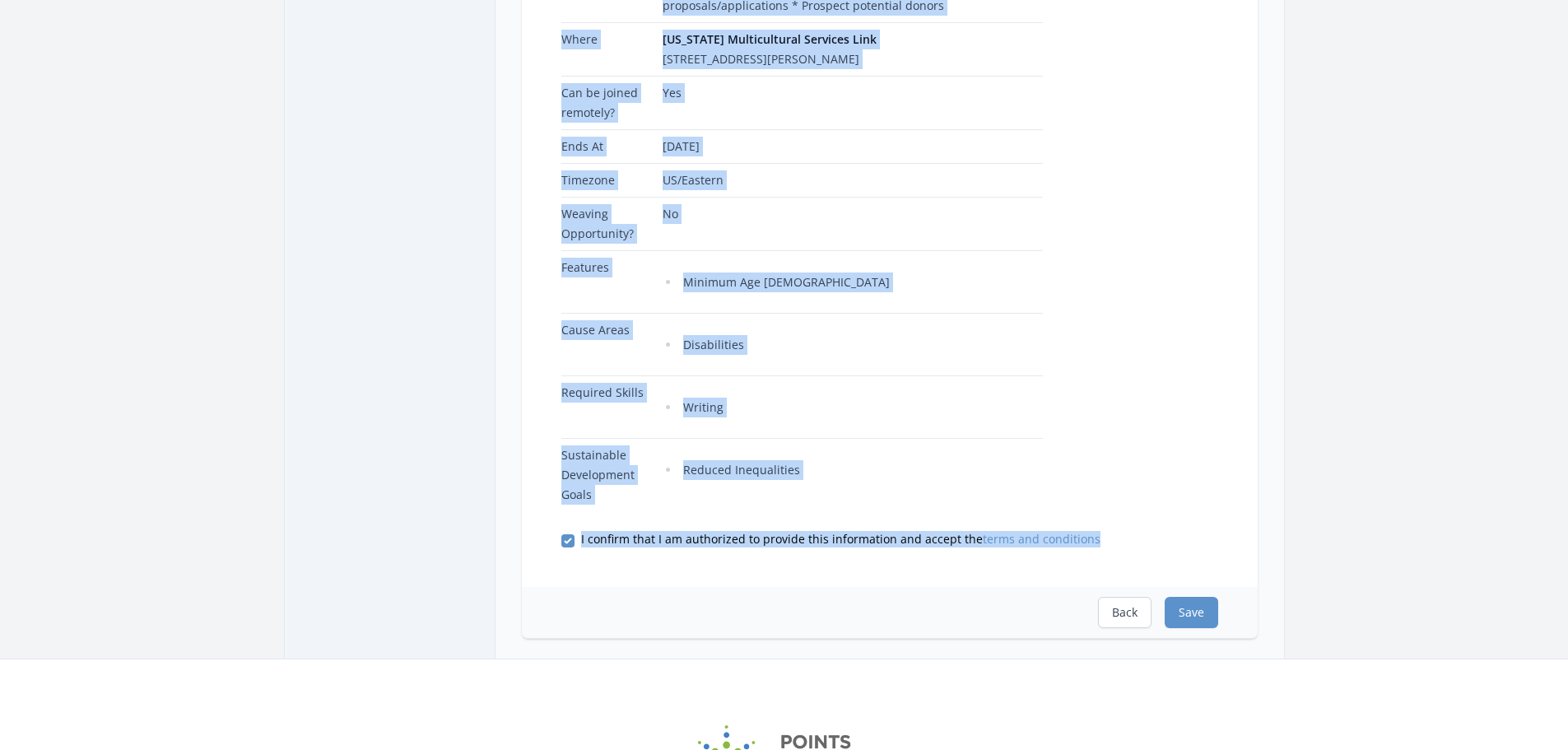
drag, startPoint x: 559, startPoint y: 47, endPoint x: 1135, endPoint y: 564, distance: 774.0
click at [1135, 564] on div "Please review the following information: Type ongoing Title Grant Writer Descri…" at bounding box center [890, 182] width 736 height 810
copy div "Please review the following information: Type ongoing Title Grant Writer Descri…"
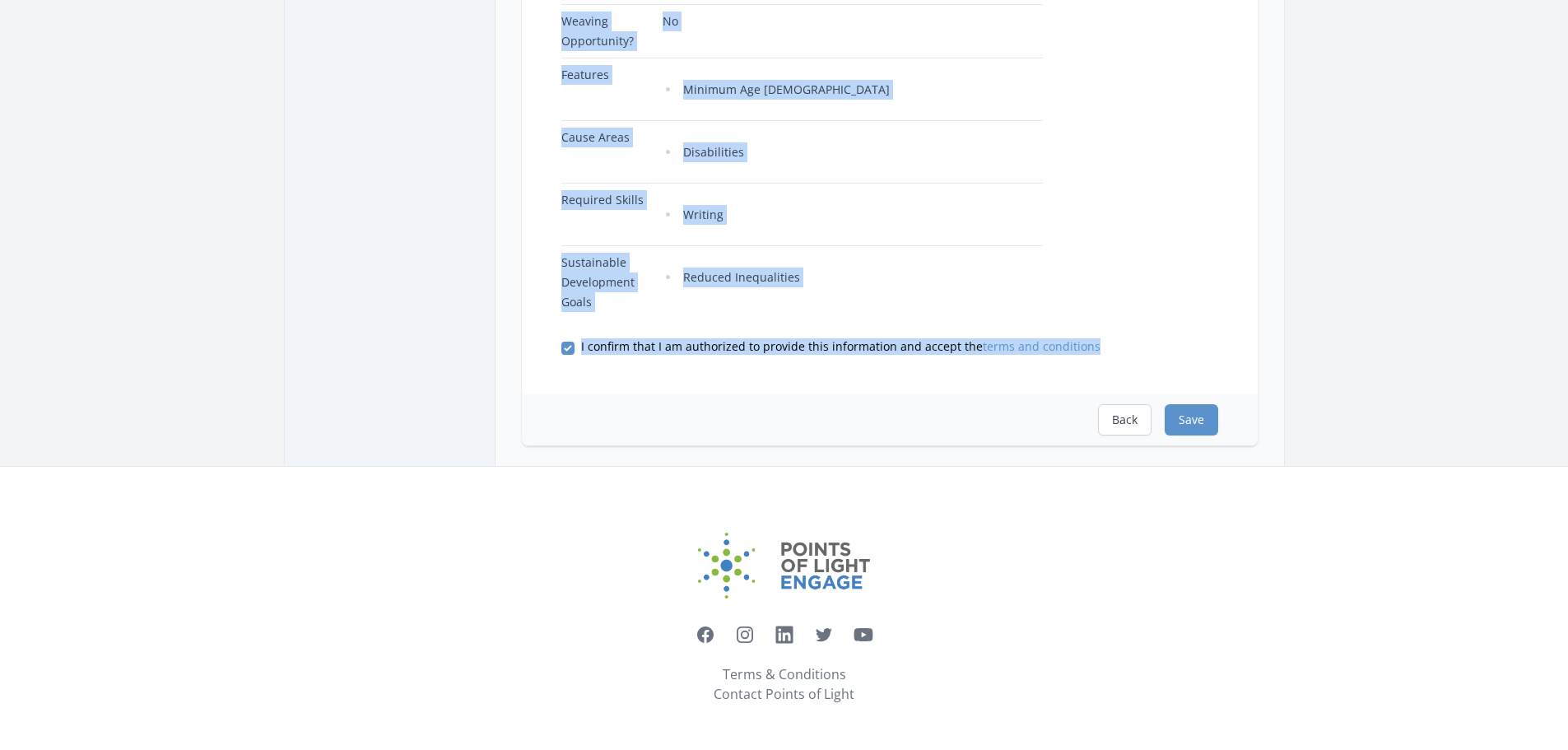
click at [911, 240] on td "Writing" at bounding box center [850, 215] width 386 height 63
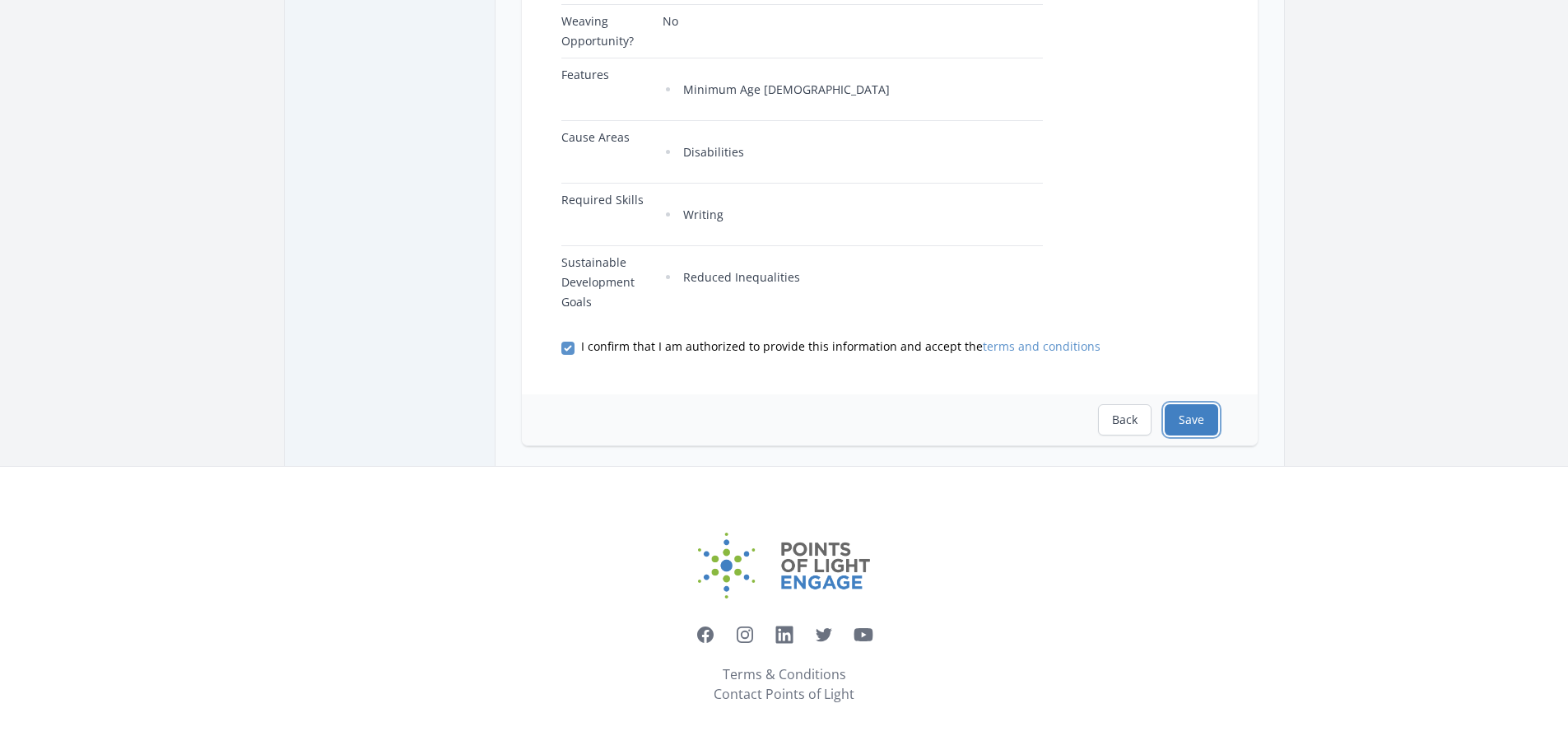
click at [1195, 419] on button "Save" at bounding box center [1191, 420] width 54 height 31
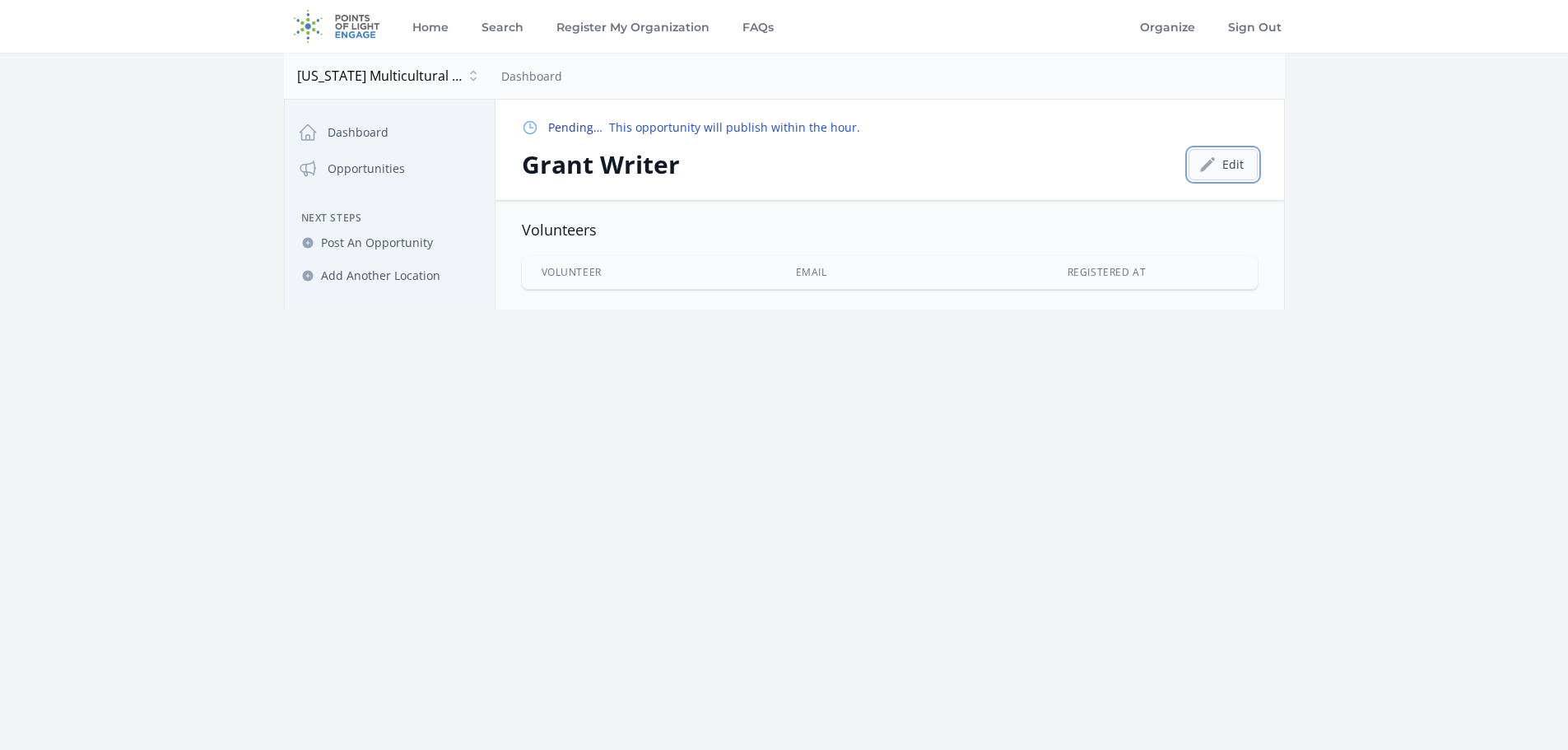
click at [1222, 168] on link "Edit" at bounding box center [1223, 165] width 69 height 31
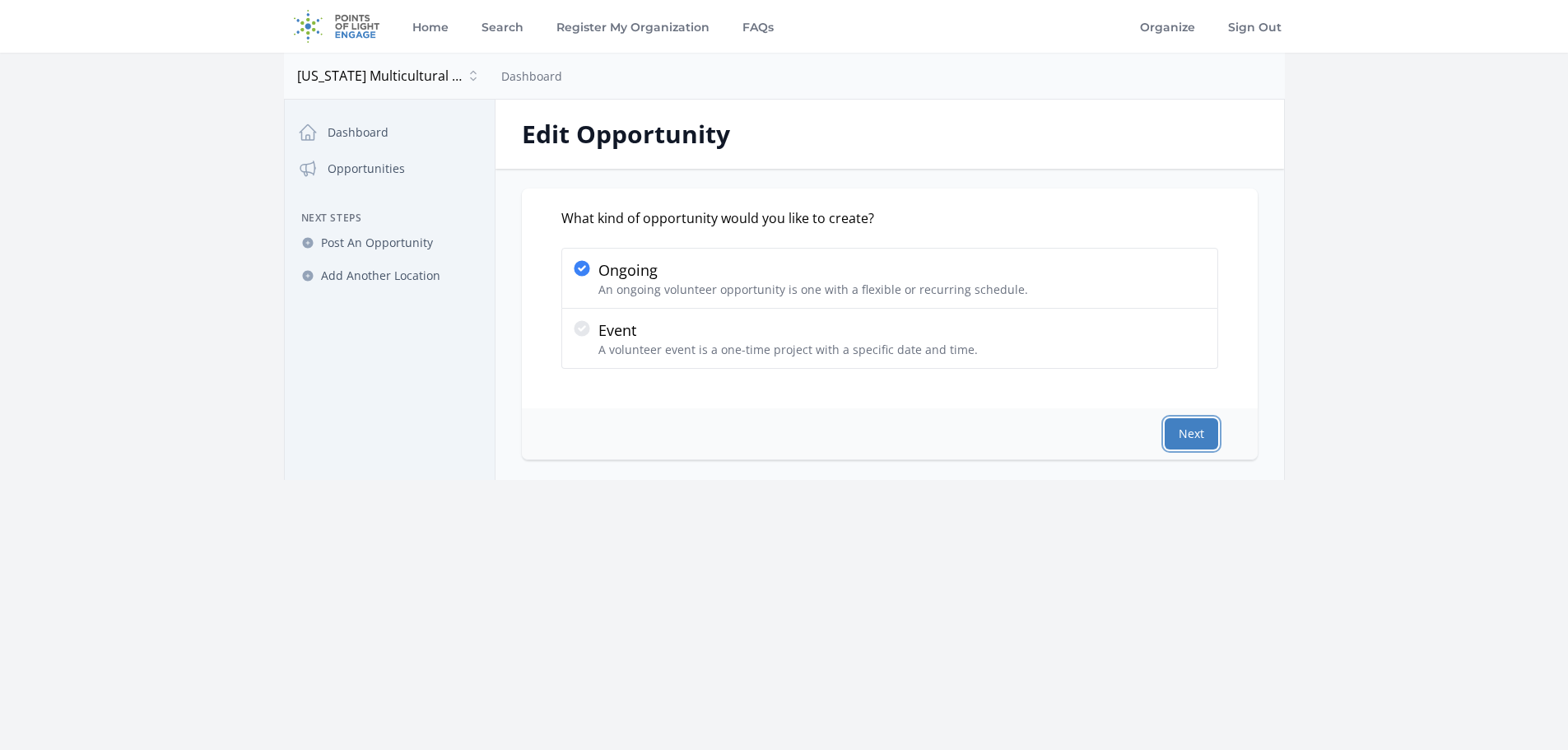
click at [1192, 433] on button "Next" at bounding box center [1191, 433] width 54 height 31
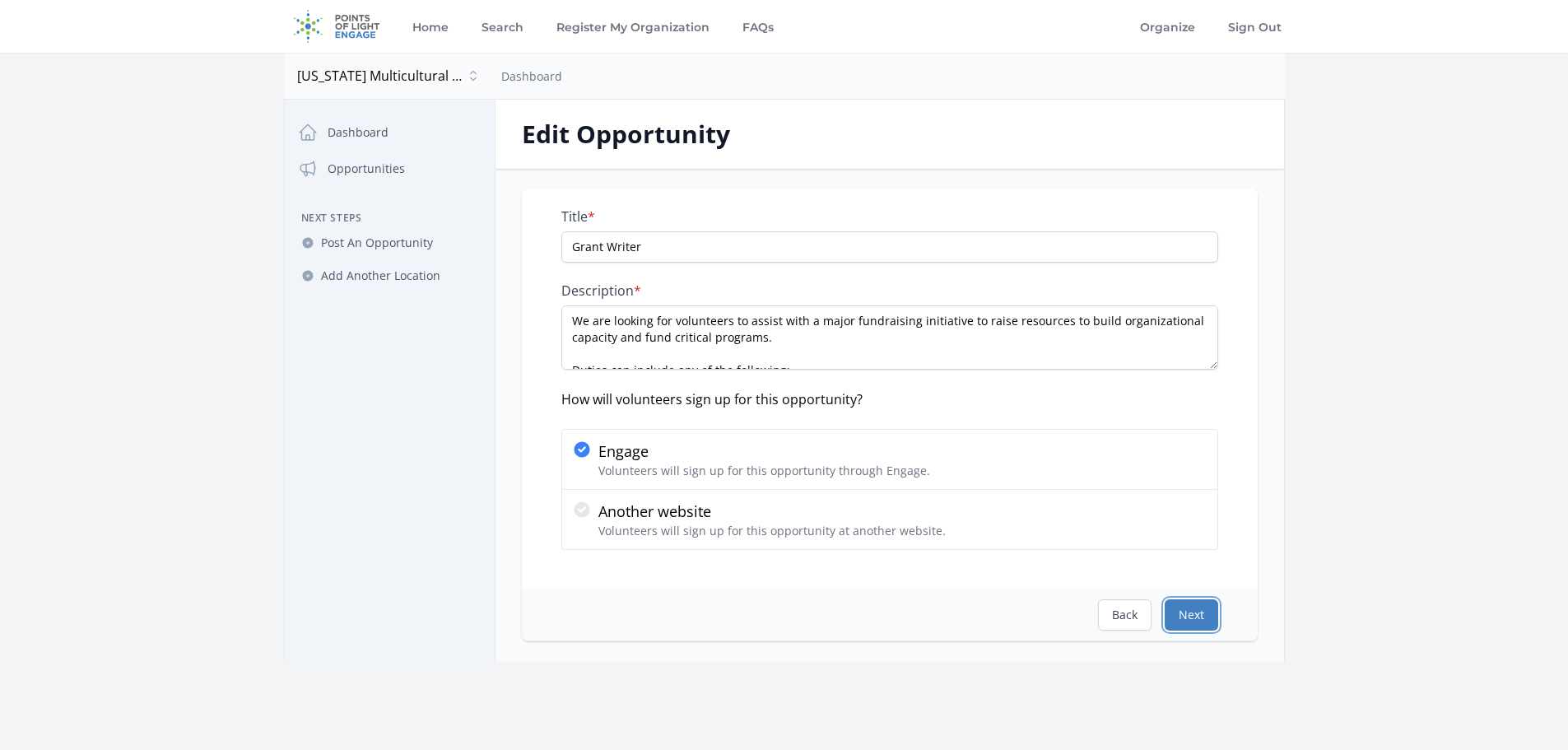
click at [1187, 613] on button "Next" at bounding box center [1191, 614] width 54 height 31
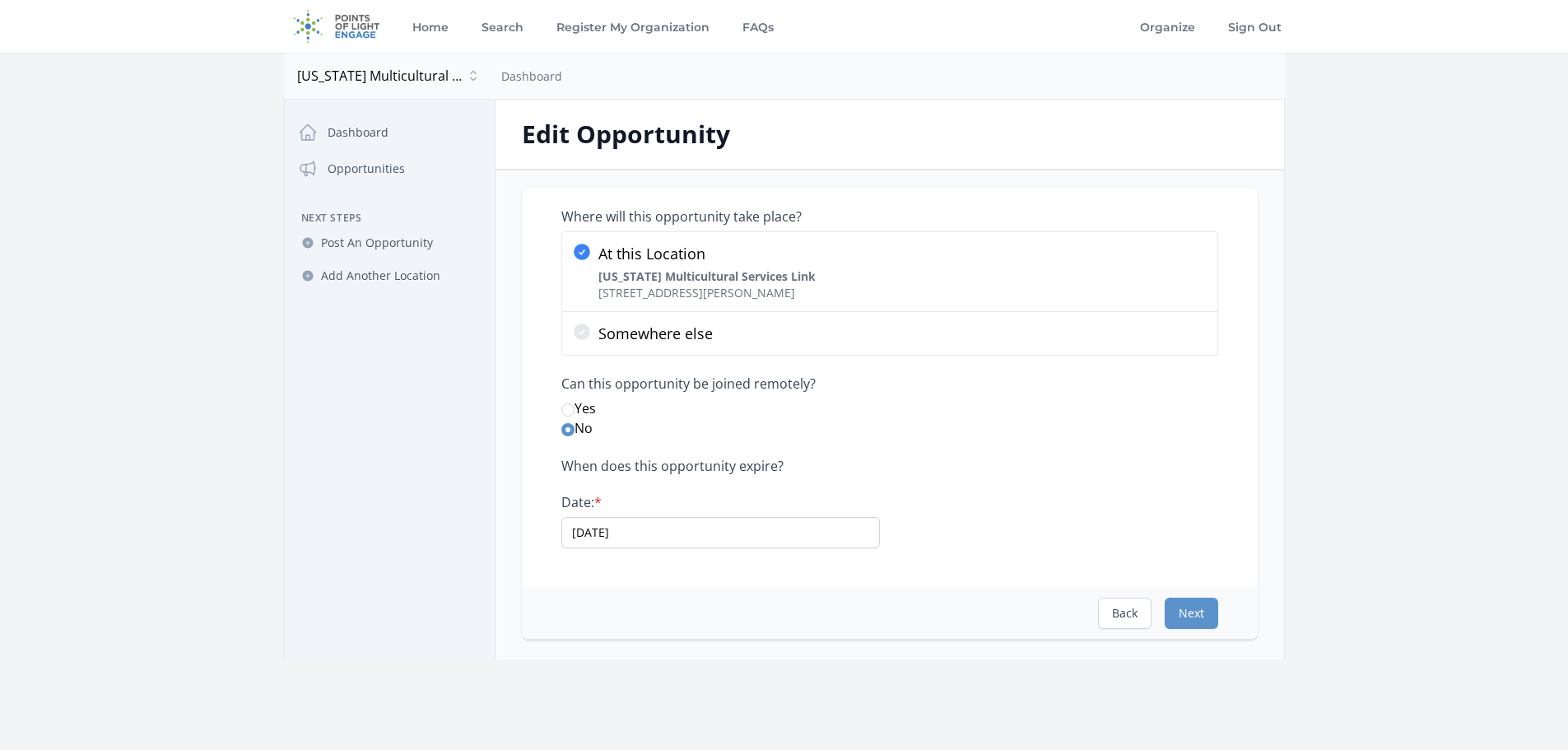
click at [1193, 593] on div "Back Next" at bounding box center [890, 613] width 736 height 51
click at [567, 407] on input "Yes" at bounding box center [568, 410] width 13 height 13
radio input "true"
drag, startPoint x: 1196, startPoint y: 607, endPoint x: 1211, endPoint y: 613, distance: 16.2
click at [1196, 610] on button "Next" at bounding box center [1191, 613] width 54 height 31
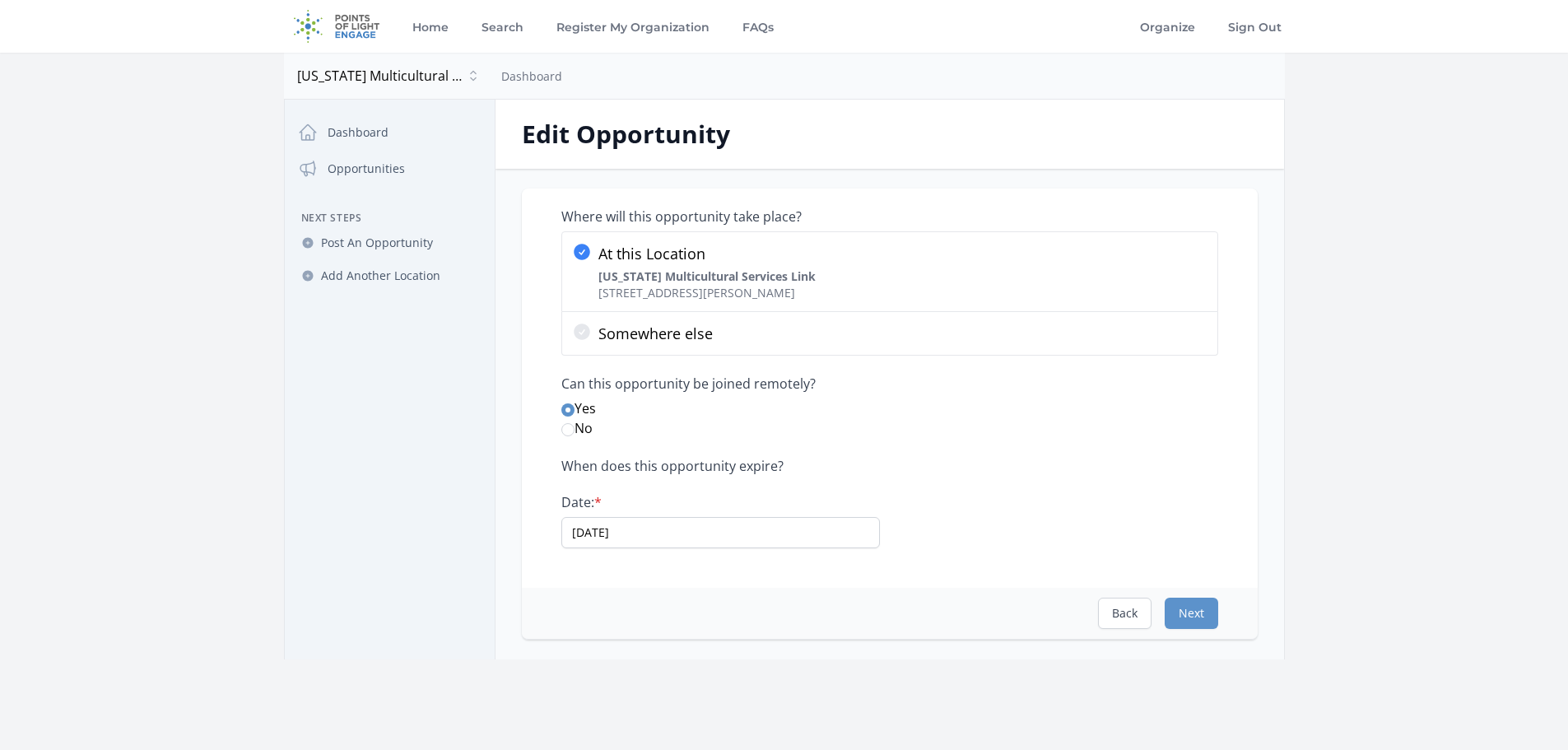
select select "Minimum Age [DEMOGRAPHIC_DATA]"
select select "Writing"
select select "Disabilities"
select select "Reduced Inequalities"
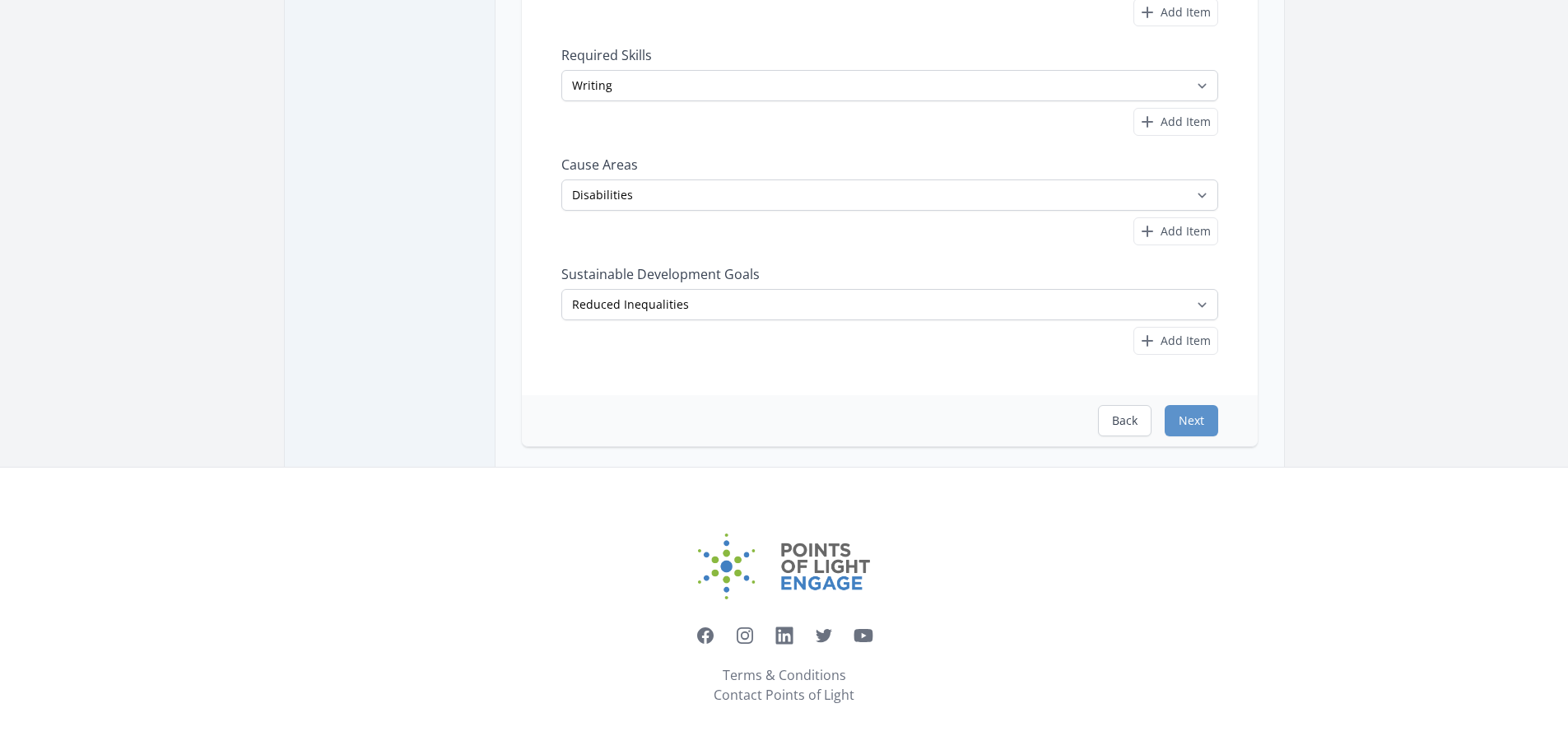
scroll to position [367, 0]
click at [1196, 421] on button "Next" at bounding box center [1191, 420] width 54 height 31
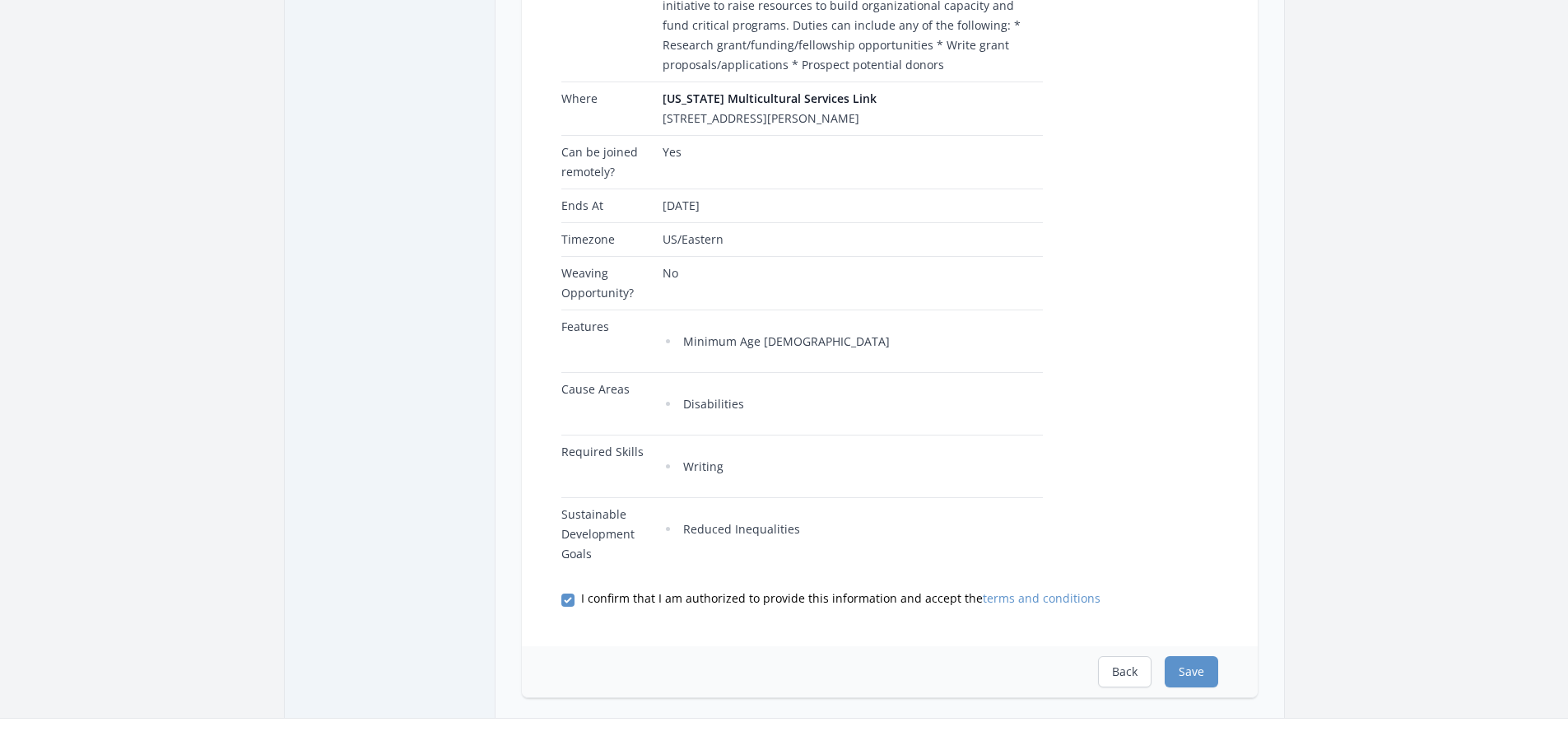
scroll to position [493, 0]
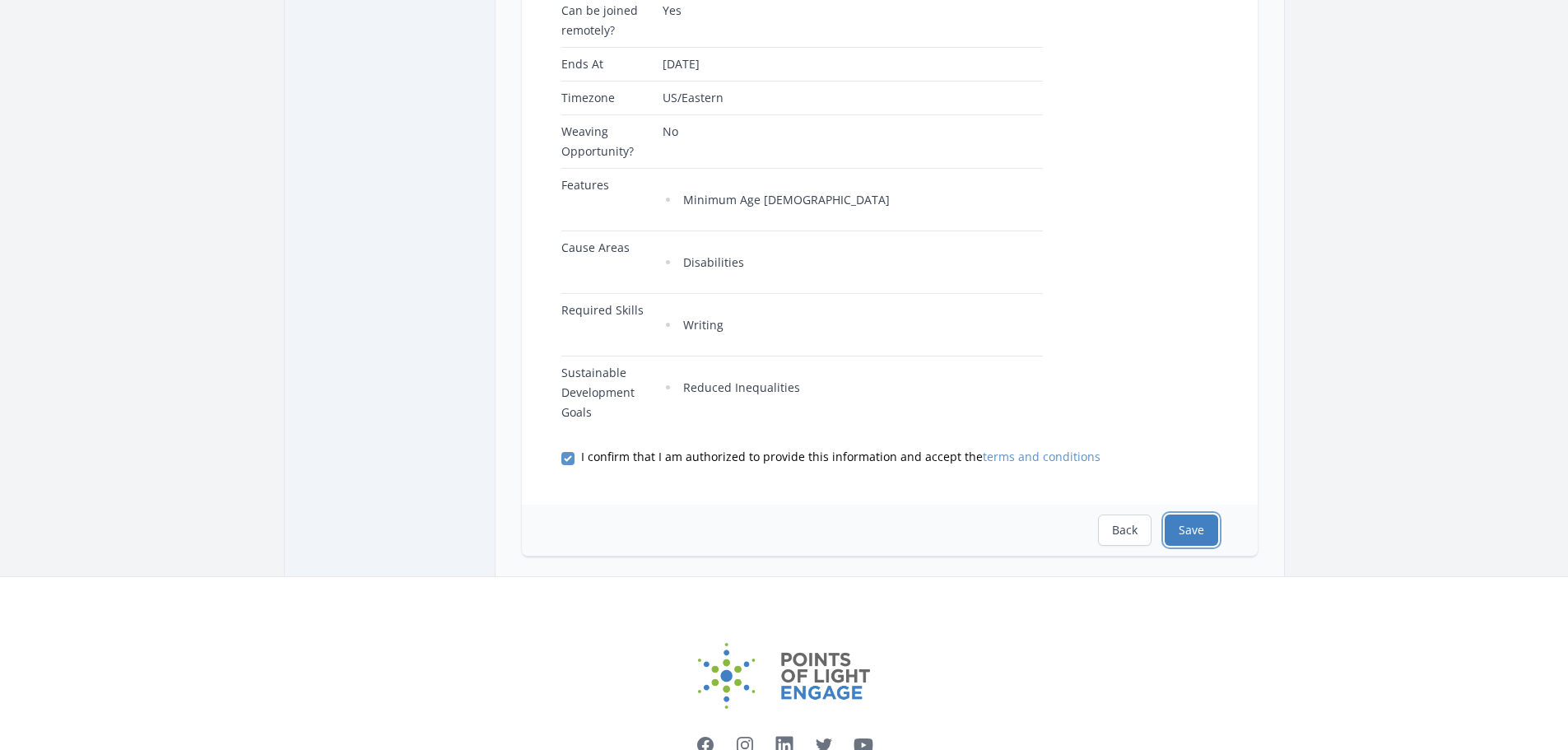
click at [1202, 537] on button "Save" at bounding box center [1191, 530] width 54 height 31
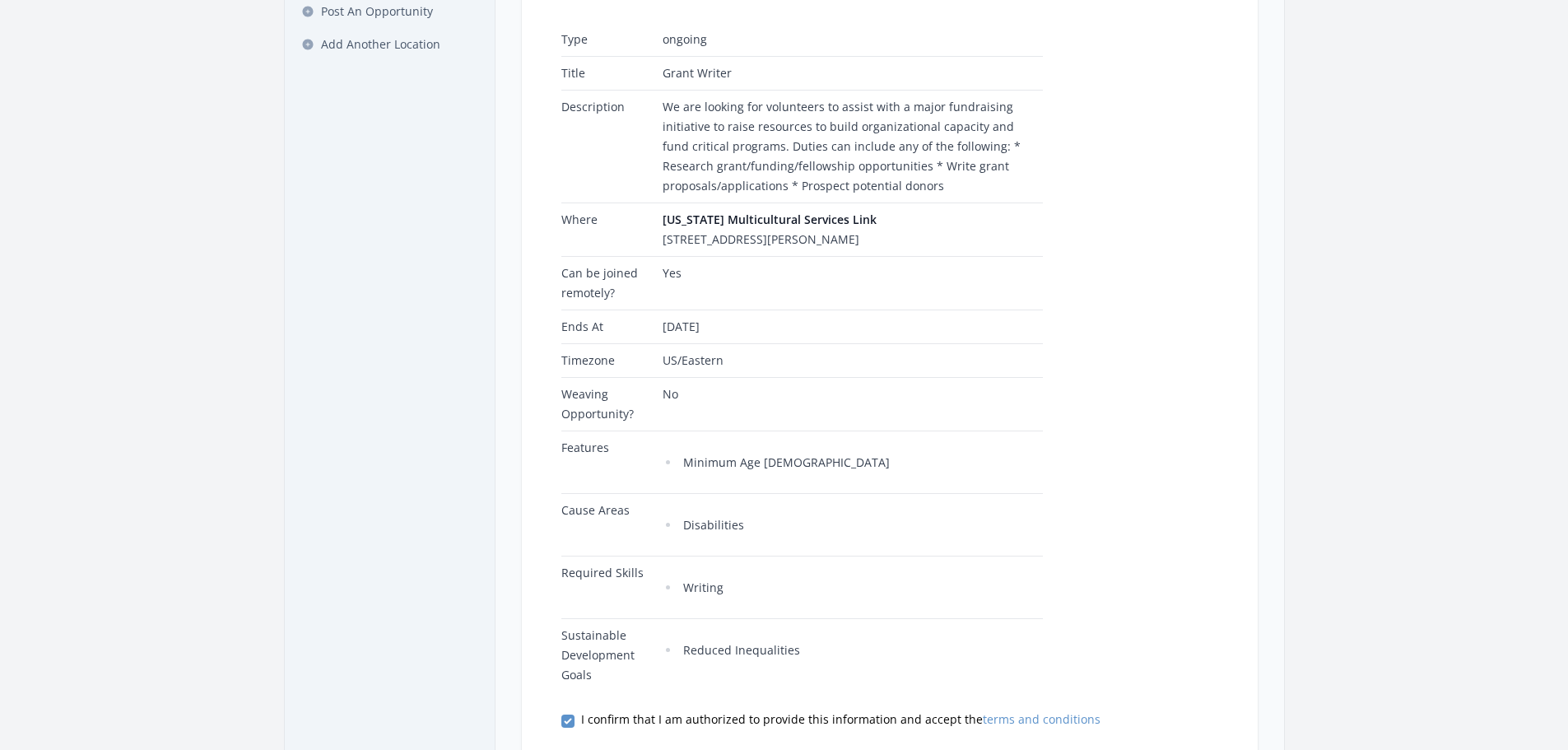
scroll to position [247, 0]
